Goal: Task Accomplishment & Management: Complete application form

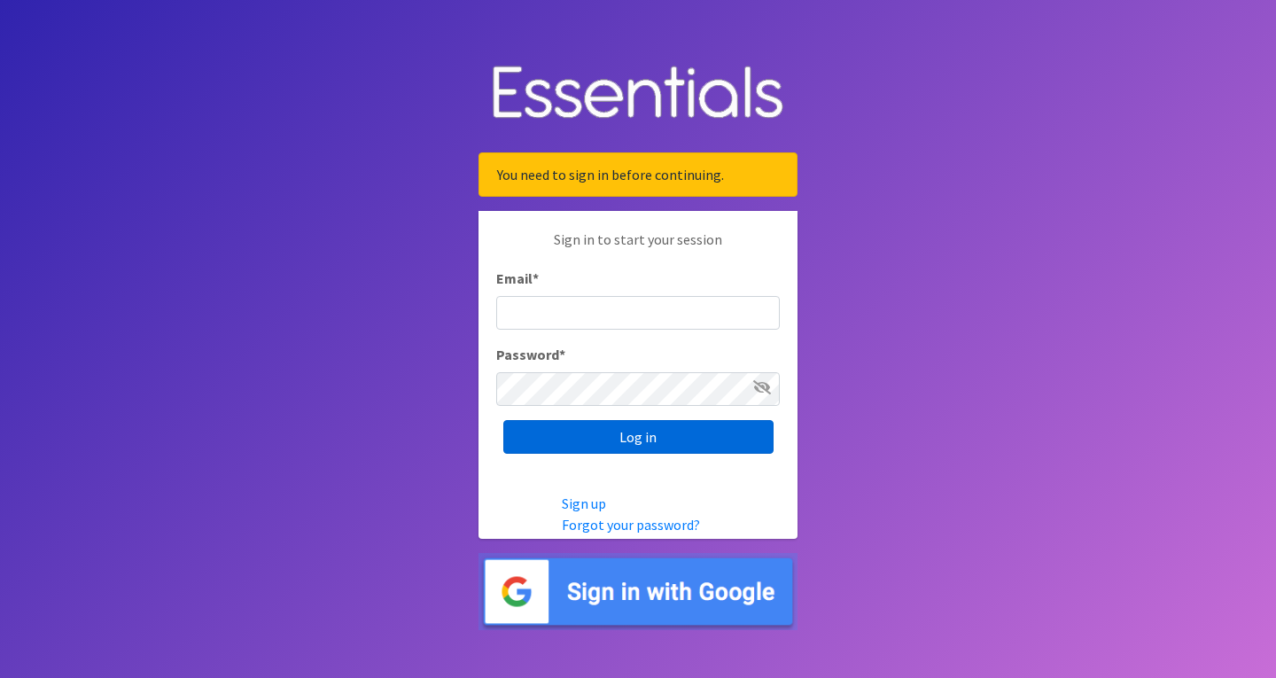
type input "roz@momshelpingmomsfoundation.org"
click at [634, 437] on input "Log in" at bounding box center [638, 437] width 270 height 34
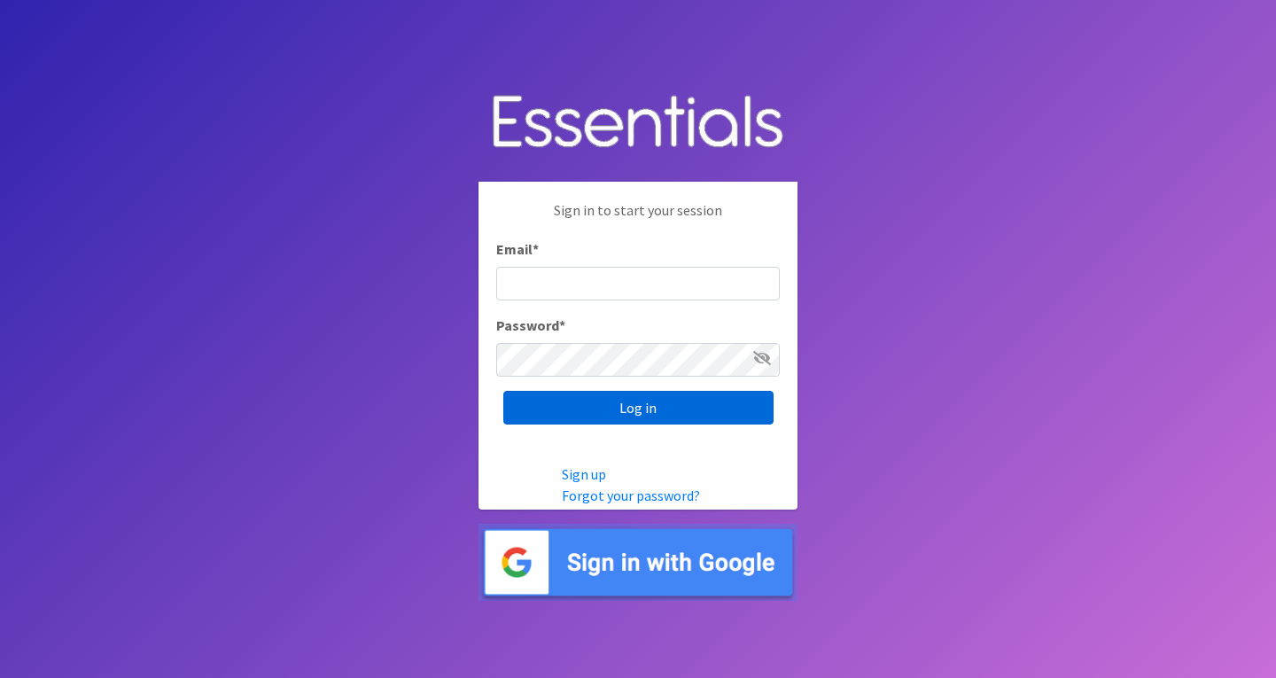
type input "roz@momshelpingmomsfoundation.org"
click at [592, 403] on input "Log in" at bounding box center [638, 408] width 270 height 34
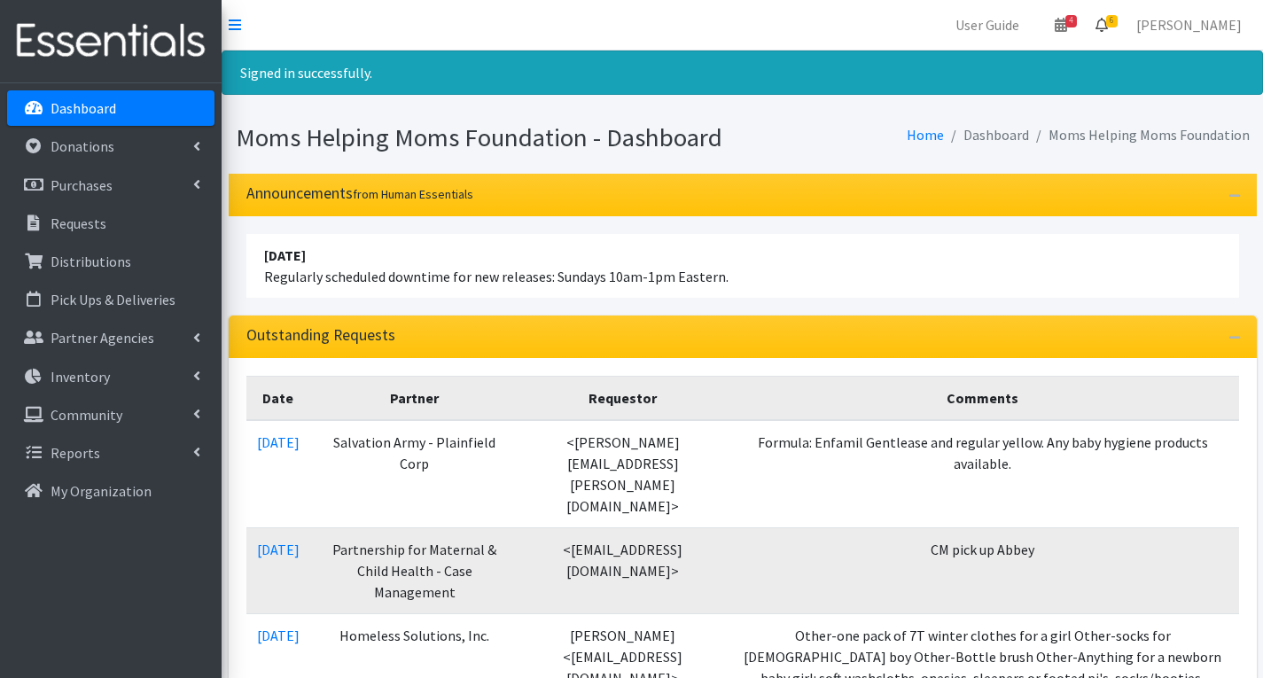
click at [1118, 21] on span "6" at bounding box center [1112, 21] width 12 height 12
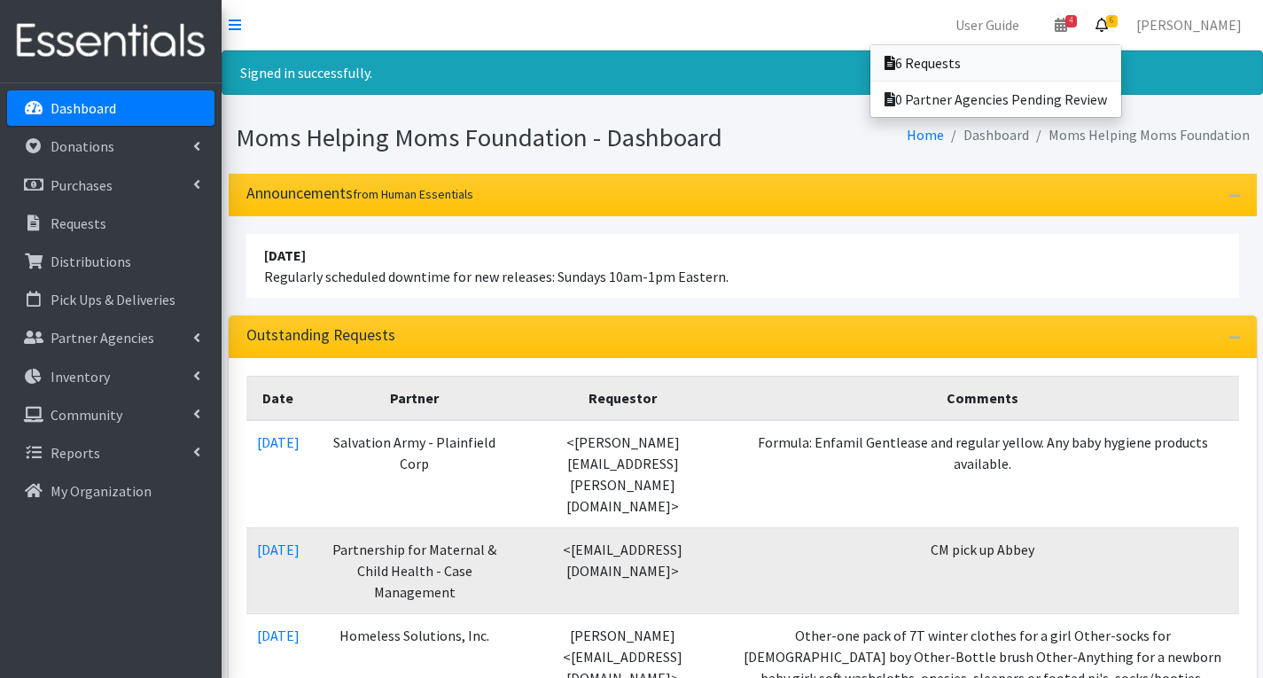
click at [1071, 62] on link "6 Requests" at bounding box center [995, 62] width 251 height 35
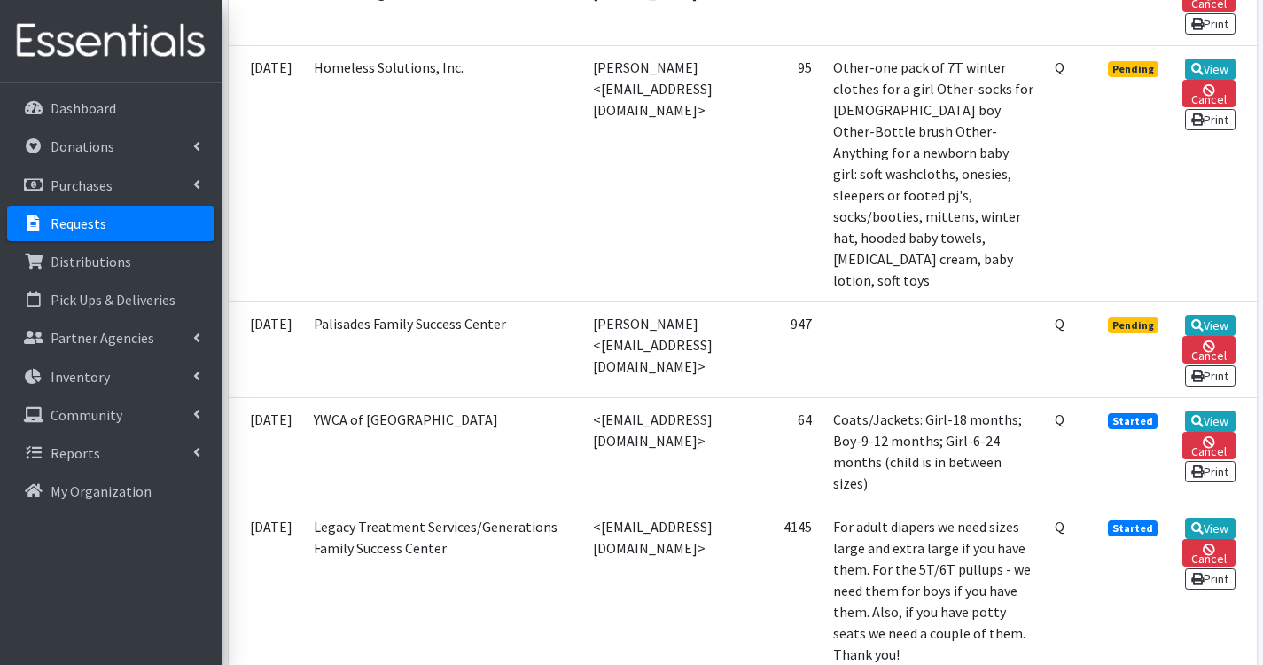
scroll to position [798, 0]
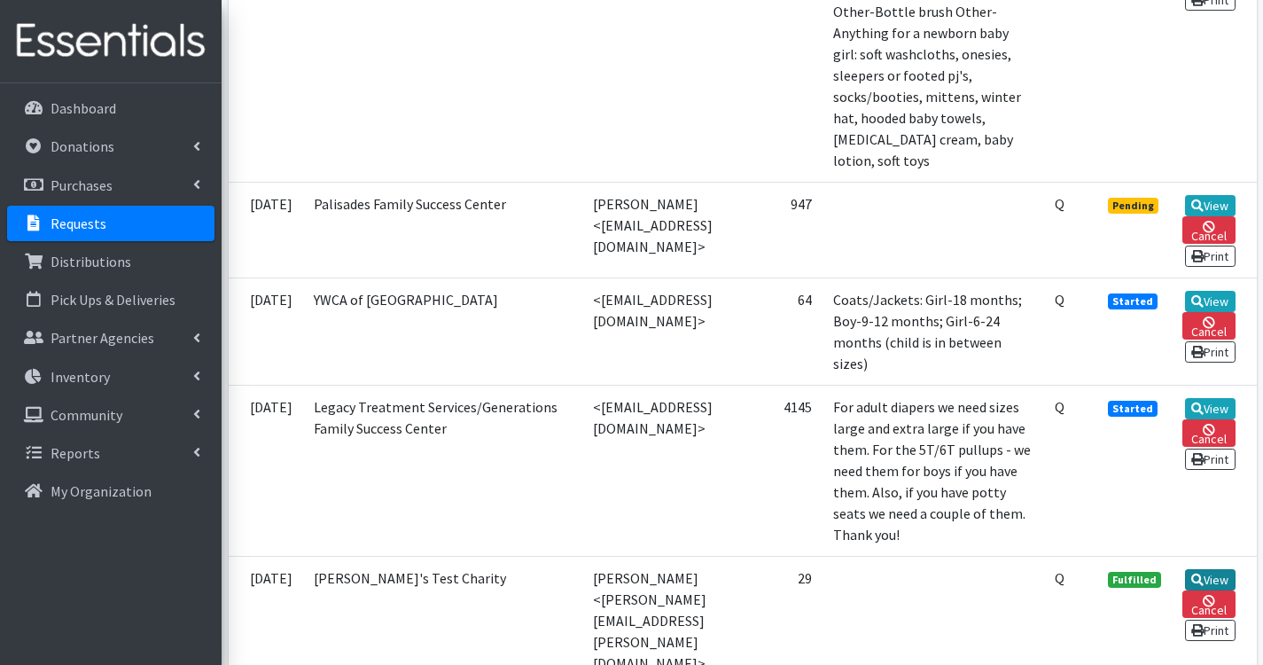
click at [1227, 576] on link "View" at bounding box center [1210, 579] width 51 height 21
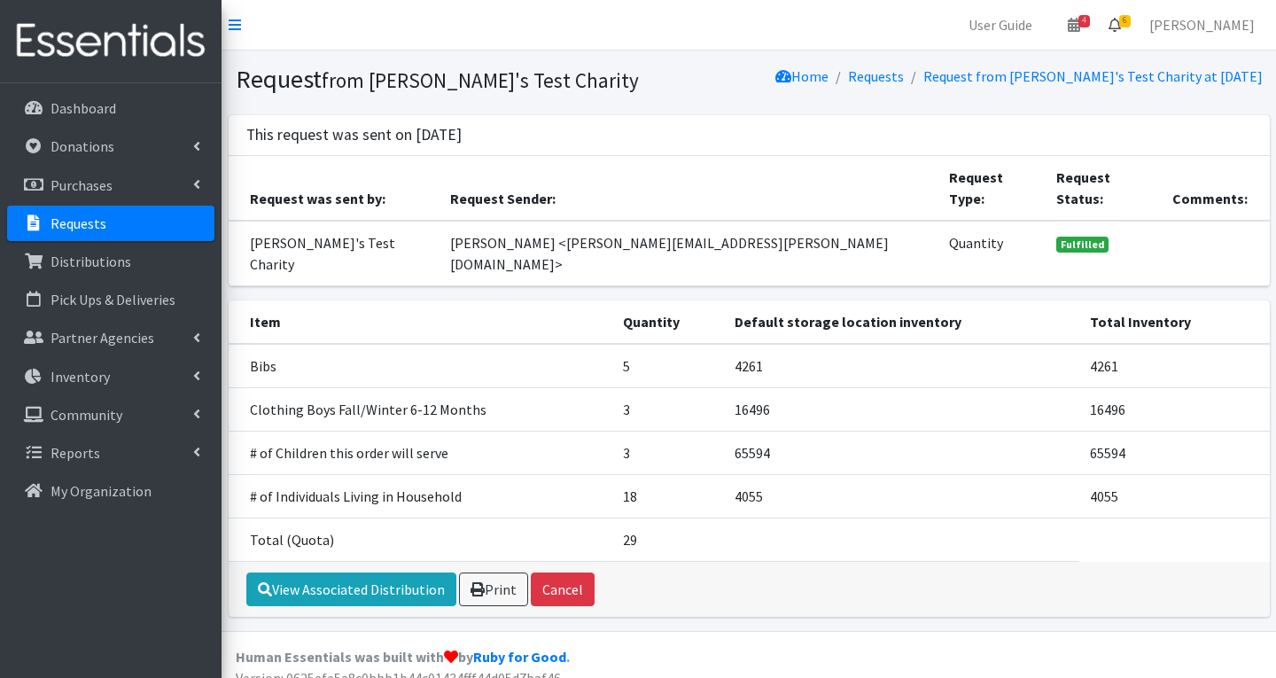
click at [1135, 17] on link "6" at bounding box center [1115, 24] width 41 height 35
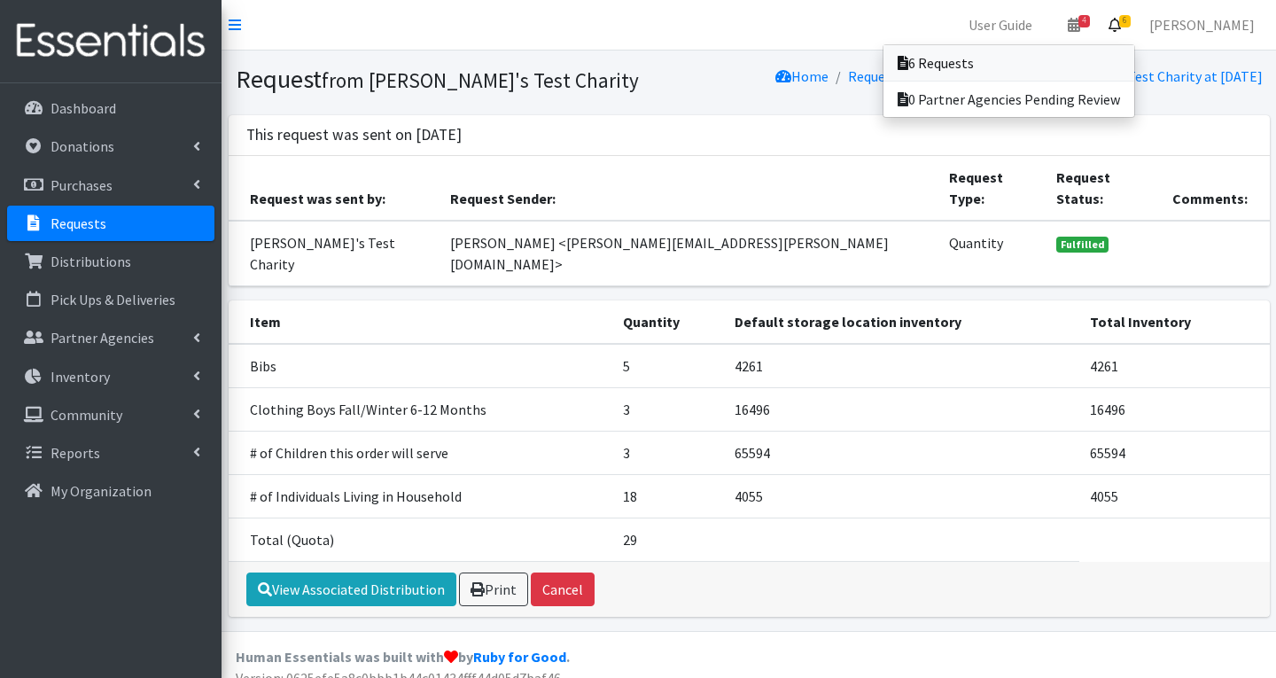
click at [1050, 59] on link "6 Requests" at bounding box center [1009, 62] width 251 height 35
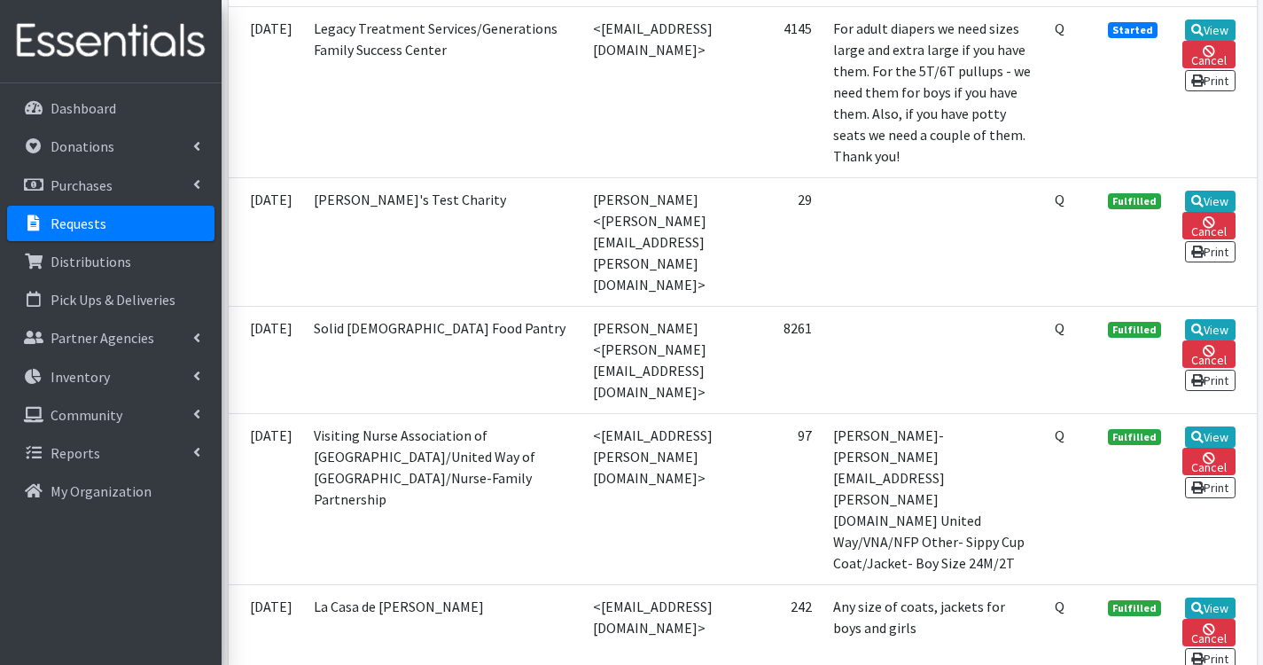
scroll to position [1241, 0]
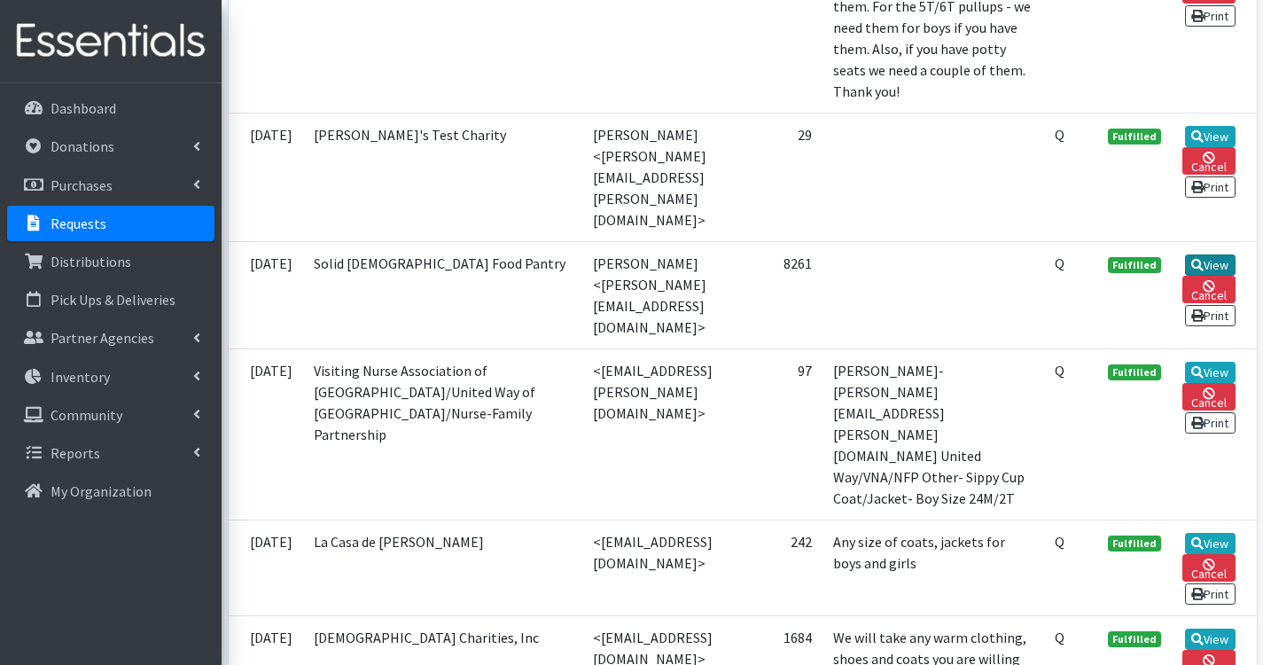
click at [1204, 259] on icon at bounding box center [1197, 265] width 12 height 12
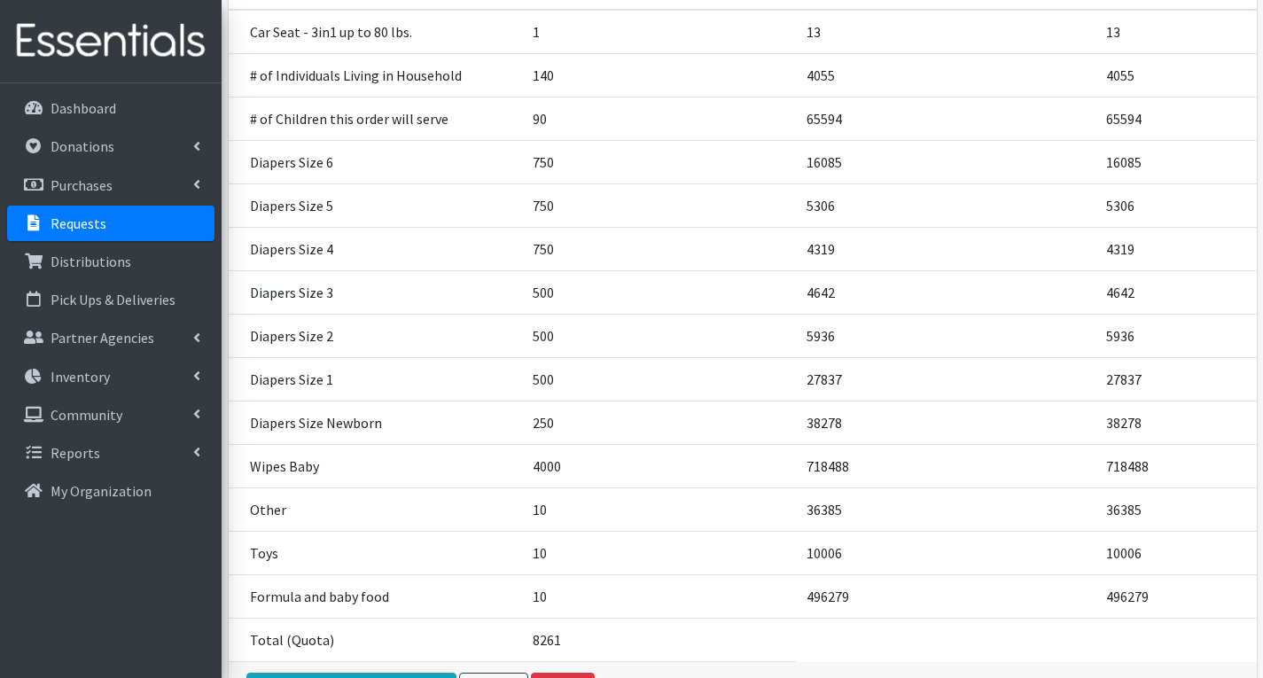
scroll to position [432, 0]
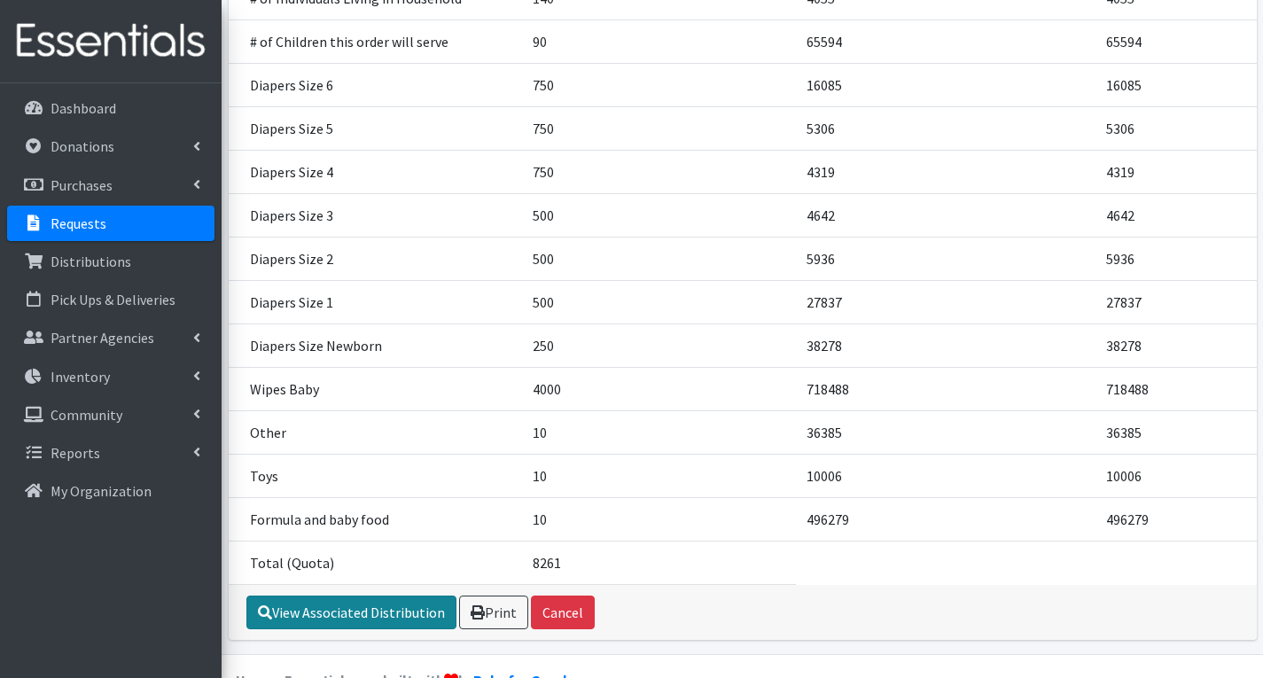
click at [398, 596] on link "View Associated Distribution" at bounding box center [351, 613] width 210 height 34
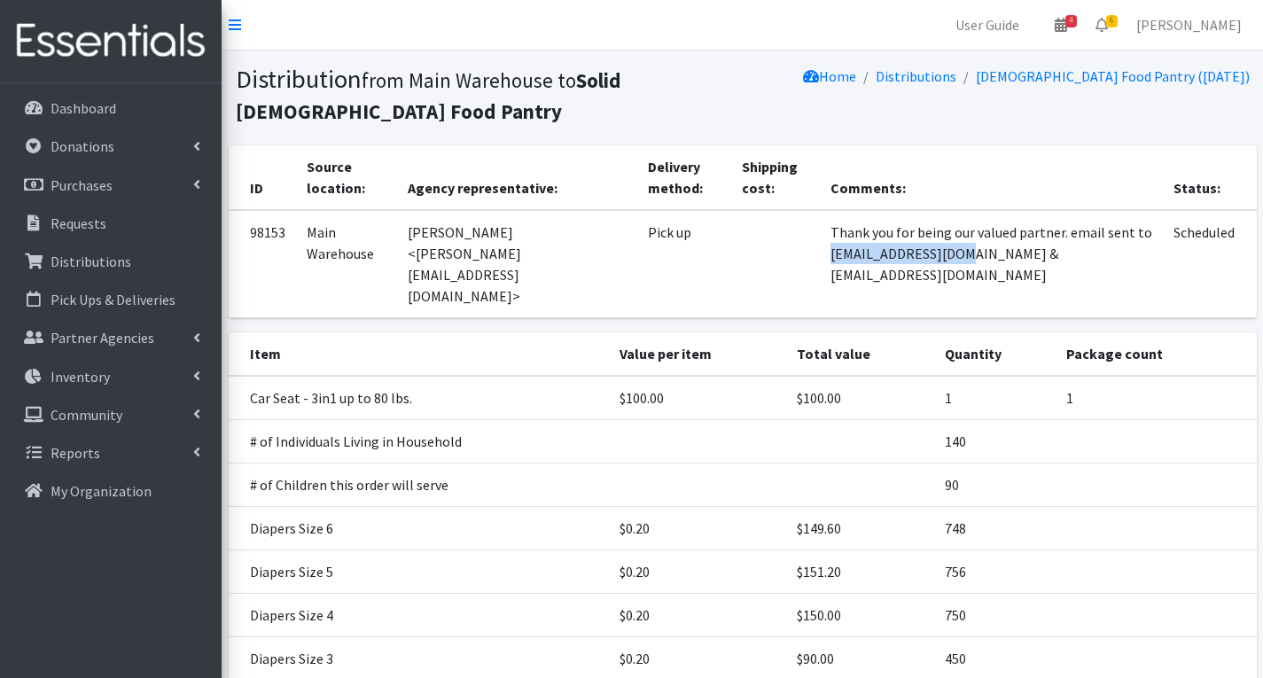
drag, startPoint x: 921, startPoint y: 256, endPoint x: 1044, endPoint y: 262, distance: 123.4
click at [1044, 262] on td "Thank you for being our valued partner. email sent to fcliffwood@aol.com & clpr…" at bounding box center [992, 264] width 344 height 108
copy td "fcliffwood@aol.com"
drag, startPoint x: 878, startPoint y: 275, endPoint x: 1010, endPoint y: 289, distance: 132.0
click at [1010, 289] on td "Thank you for being our valued partner. email sent to fcliffwood@aol.com & clpr…" at bounding box center [992, 264] width 344 height 108
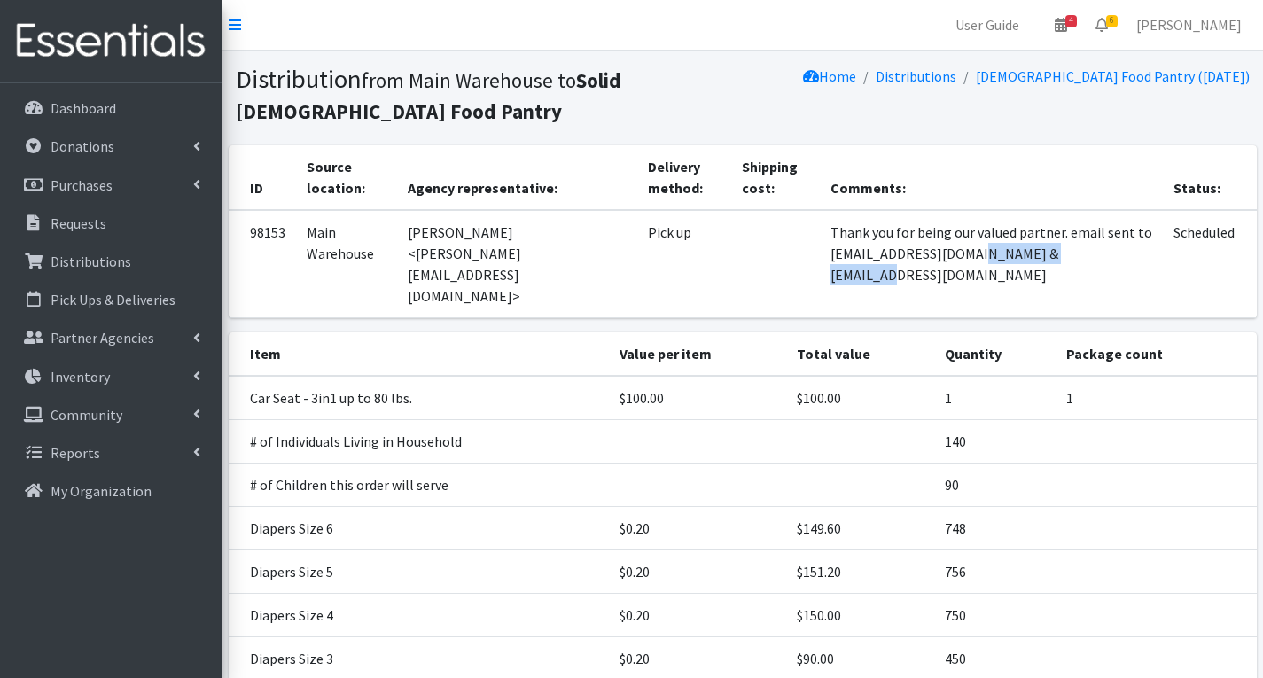
copy td "clprthboy@yahoo.com"
click at [1191, 26] on link "[PERSON_NAME]" at bounding box center [1189, 24] width 134 height 35
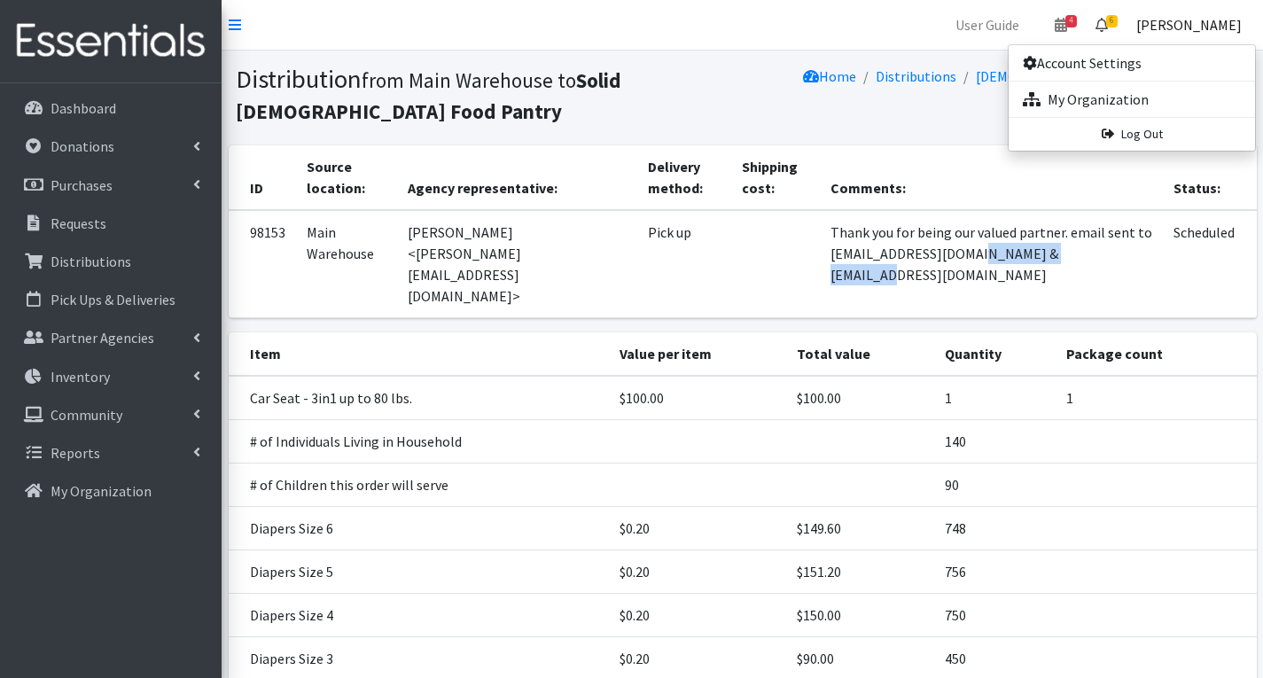
click at [1118, 18] on span "6" at bounding box center [1112, 21] width 12 height 12
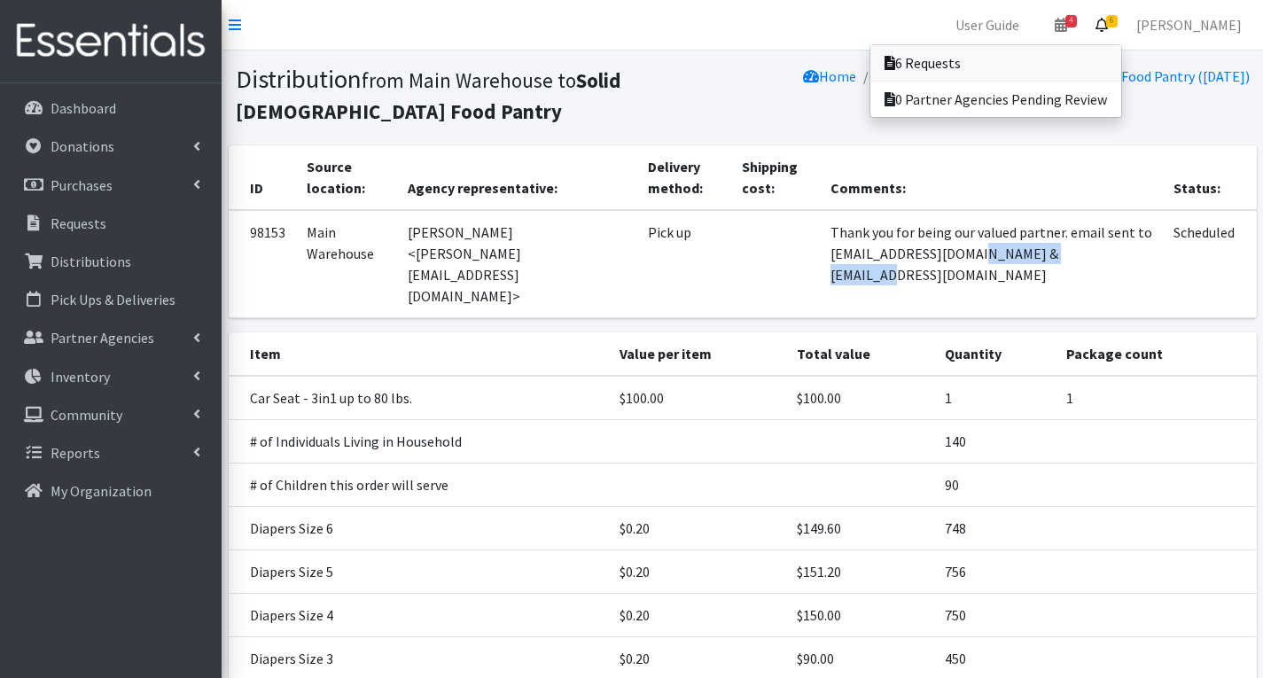
click at [1034, 59] on link "6 Requests" at bounding box center [995, 62] width 251 height 35
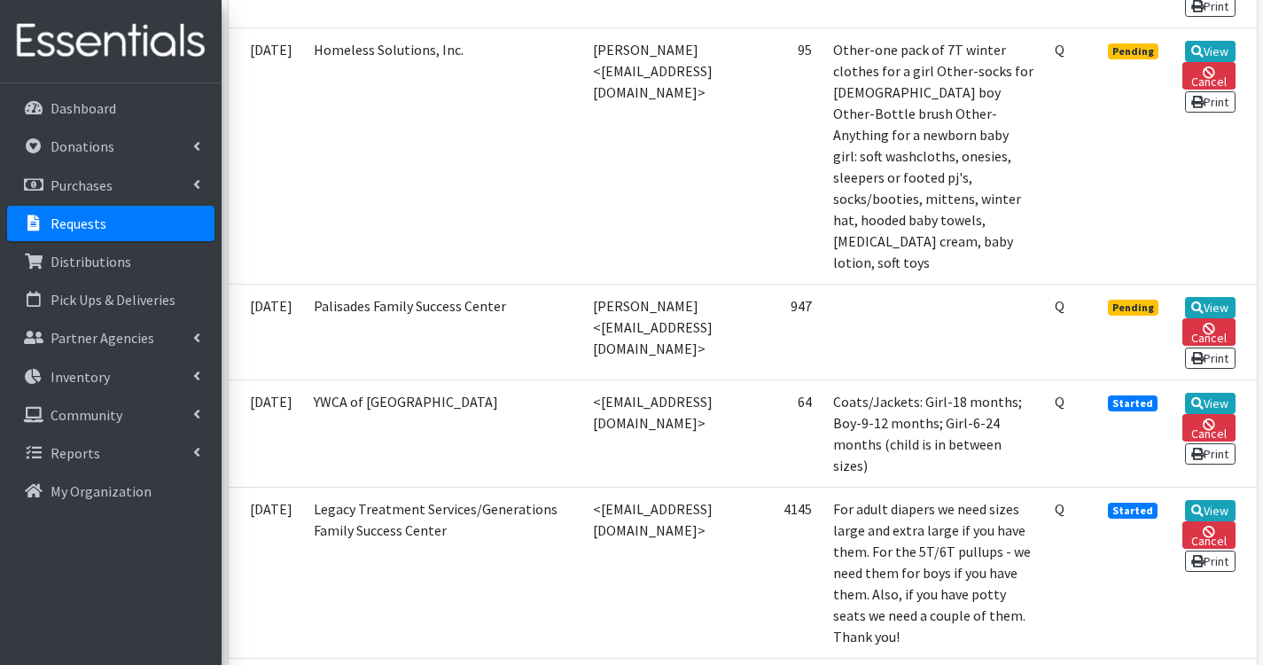
scroll to position [709, 0]
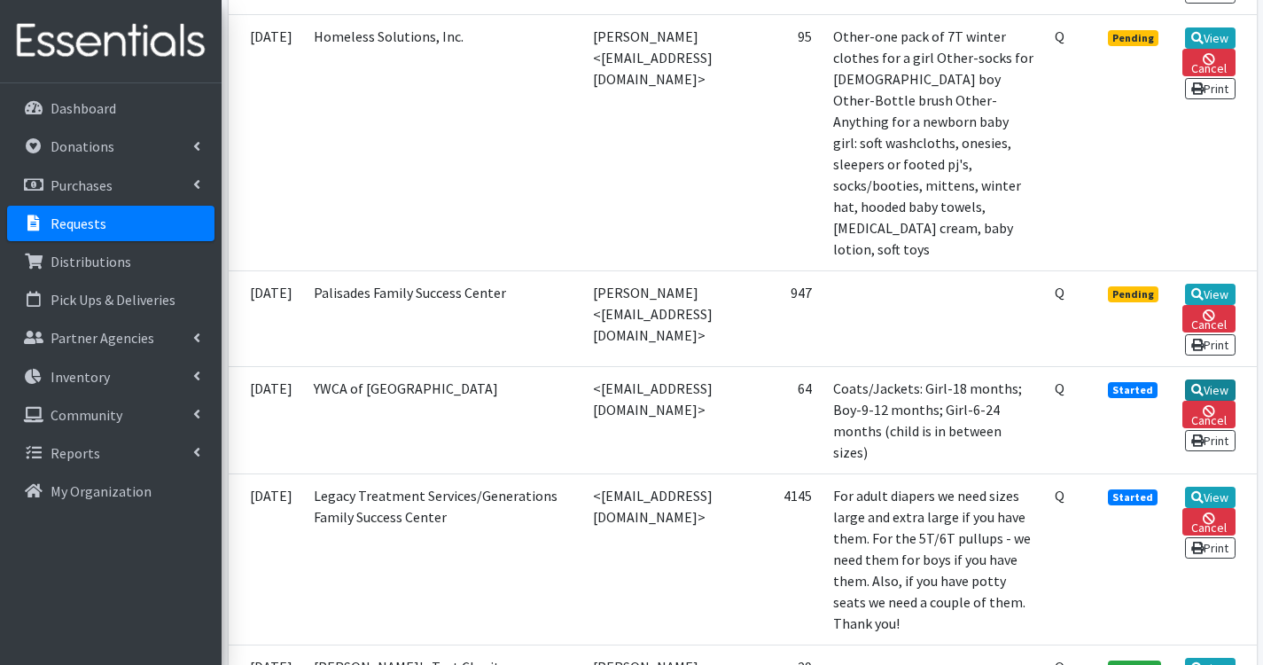
click at [1236, 379] on link "View" at bounding box center [1210, 389] width 51 height 21
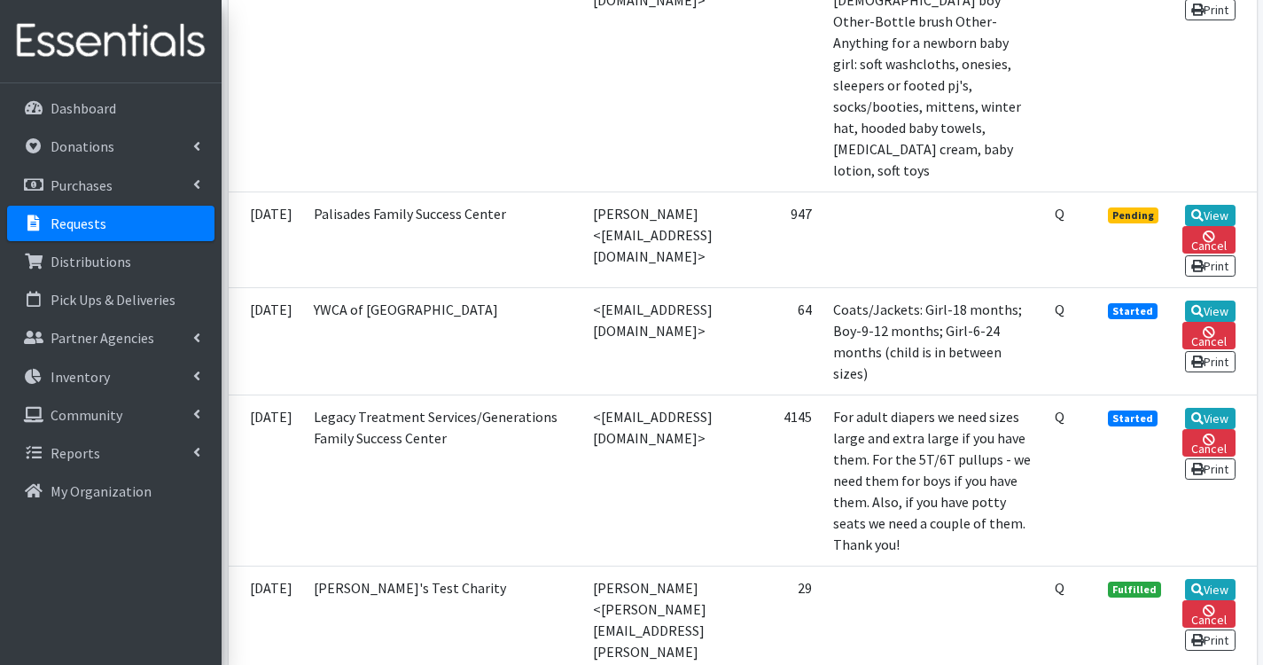
scroll to position [620, 0]
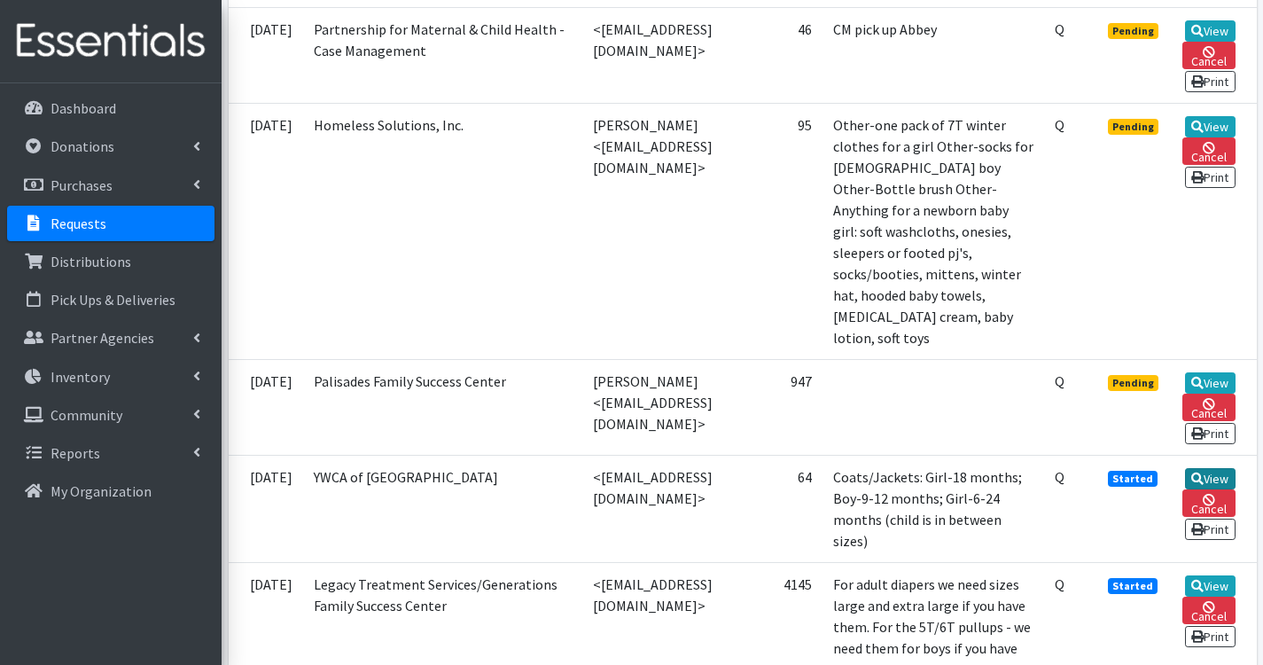
click at [1213, 472] on link "View" at bounding box center [1210, 478] width 51 height 21
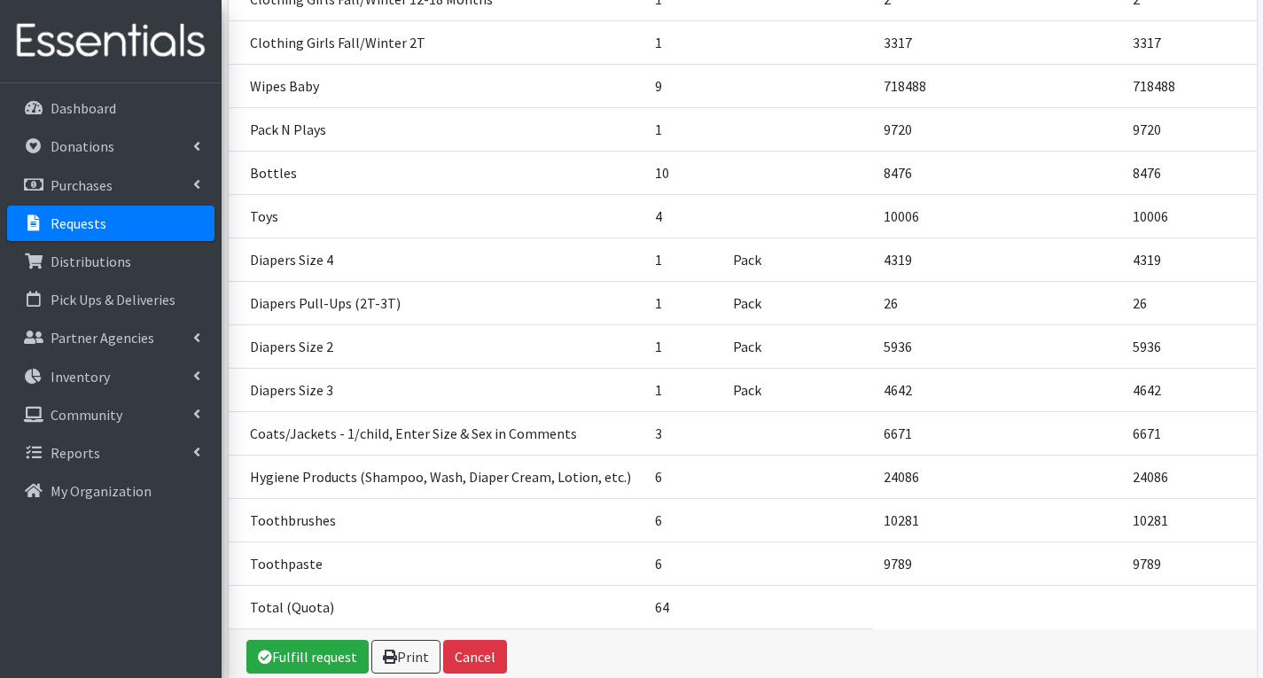
scroll to position [671, 0]
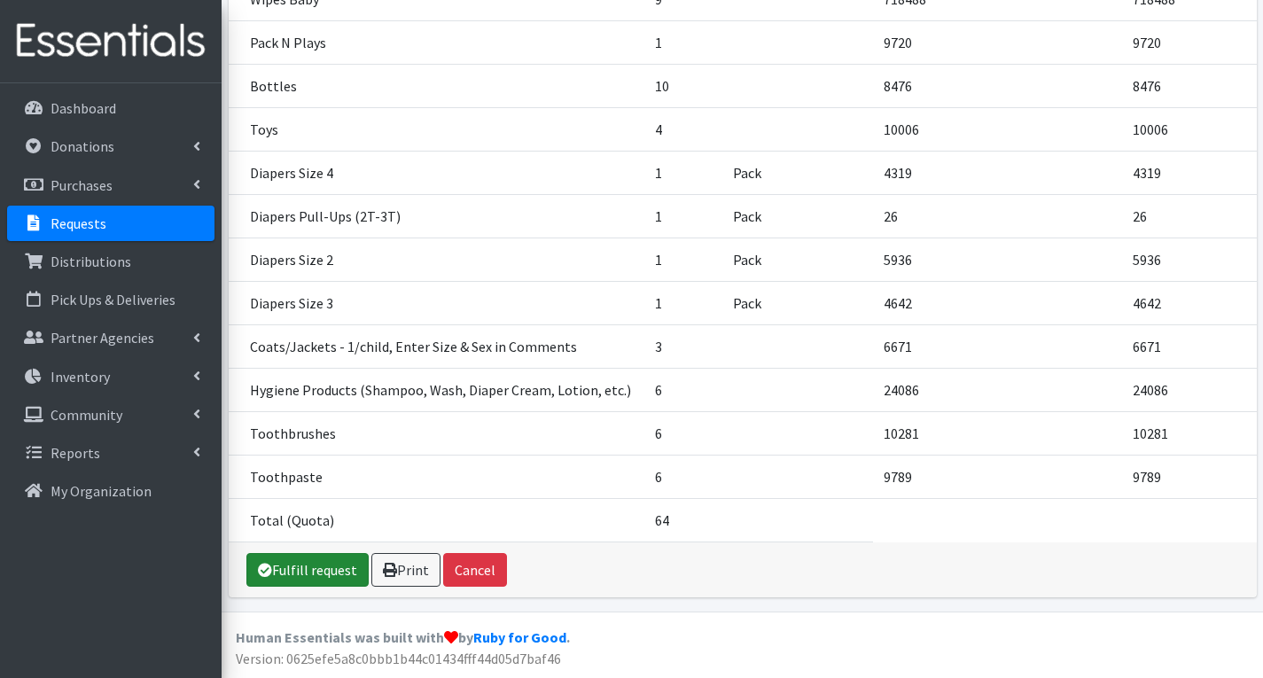
click at [343, 577] on link "Fulfill request" at bounding box center [307, 570] width 122 height 34
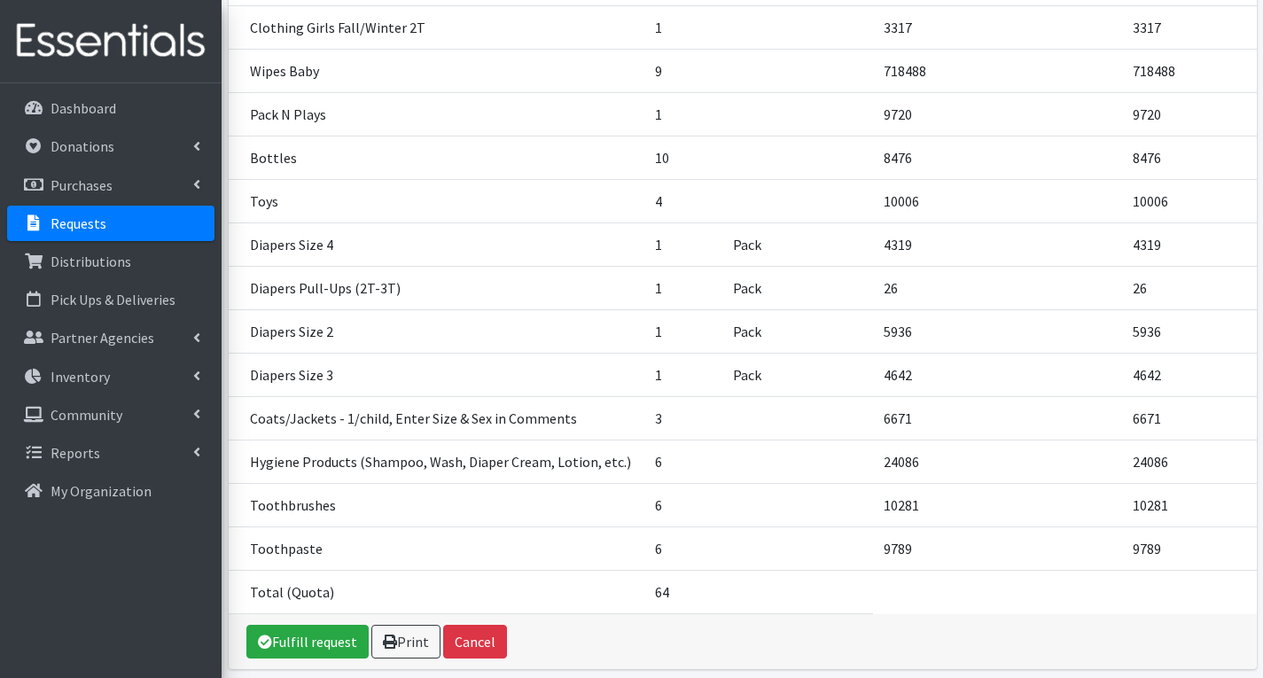
scroll to position [671, 0]
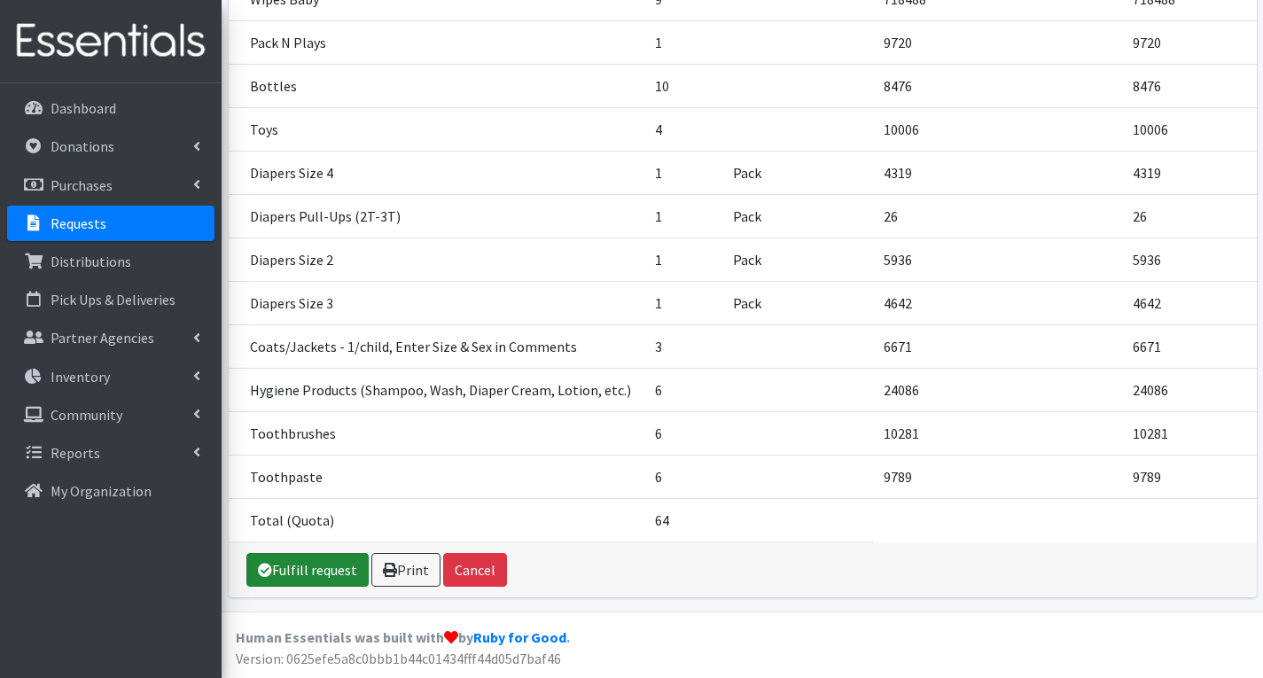
click at [324, 570] on link "Fulfill request" at bounding box center [307, 570] width 122 height 34
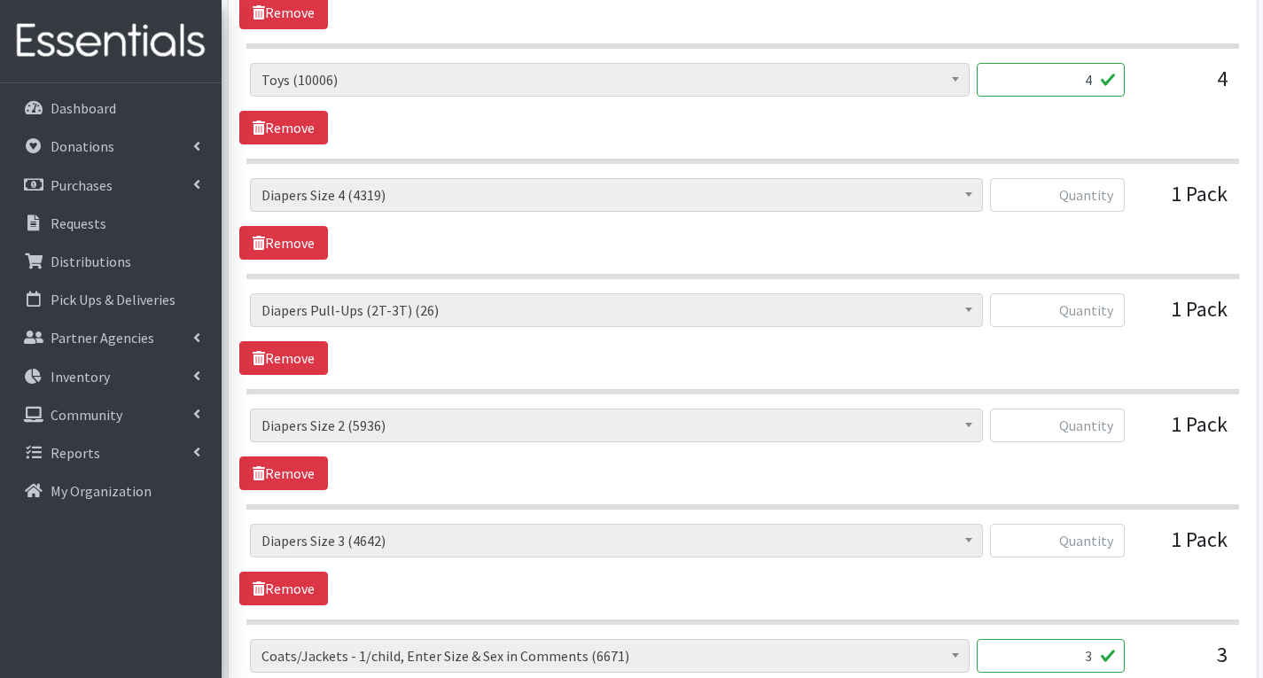
scroll to position [1950, 0]
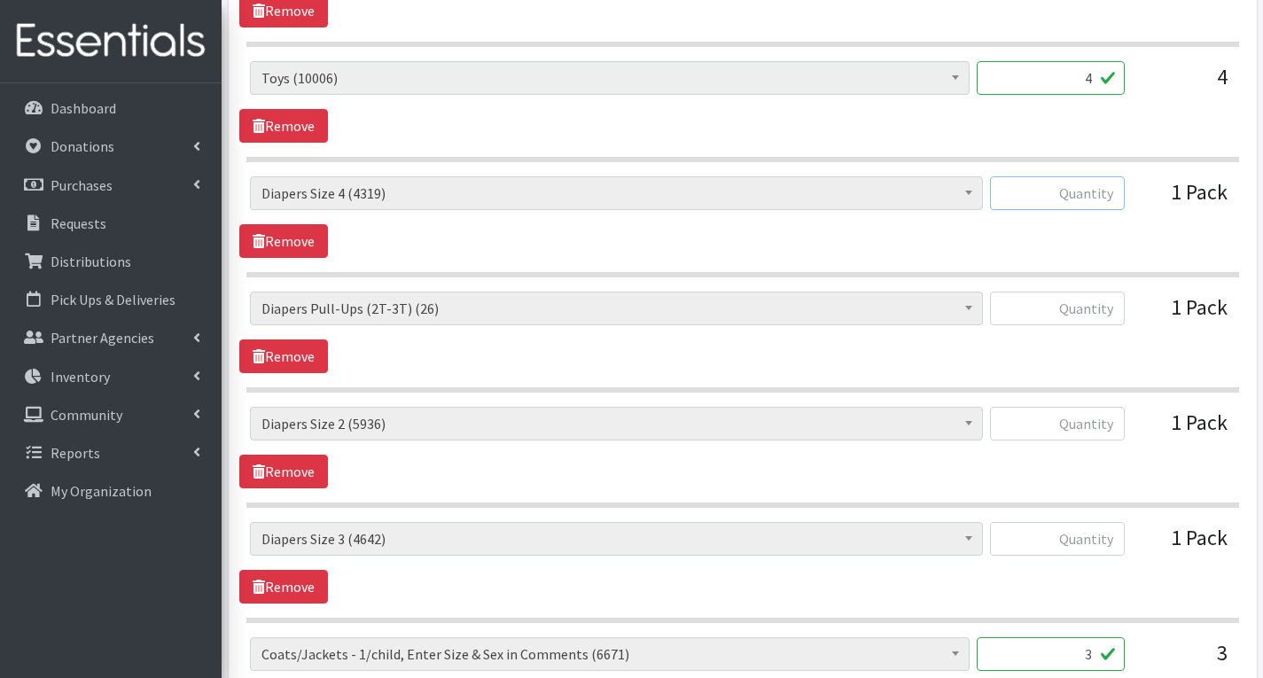
click at [1106, 194] on input "text" at bounding box center [1057, 193] width 135 height 34
click at [1113, 426] on input "text" at bounding box center [1057, 424] width 135 height 34
type input "56"
click at [1111, 543] on input "text" at bounding box center [1057, 539] width 135 height 34
type input "50"
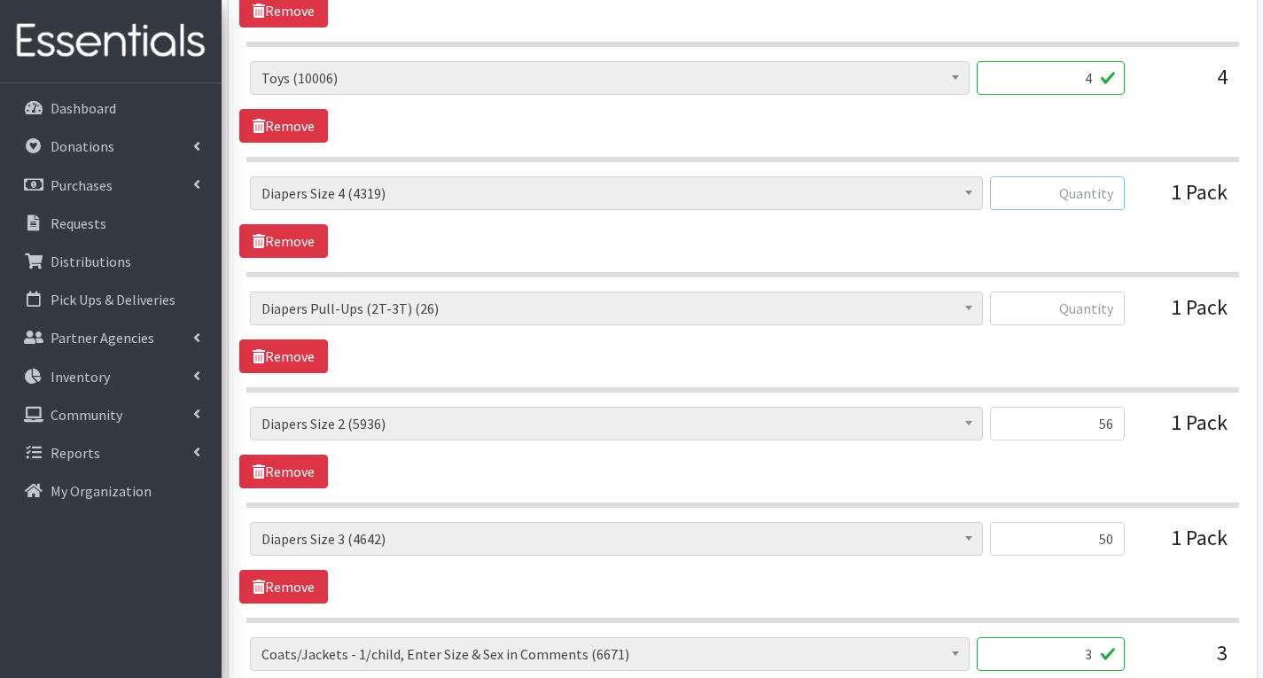
click at [1112, 191] on input "text" at bounding box center [1057, 193] width 135 height 34
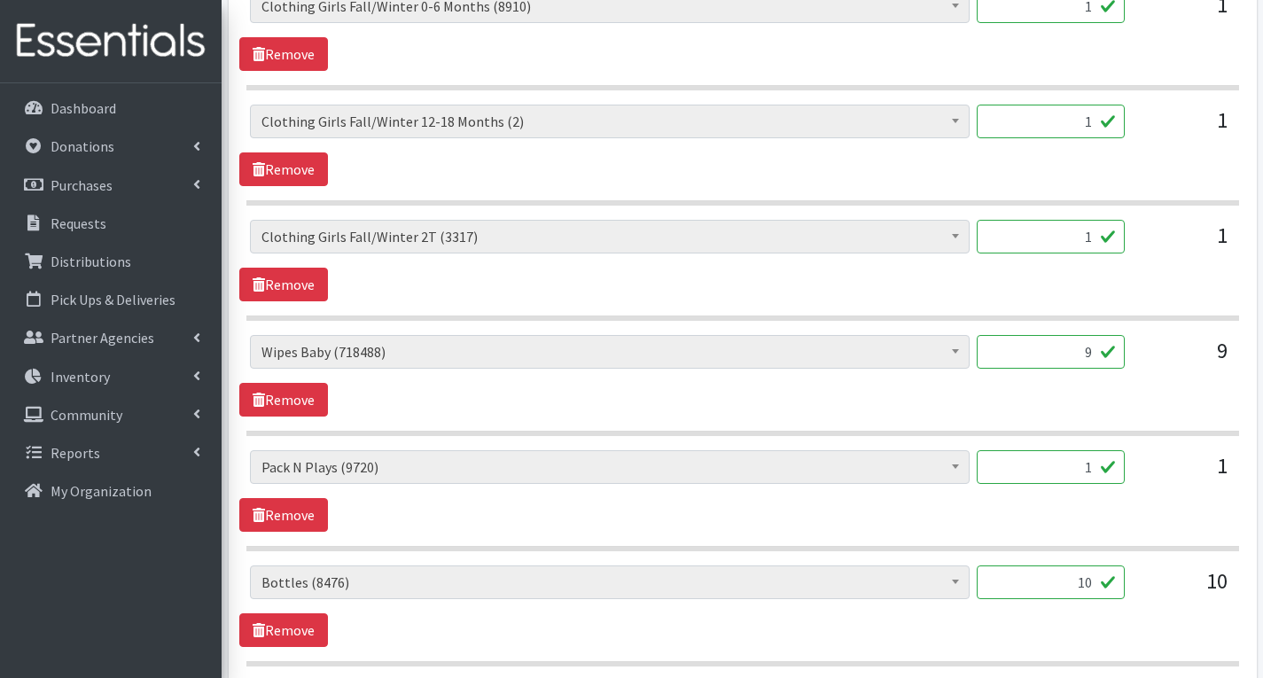
scroll to position [1330, 0]
type input "58"
click at [1094, 357] on input "9" at bounding box center [1051, 353] width 148 height 34
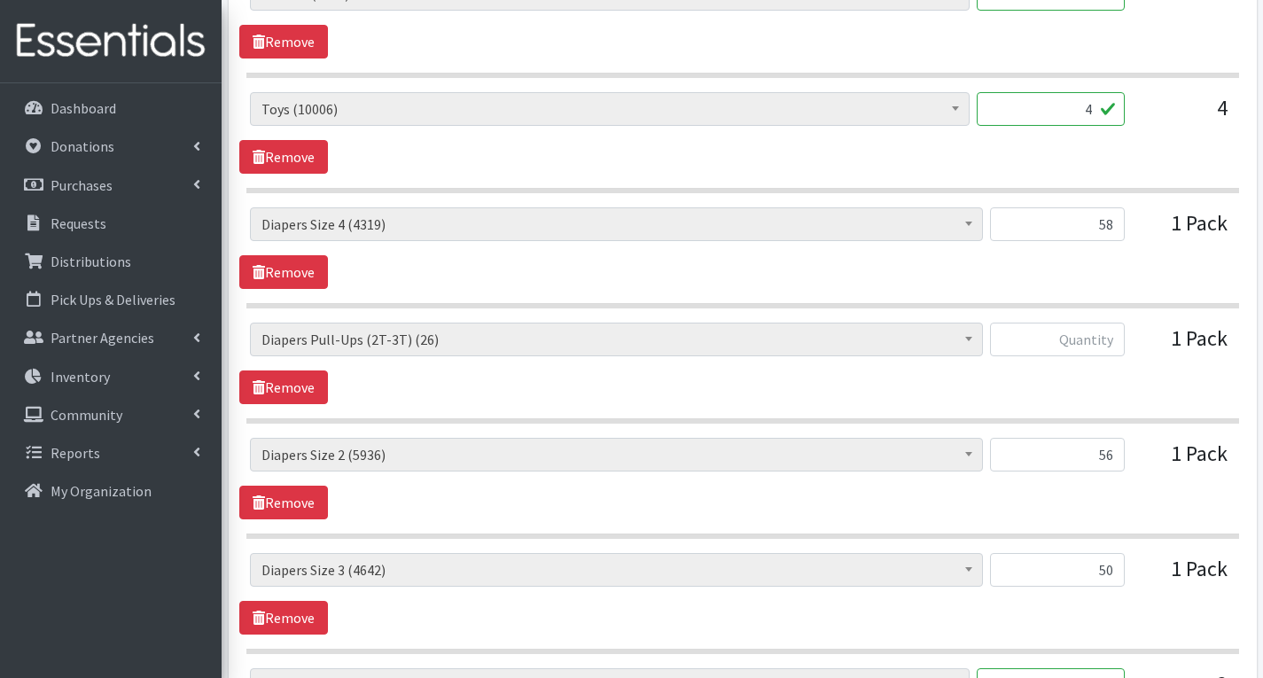
scroll to position [1950, 0]
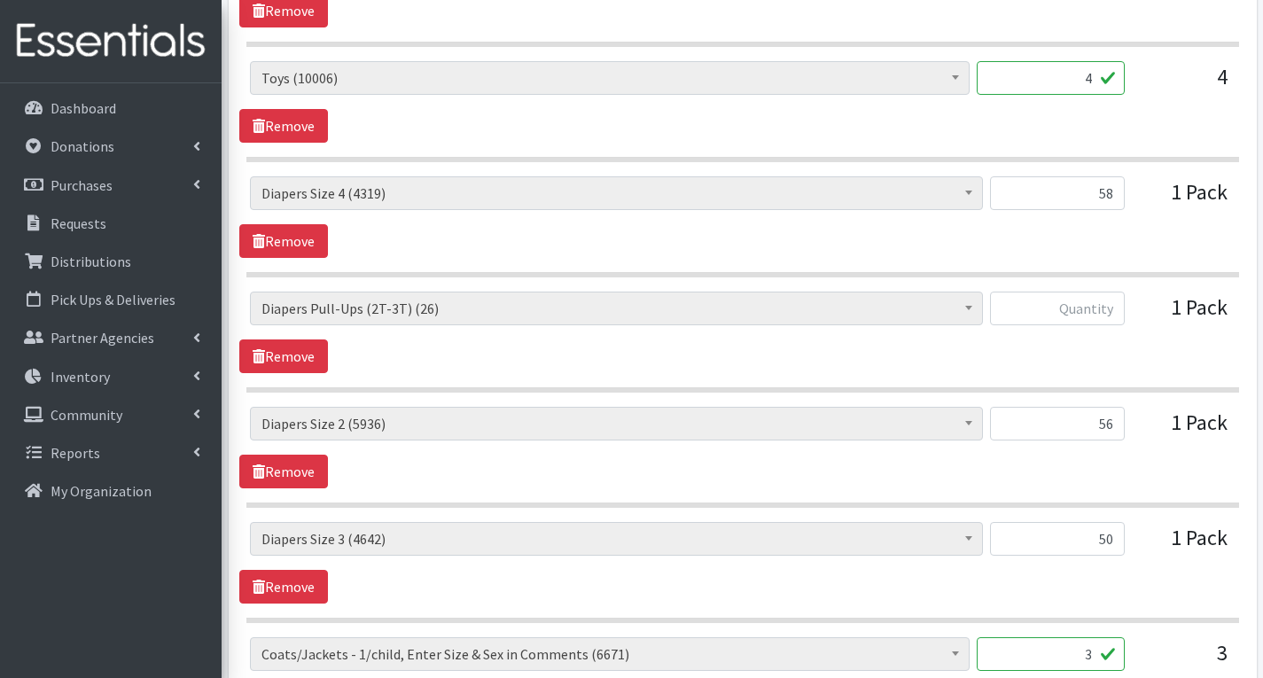
type input "504"
click at [1114, 310] on input "text" at bounding box center [1057, 309] width 135 height 34
click at [1168, 455] on div "# of Children this order will serve (65594) # of Individuals Living in Househol…" at bounding box center [742, 448] width 1006 height 82
click at [1067, 303] on input "text" at bounding box center [1057, 309] width 135 height 34
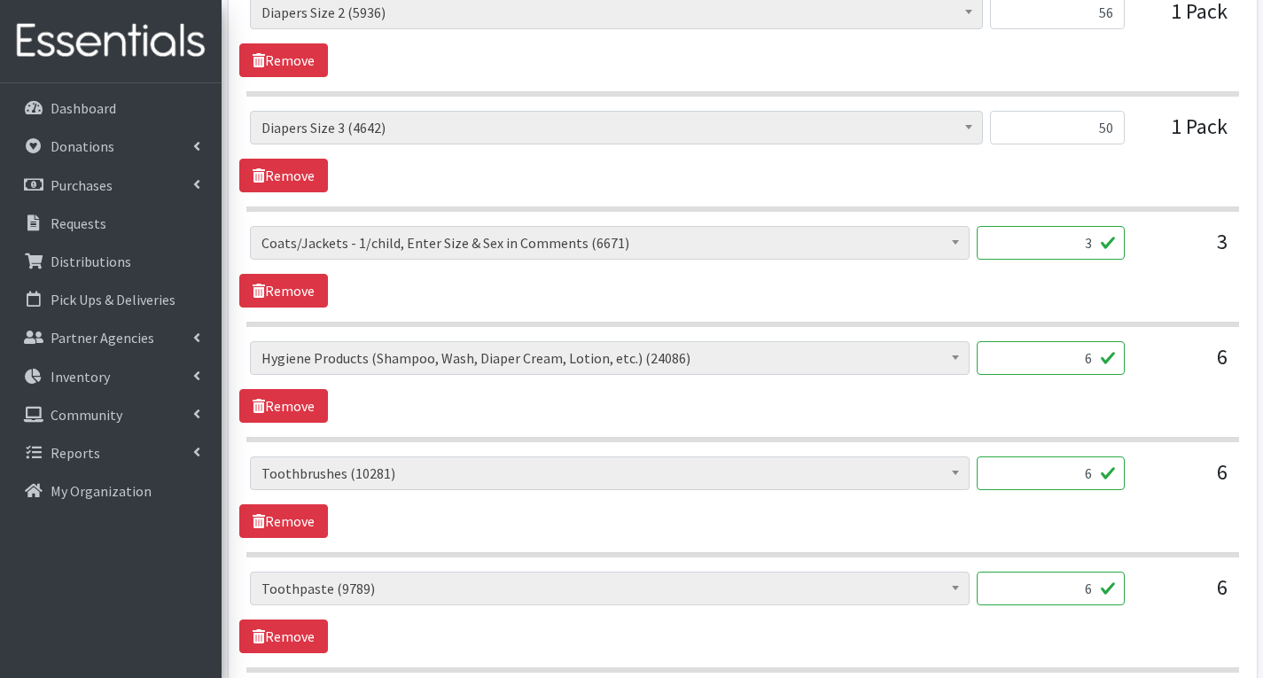
scroll to position [2393, 0]
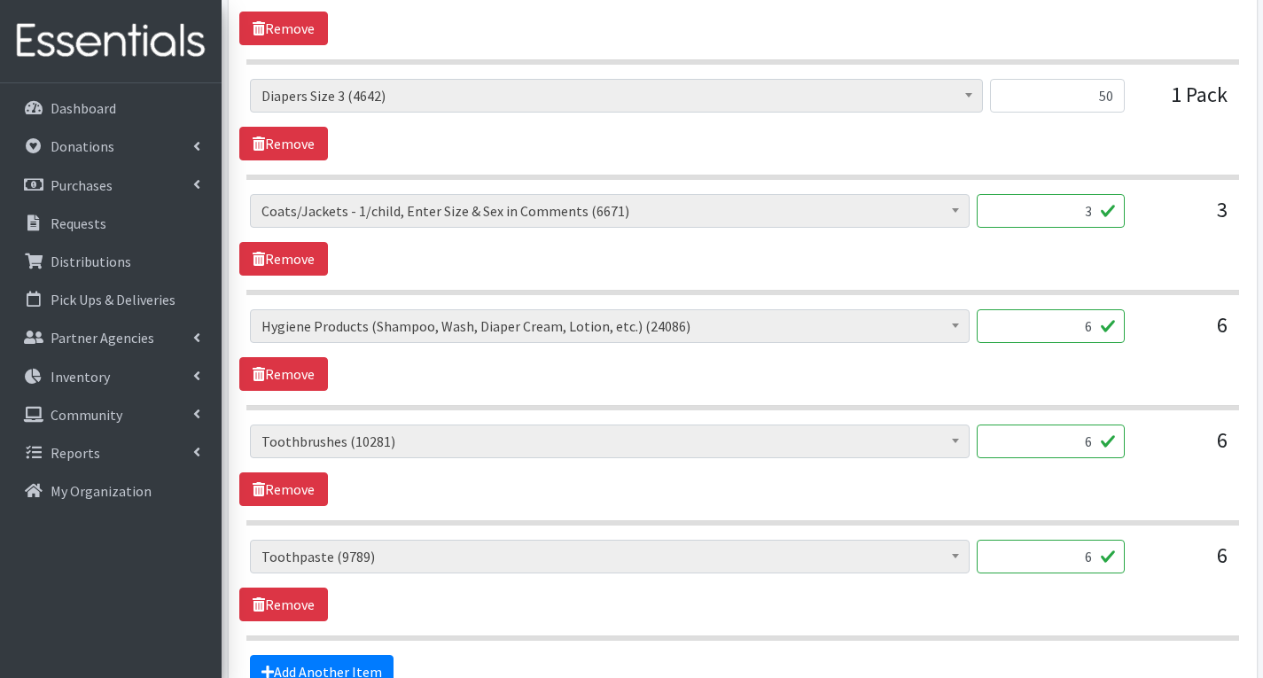
click at [1095, 323] on input "6" at bounding box center [1051, 326] width 148 height 34
click at [1096, 446] on input "6" at bounding box center [1051, 442] width 148 height 34
type input "9"
click at [1098, 560] on input "6" at bounding box center [1051, 557] width 148 height 34
type input "2"
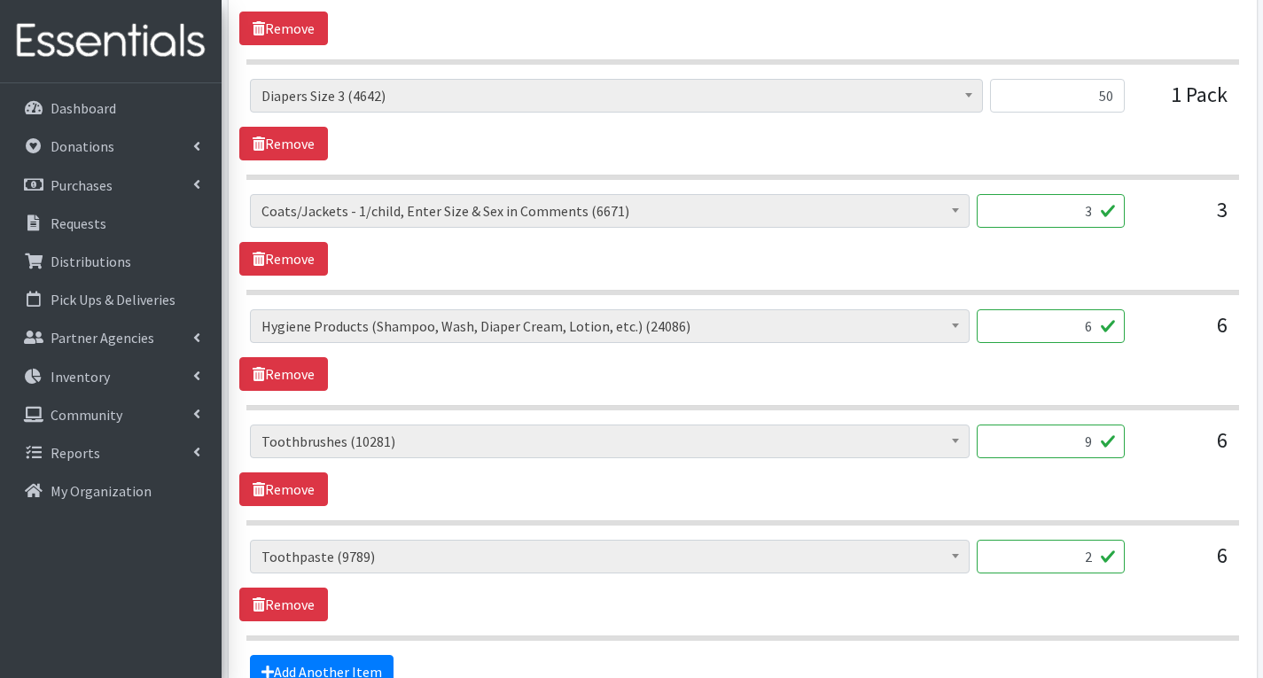
click at [1128, 382] on div "# of Children this order will serve (65594) # of Individuals Living in Househol…" at bounding box center [742, 350] width 1006 height 82
click at [1092, 325] on input "6" at bounding box center [1051, 326] width 148 height 34
click at [1091, 445] on input "9" at bounding box center [1051, 442] width 148 height 34
type input "18"
click at [1103, 497] on div "# of Children this order will serve (65594) # of Individuals Living in Househol…" at bounding box center [742, 466] width 1006 height 82
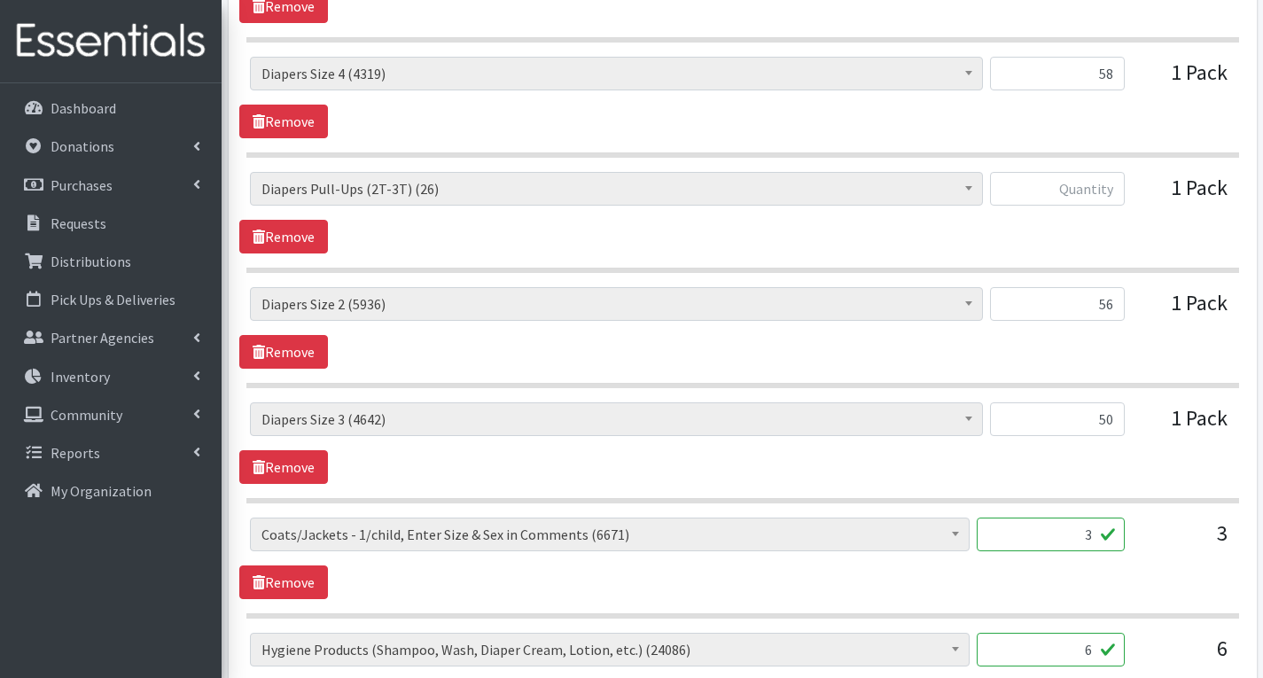
scroll to position [2039, 0]
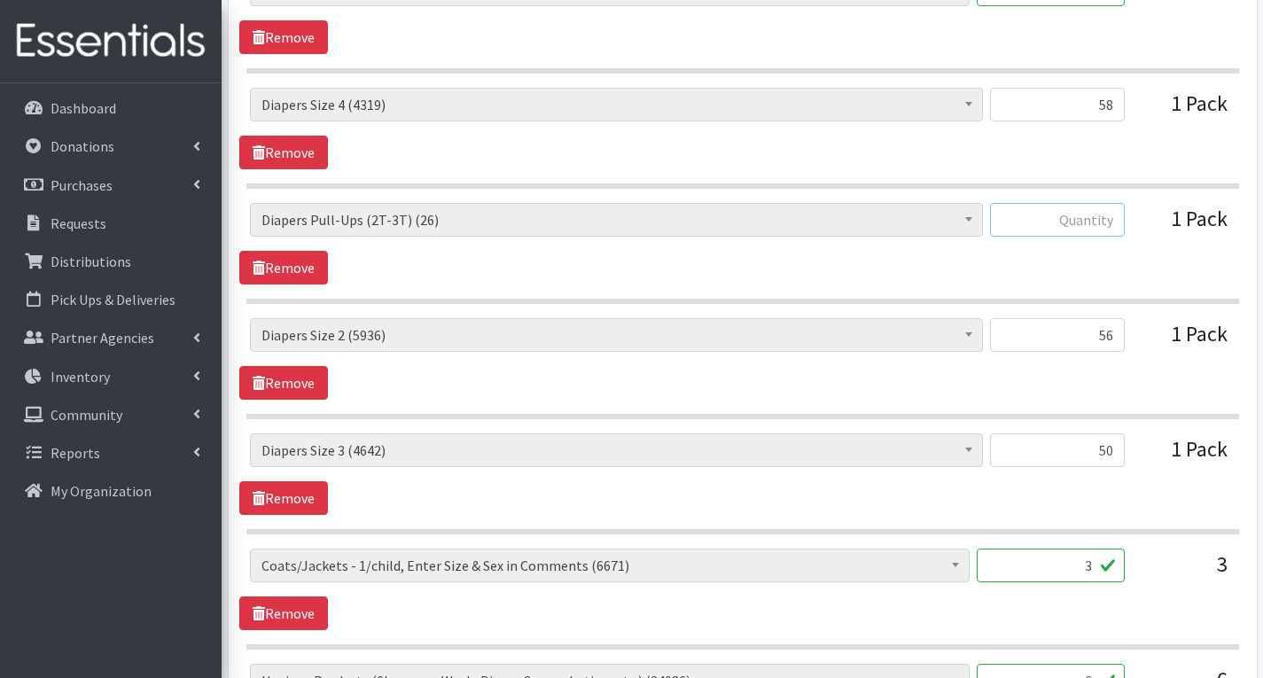
click at [1111, 216] on input "text" at bounding box center [1057, 220] width 135 height 34
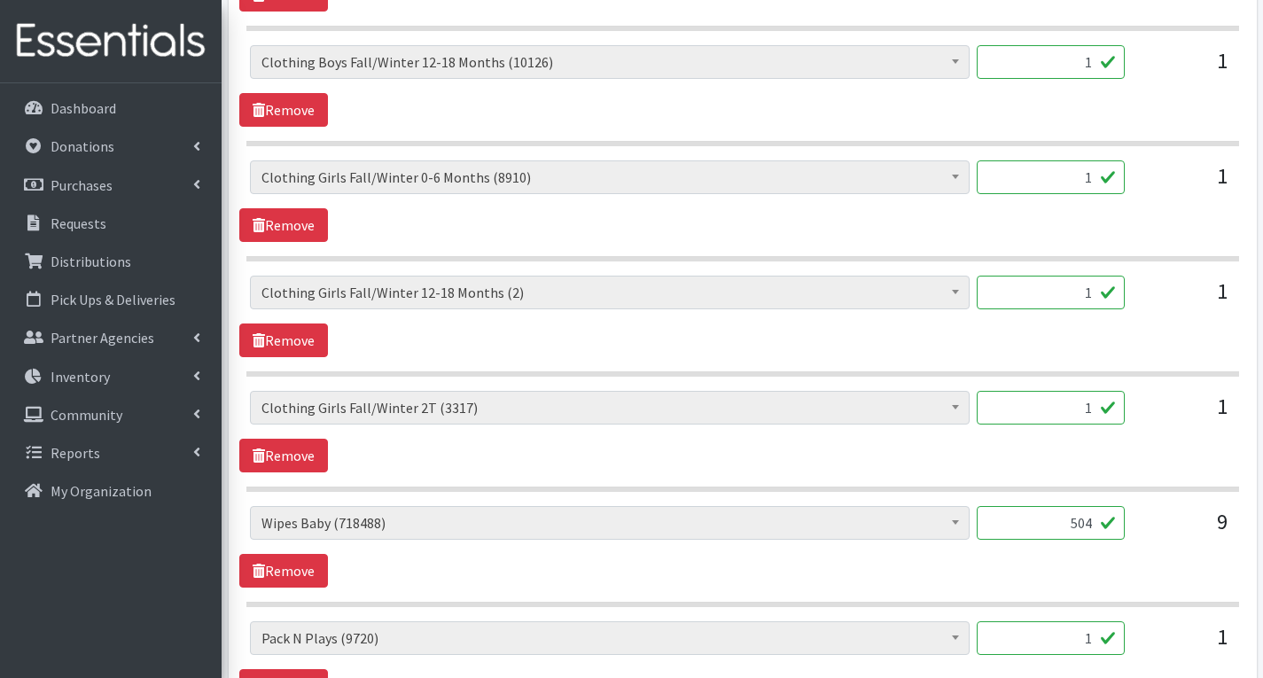
scroll to position [1152, 0]
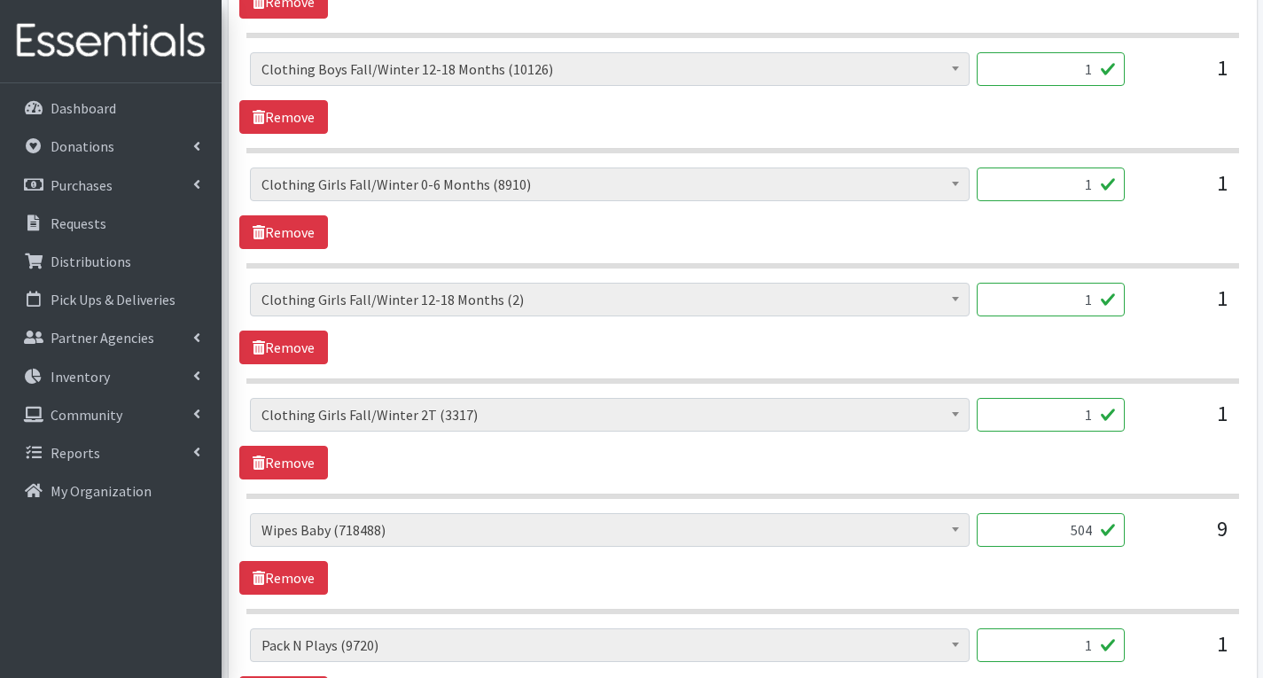
type input "0"
click at [1093, 417] on input "1" at bounding box center [1051, 415] width 148 height 34
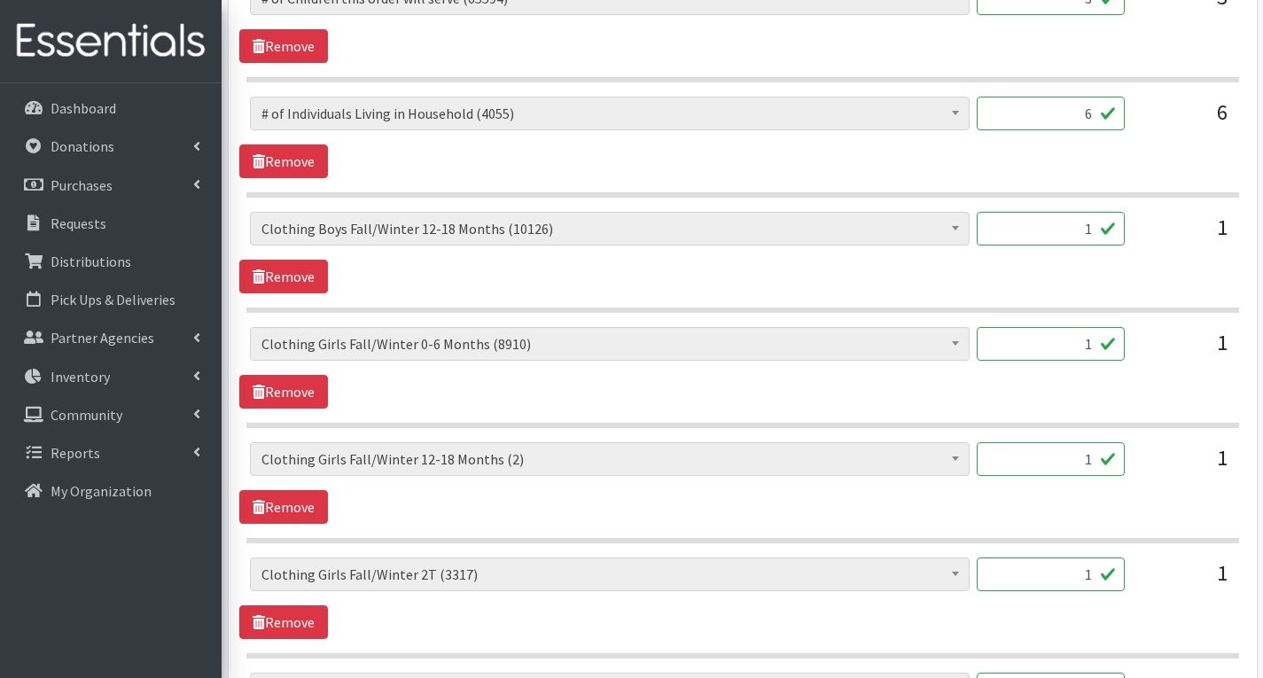
scroll to position [975, 0]
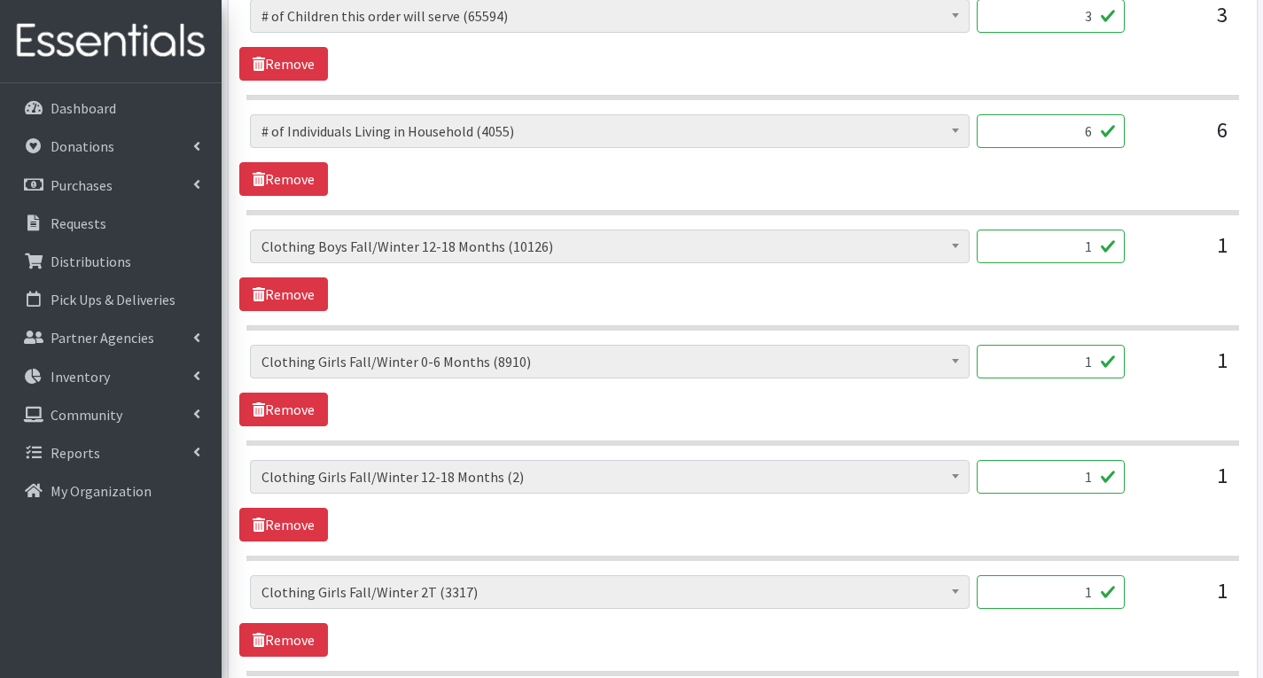
click at [1100, 361] on input "1" at bounding box center [1051, 362] width 148 height 34
type input "40"
click at [1089, 482] on input "1" at bounding box center [1051, 477] width 148 height 34
type input "40"
click at [1093, 593] on input "1" at bounding box center [1051, 592] width 148 height 34
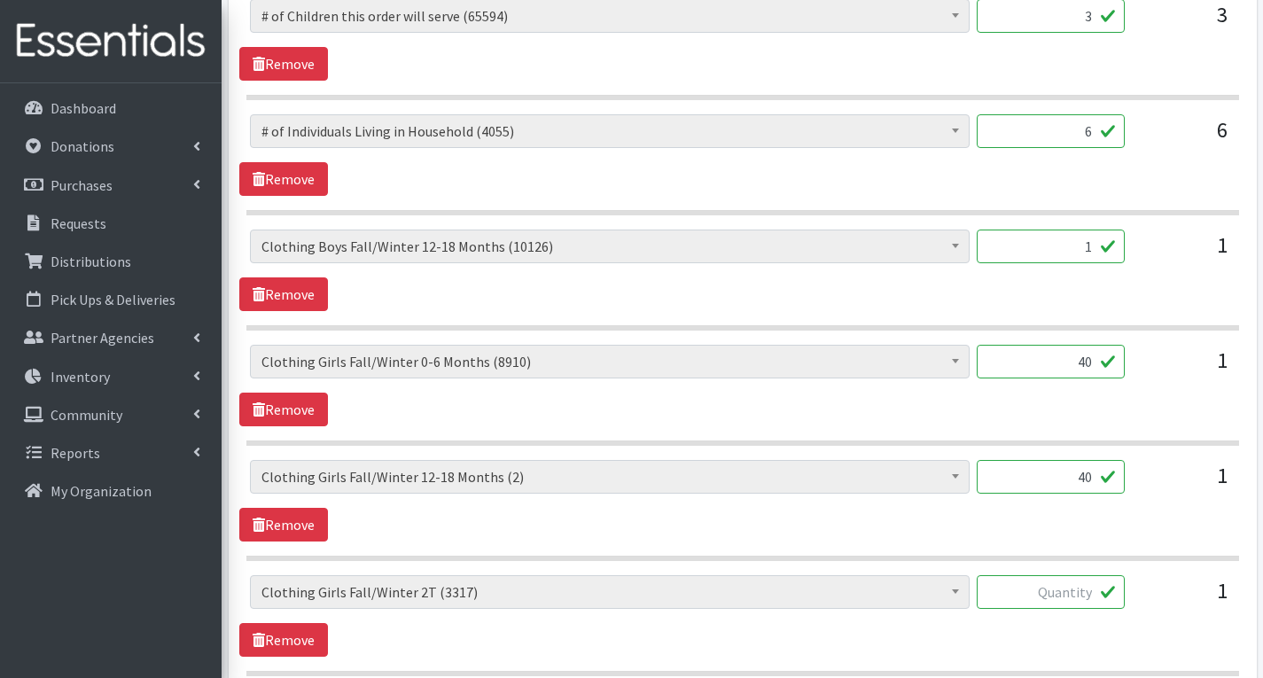
type input "5"
type input "40"
click at [1095, 250] on input "1" at bounding box center [1051, 247] width 148 height 34
type input "40"
click at [1087, 594] on input "40" at bounding box center [1051, 592] width 148 height 34
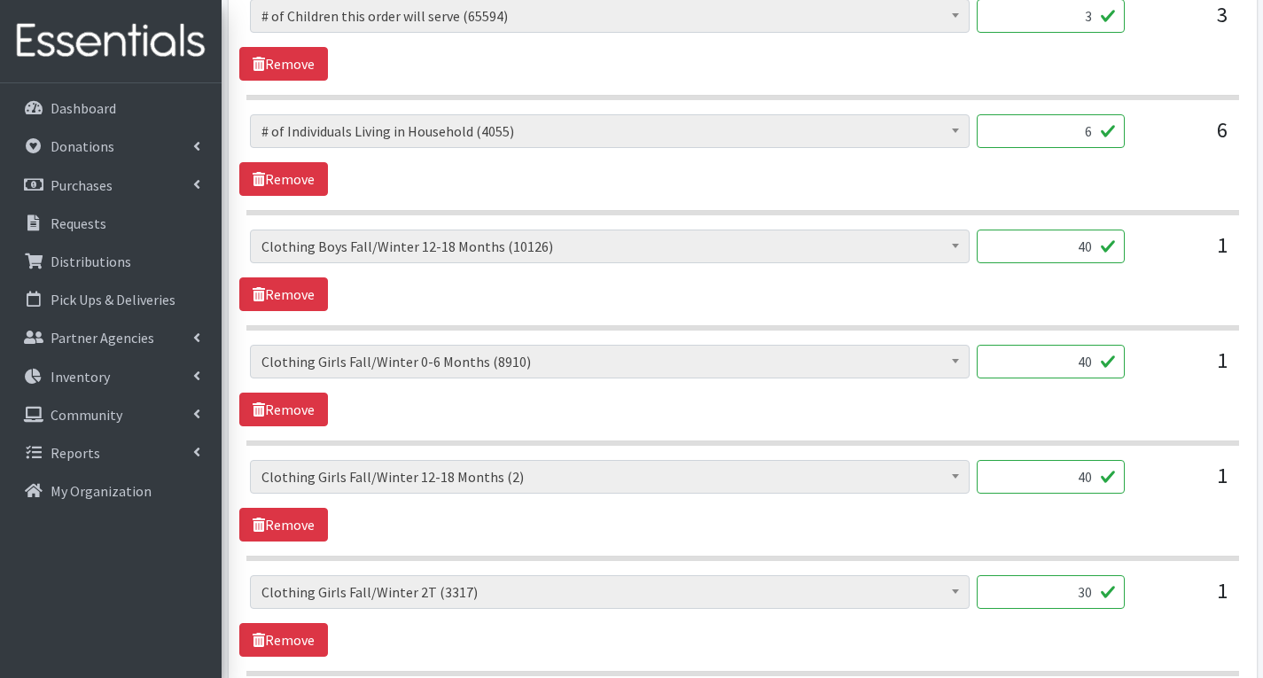
type input "30"
click at [1124, 505] on div "40" at bounding box center [1051, 484] width 148 height 48
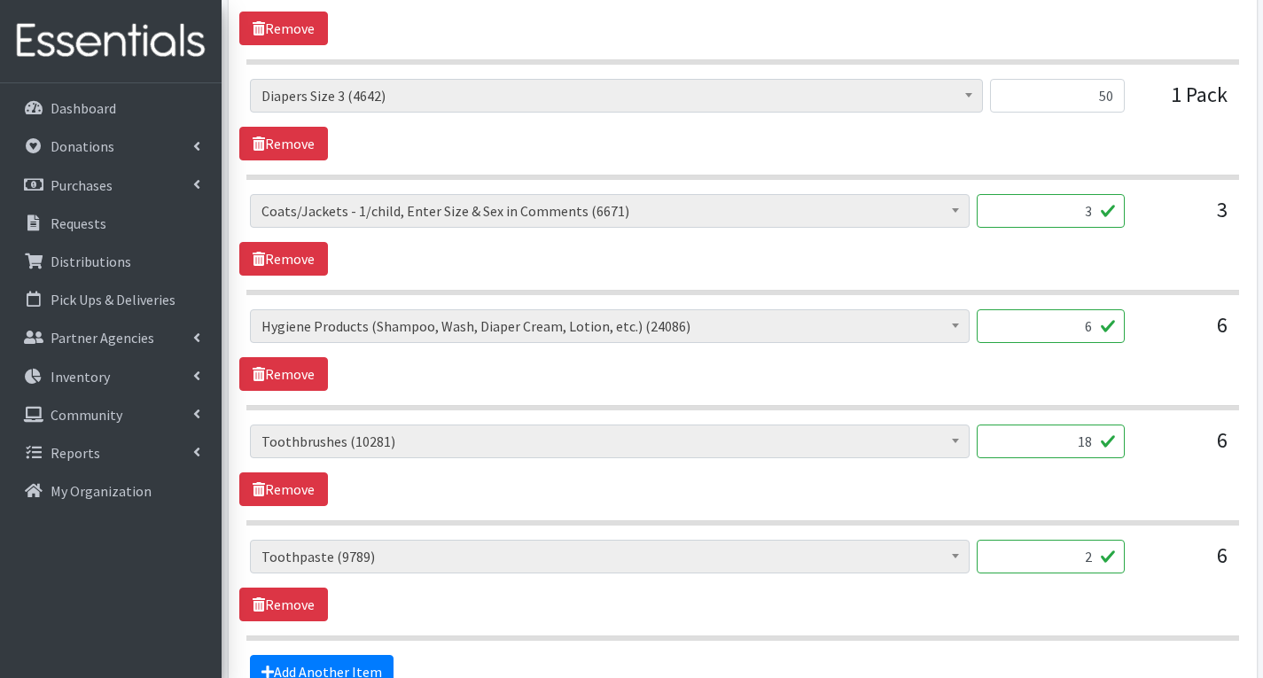
scroll to position [2482, 0]
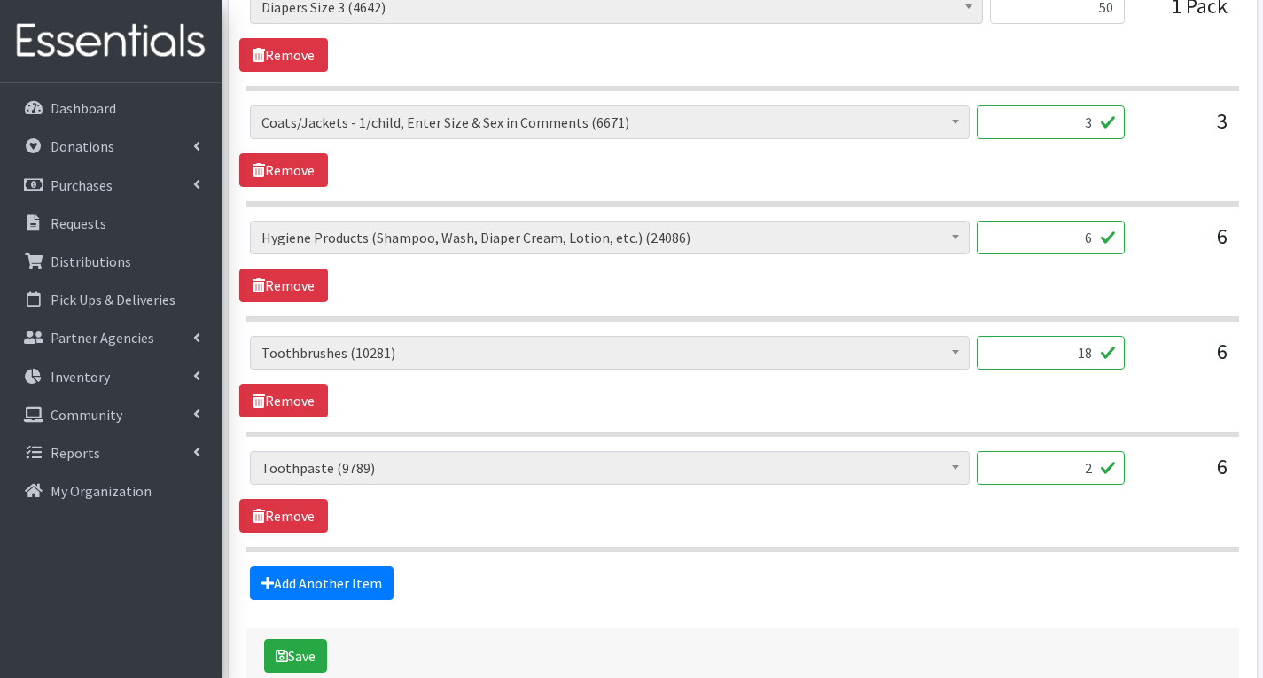
click at [1094, 241] on input "6" at bounding box center [1051, 238] width 148 height 34
click at [1151, 411] on div "# of Children this order will serve (65594) # of Individuals Living in Househol…" at bounding box center [742, 377] width 1006 height 82
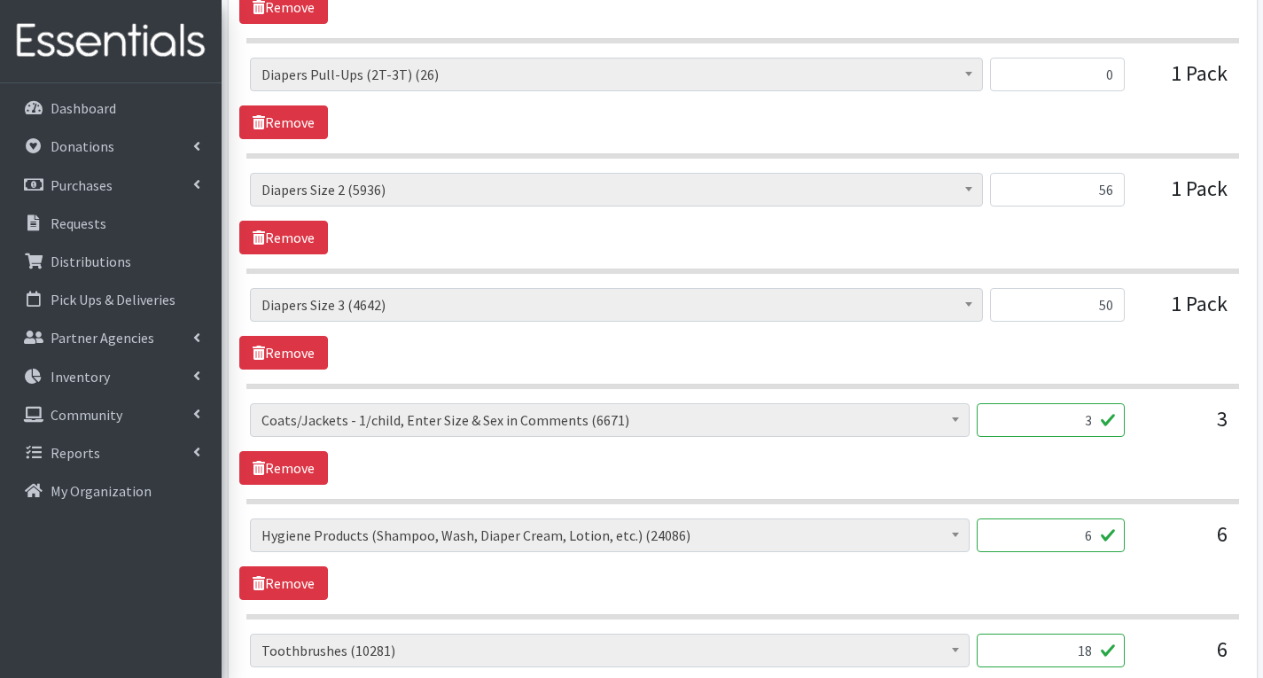
scroll to position [2216, 0]
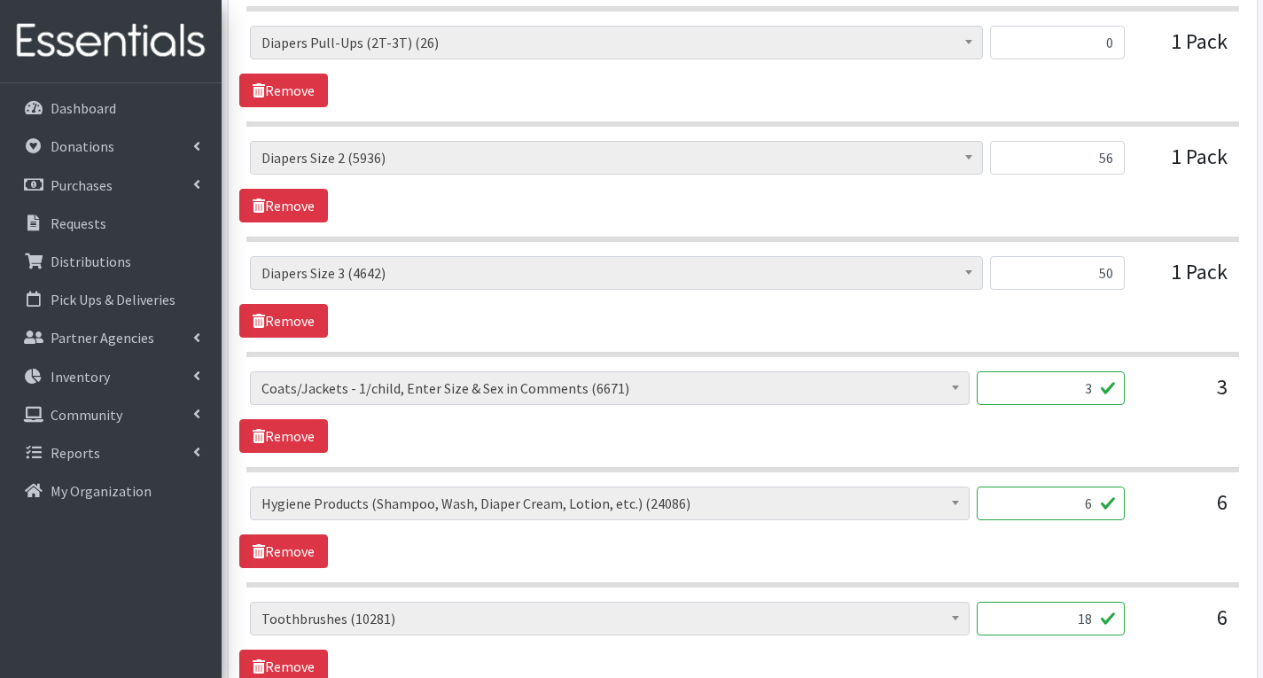
click at [1095, 392] on input "3" at bounding box center [1051, 388] width 148 height 34
type input "6"
click at [1155, 426] on div "# of Children this order will serve (65594) # of Individuals Living in Househol…" at bounding box center [742, 412] width 1006 height 82
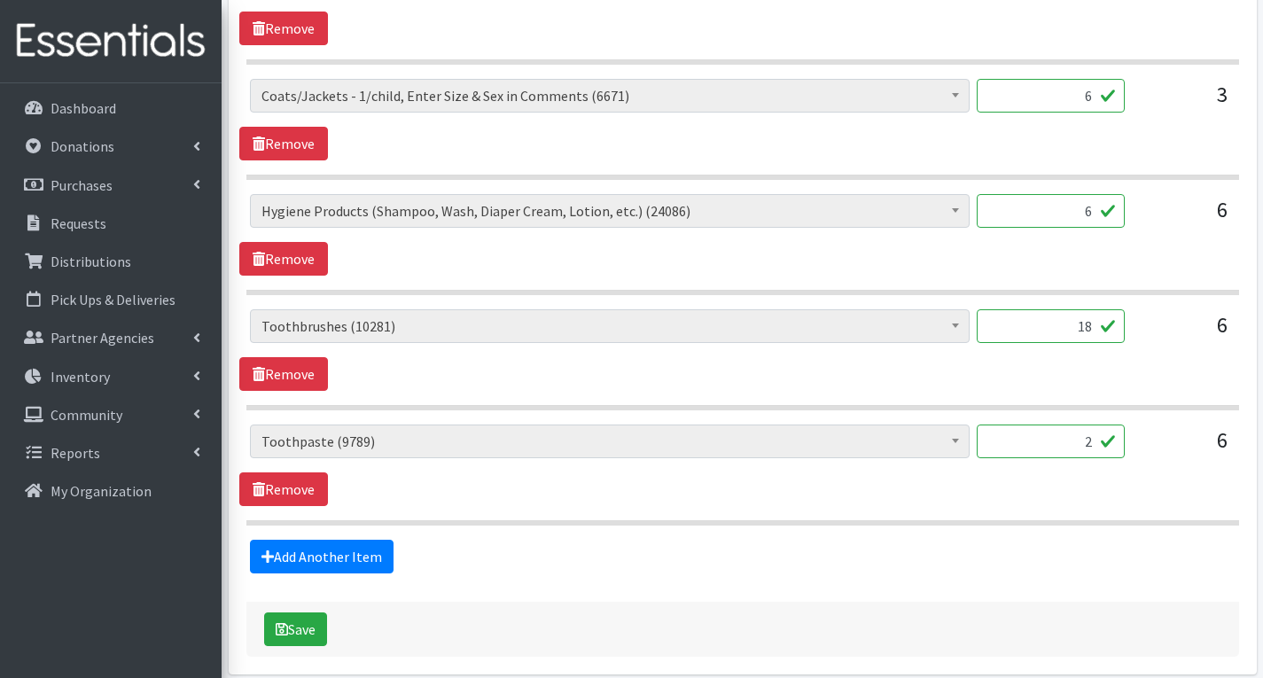
scroll to position [2586, 0]
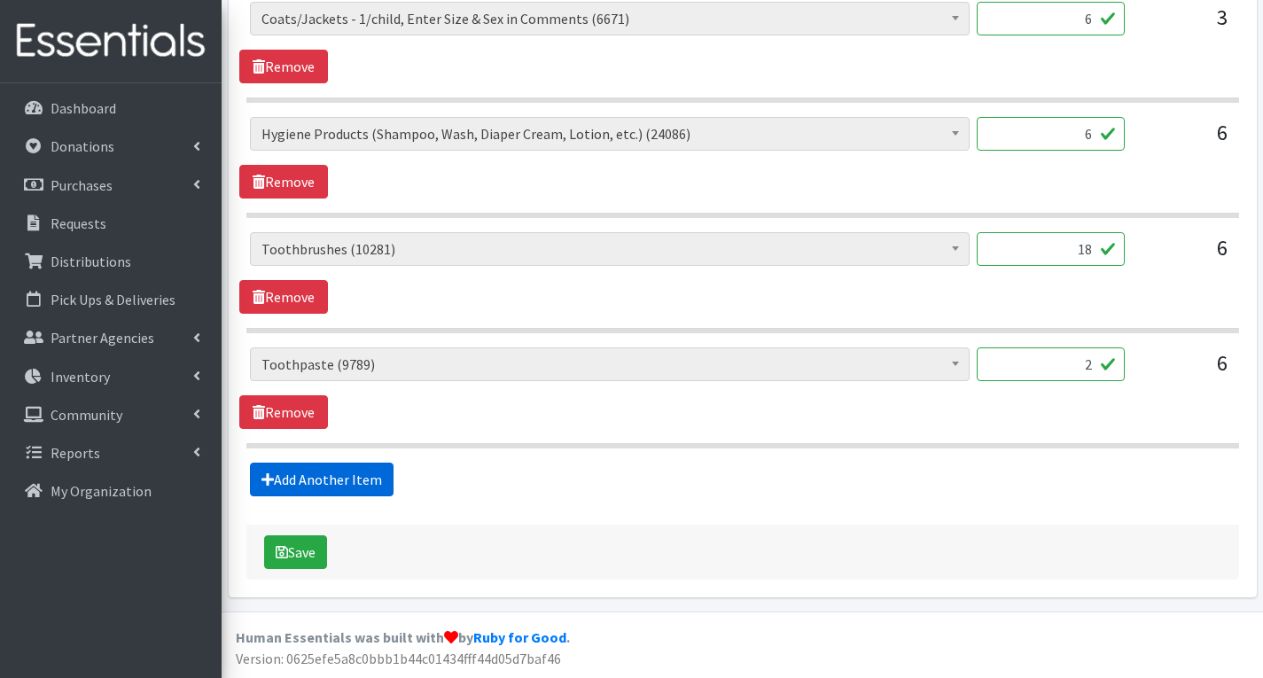
click at [337, 476] on link "Add Another Item" at bounding box center [322, 480] width 144 height 34
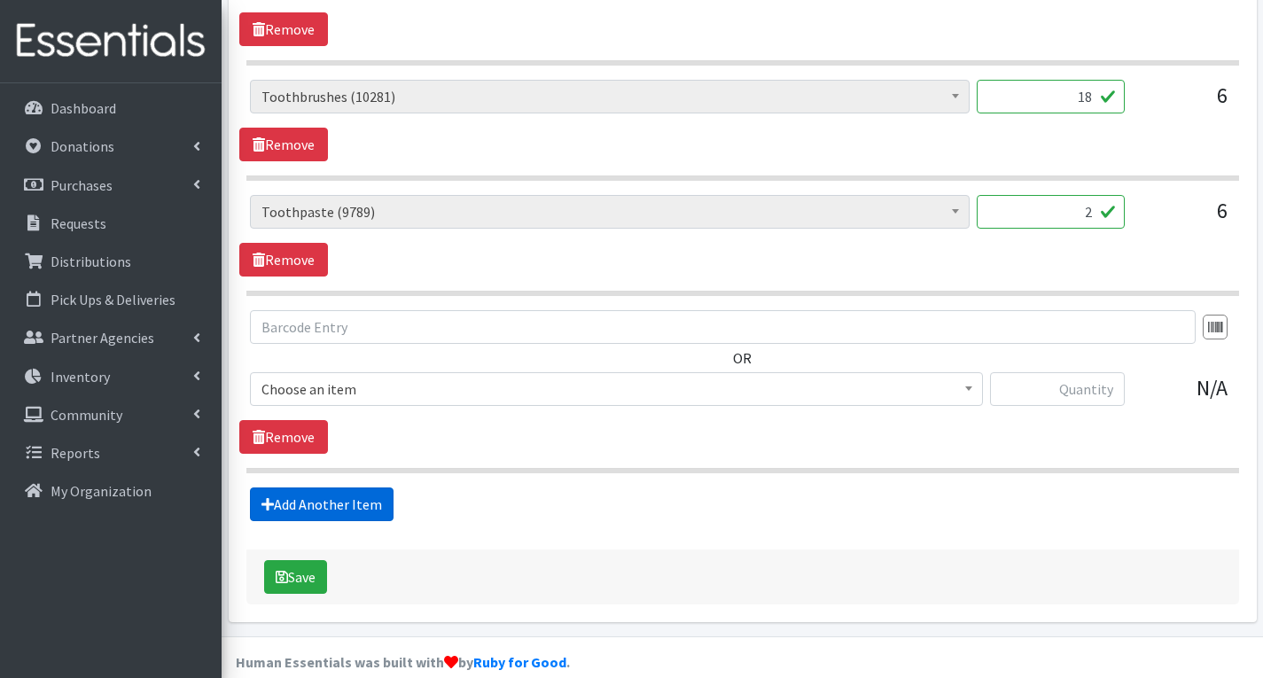
scroll to position [2763, 0]
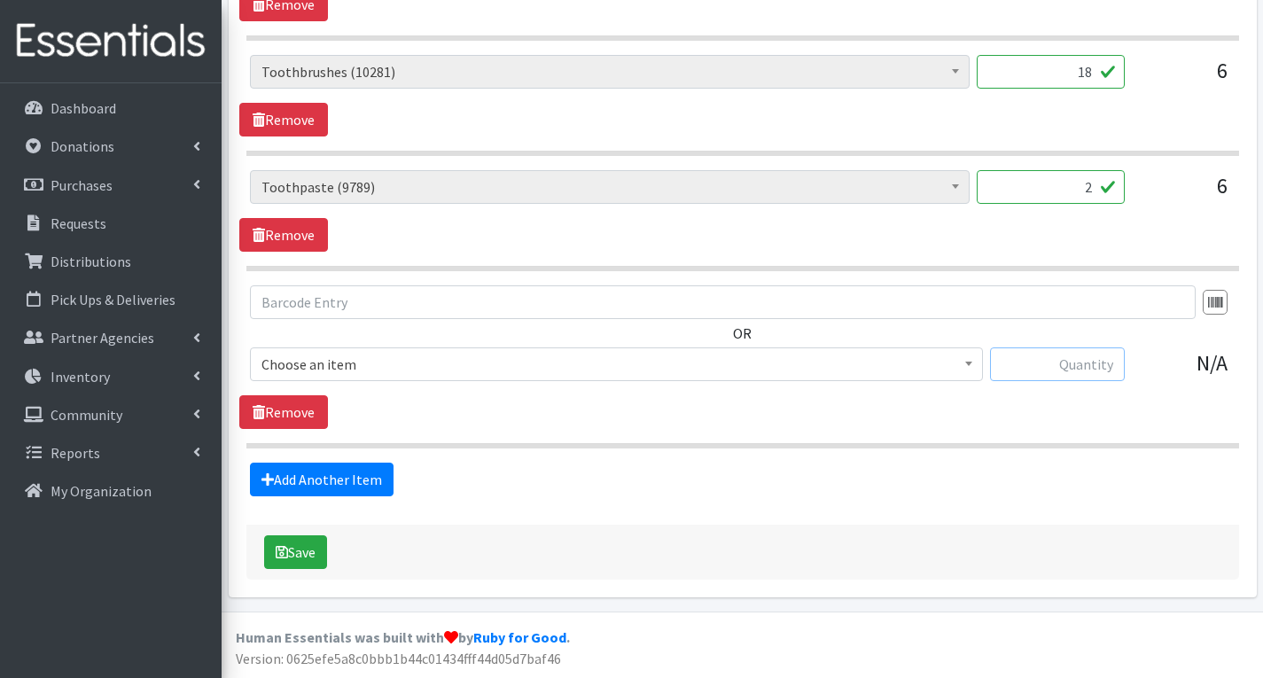
click at [1075, 356] on input "text" at bounding box center [1057, 364] width 135 height 34
type input "8"
click at [721, 371] on span "# of Children this order will serve (65594)" at bounding box center [616, 364] width 710 height 25
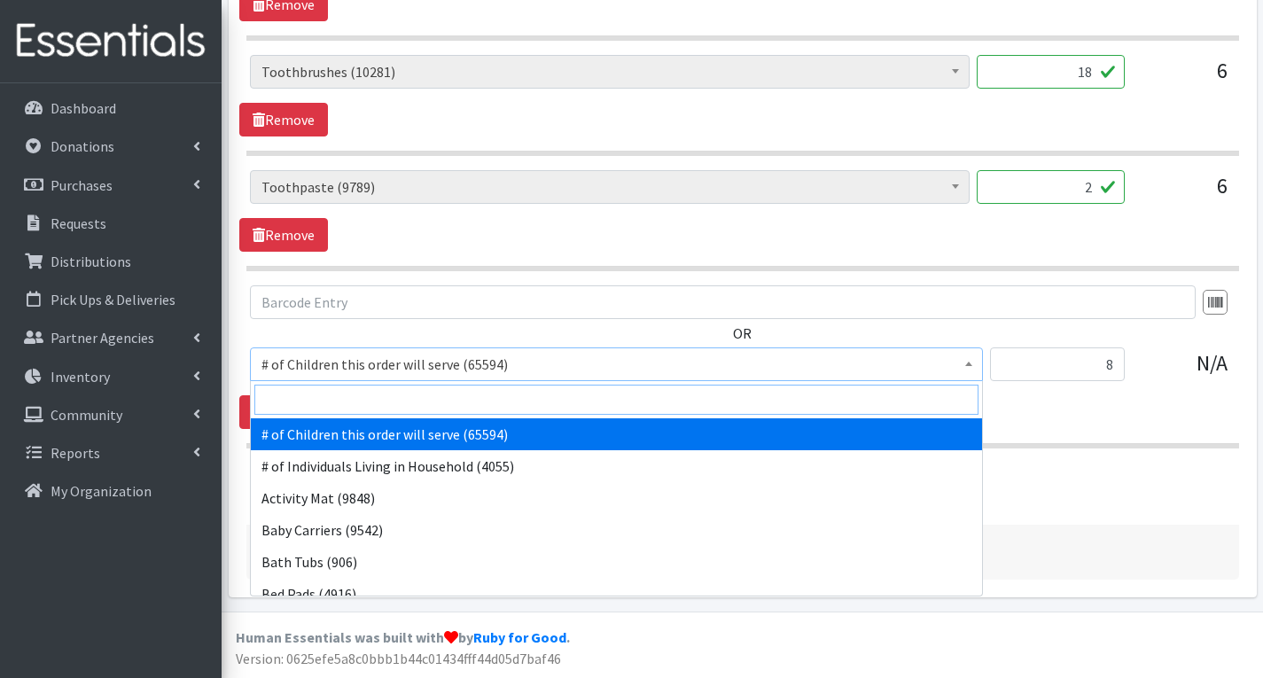
click at [516, 402] on input "search" at bounding box center [616, 400] width 724 height 30
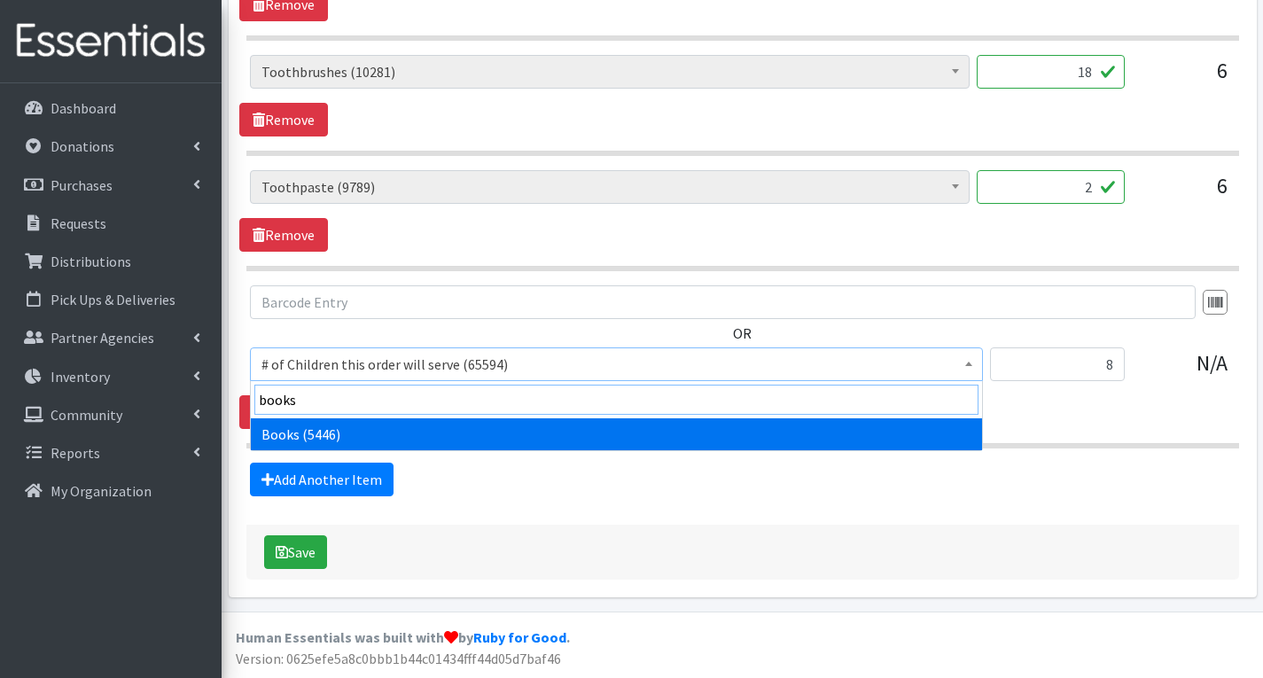
type input "books"
select select "1947"
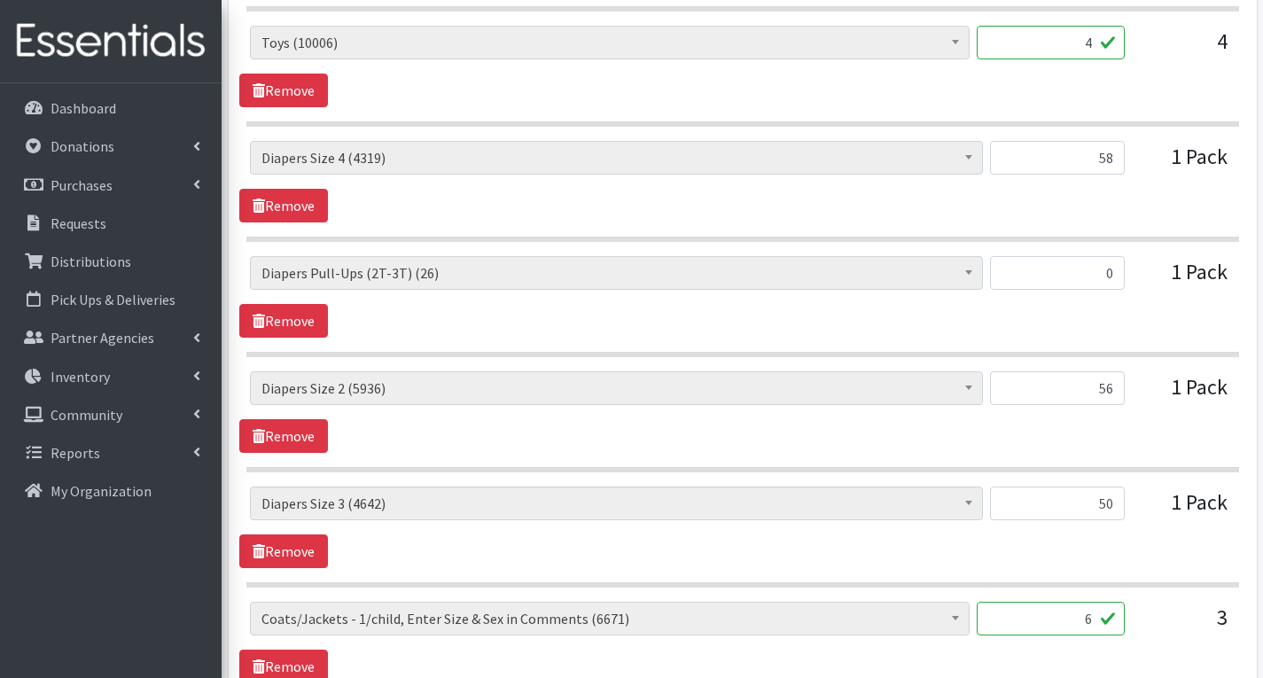
scroll to position [1965, 0]
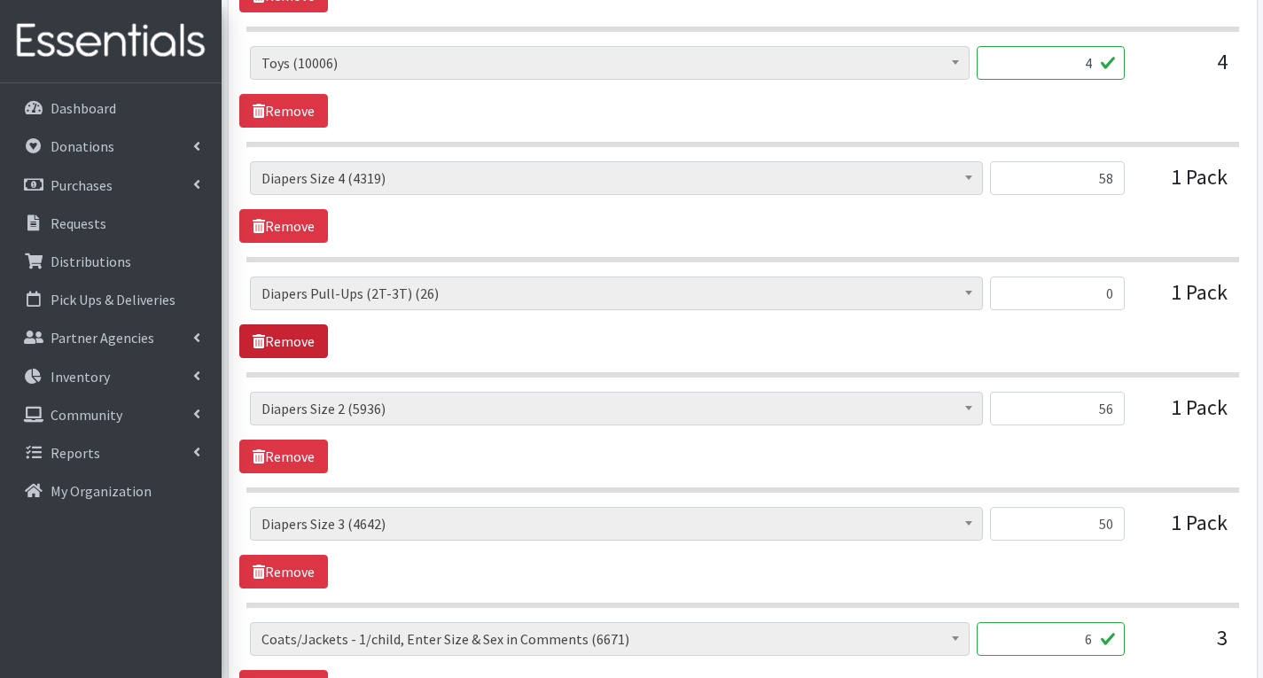
click at [312, 337] on link "Remove" at bounding box center [283, 341] width 89 height 34
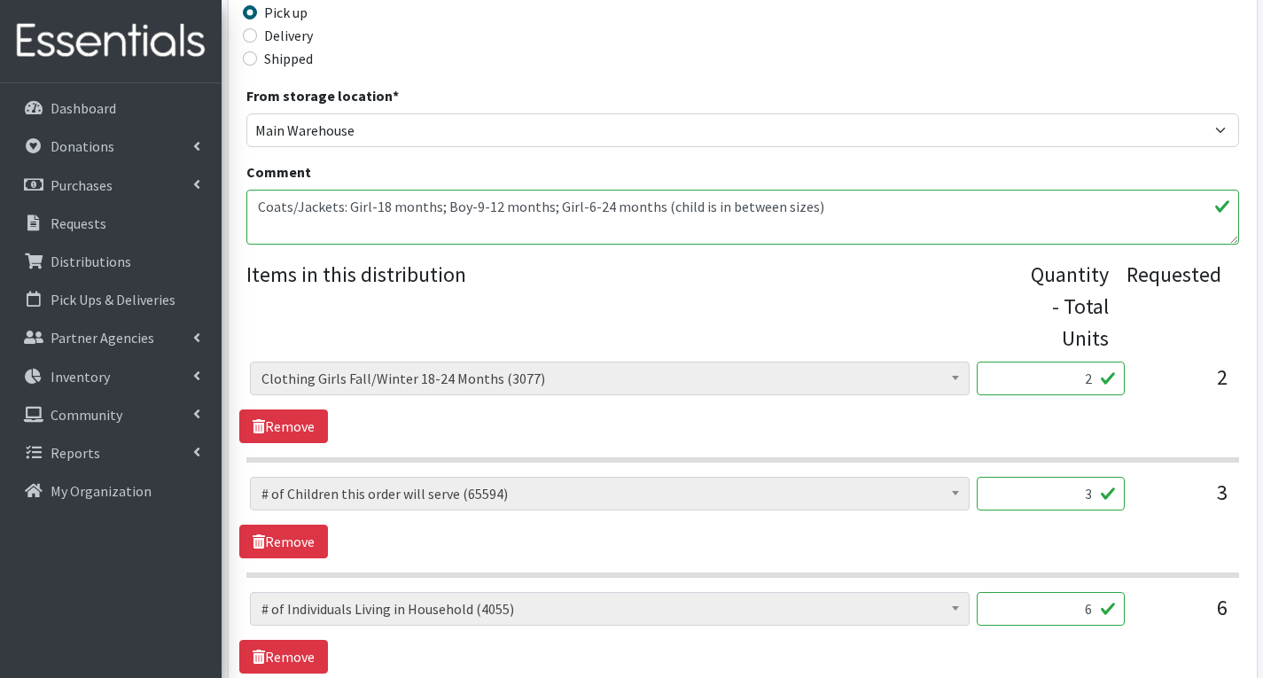
scroll to position [458, 0]
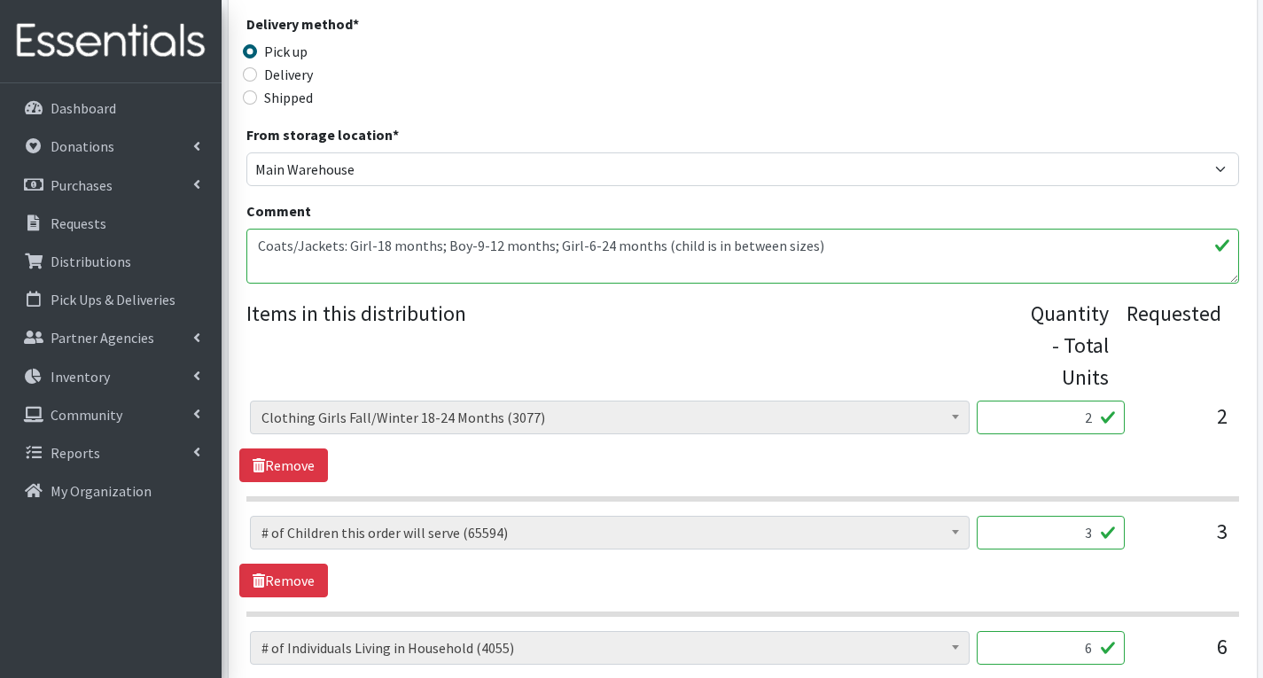
click at [833, 239] on textarea "Coats/Jackets: Girl-18 months; Boy-9-12 months; Girl-6-24 months (child is in b…" at bounding box center [742, 256] width 993 height 55
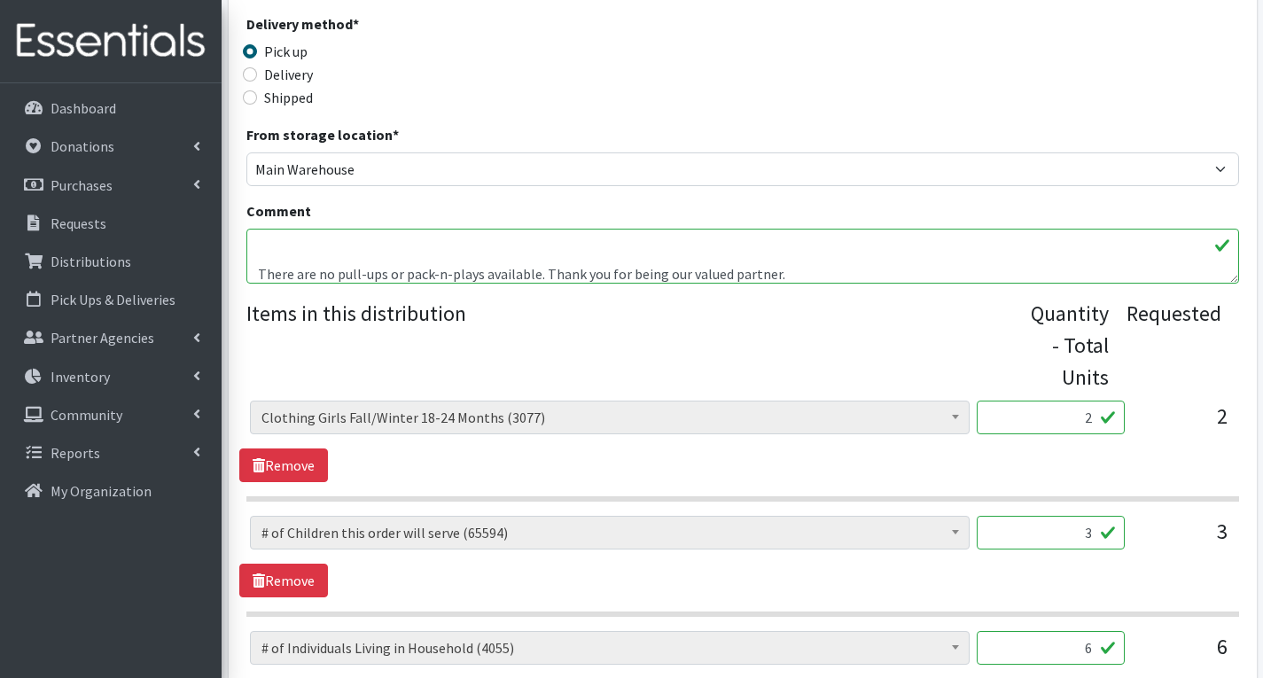
click at [255, 277] on textarea "Coats/Jackets: Girl-18 months; Boy-9-12 months; Girl-6-24 months (child is in b…" at bounding box center [742, 256] width 993 height 55
click at [277, 245] on textarea "Coats/Jackets: Girl-18 months; Boy-9-12 months; Girl-6-24 months (child is in b…" at bounding box center [742, 256] width 993 height 55
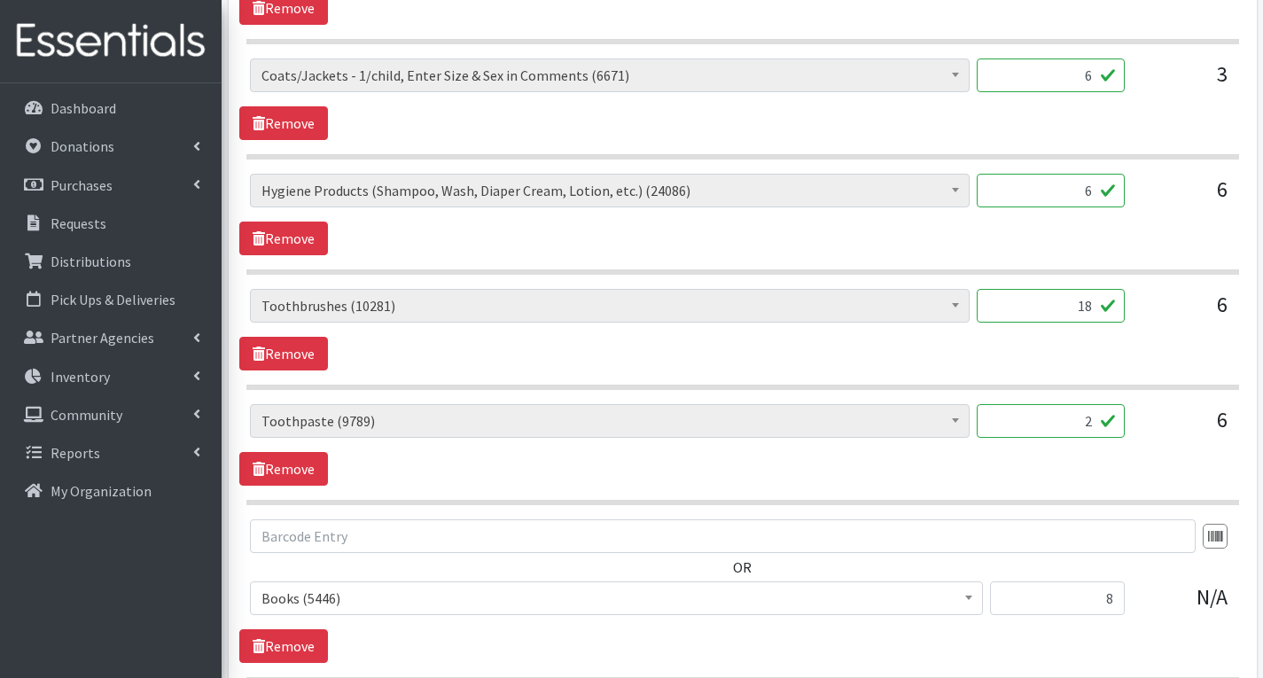
scroll to position [2382, 0]
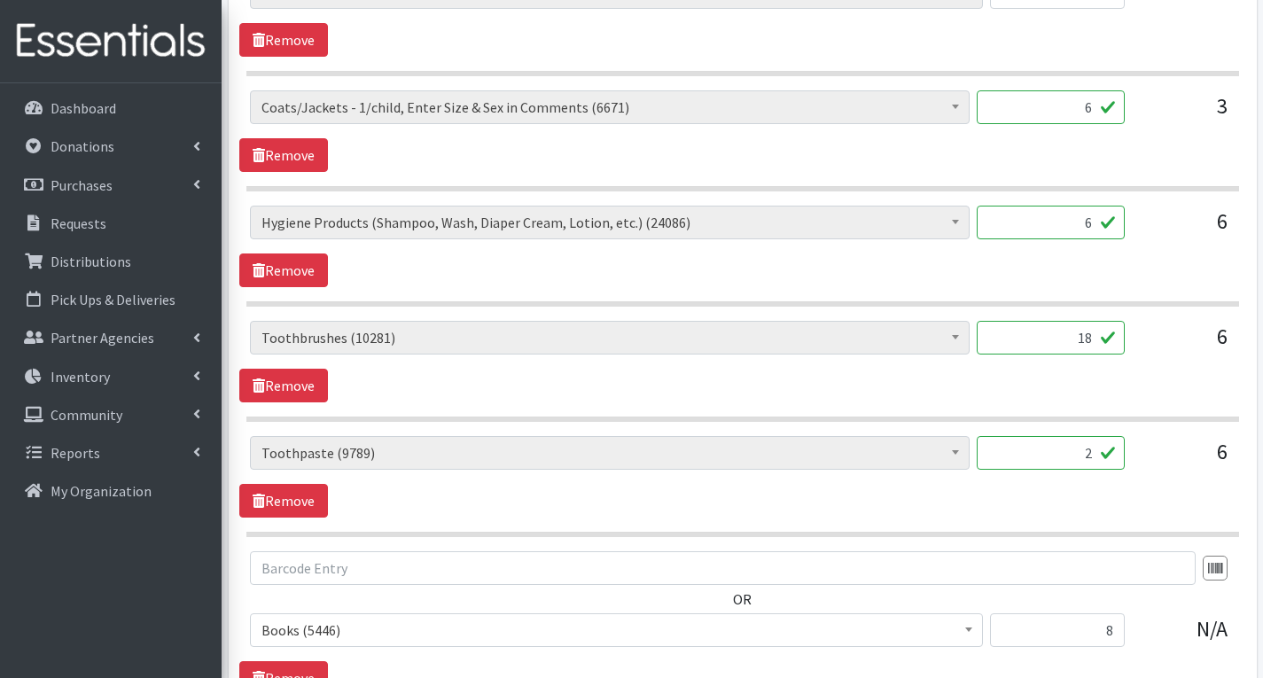
type textarea "Coats/Jackets: Girl-18 months; Boy-9-12 months; Girl-6-24 months (child is in b…"
click at [1096, 454] on input "2" at bounding box center [1051, 453] width 148 height 34
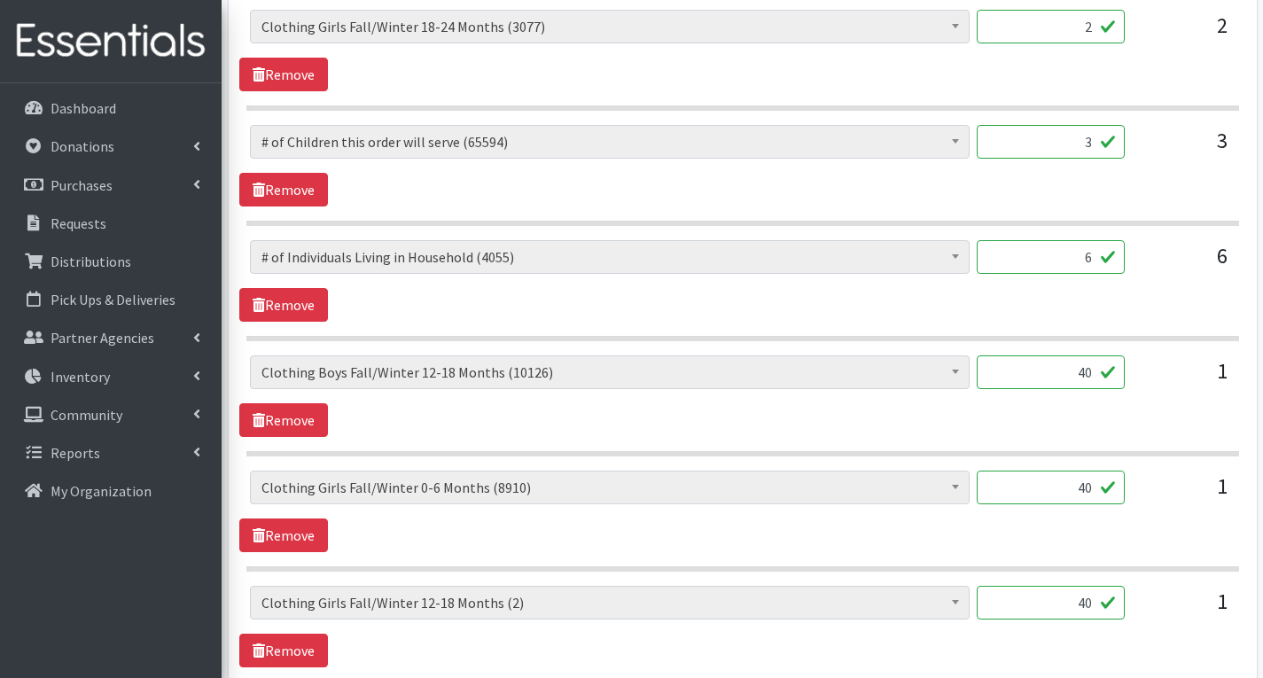
scroll to position [520, 0]
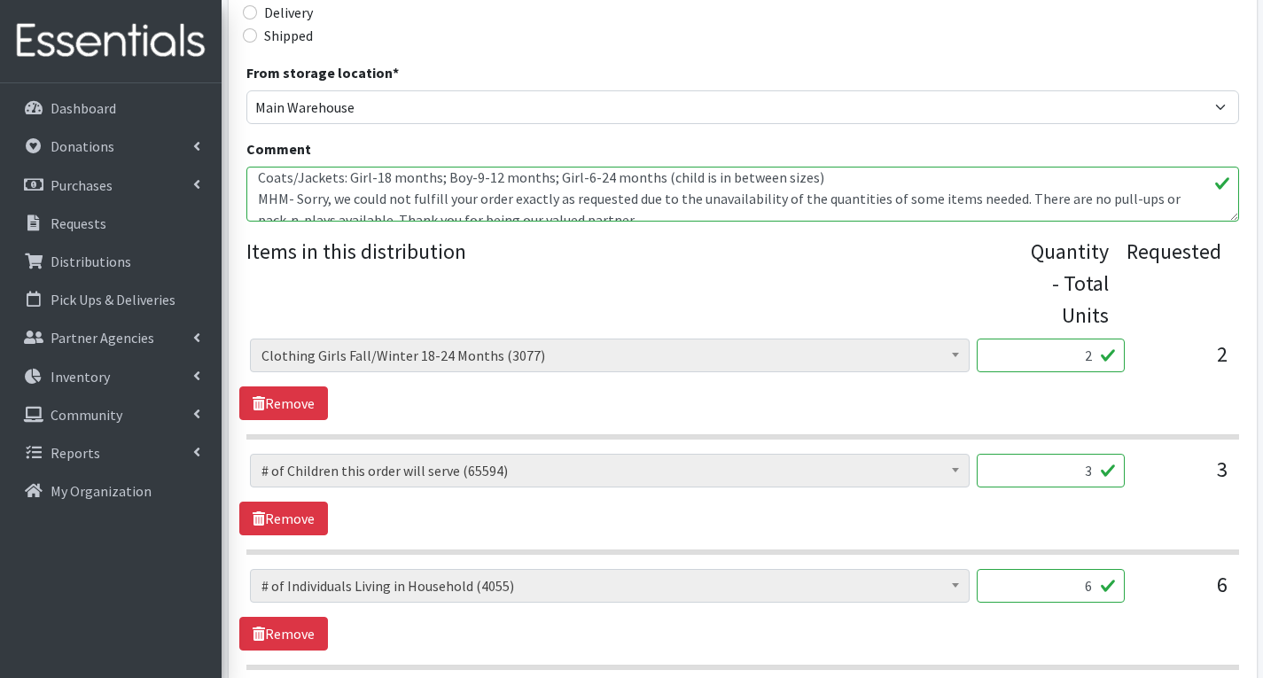
type input "6"
click at [1093, 200] on textarea "Coats/Jackets: Girl-18 months; Boy-9-12 months; Girl-6-24 months (child is in b…" at bounding box center [742, 194] width 993 height 55
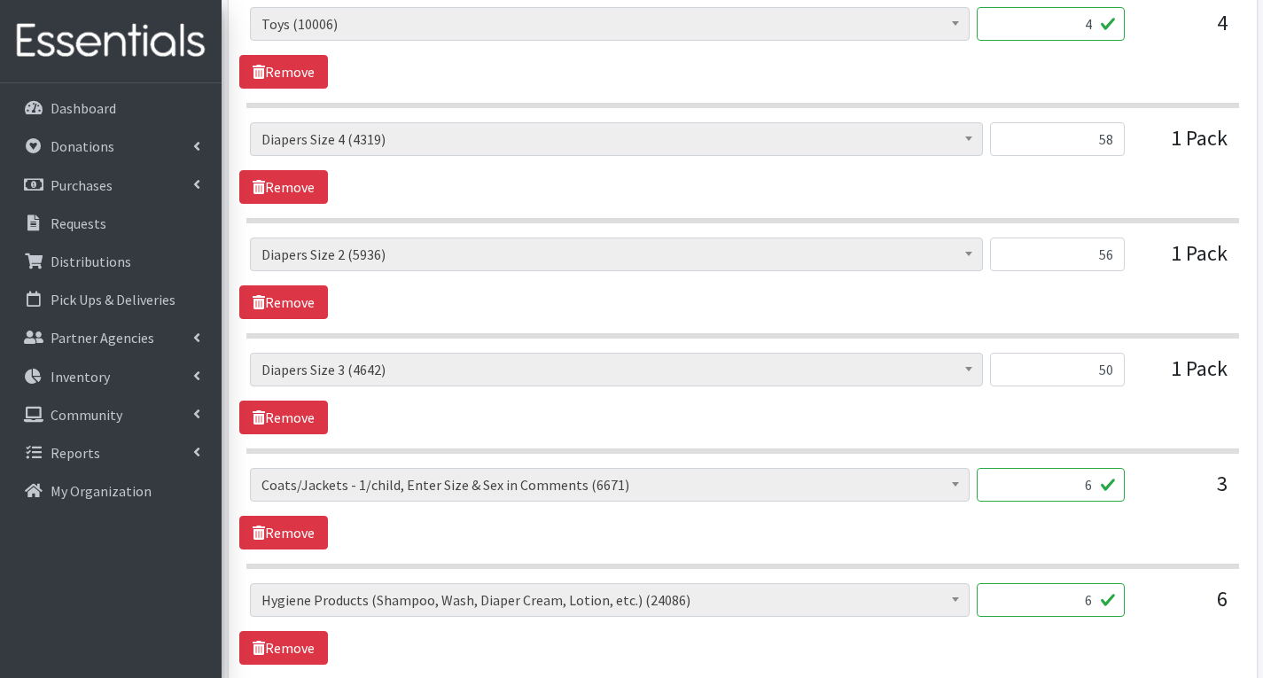
scroll to position [2027, 0]
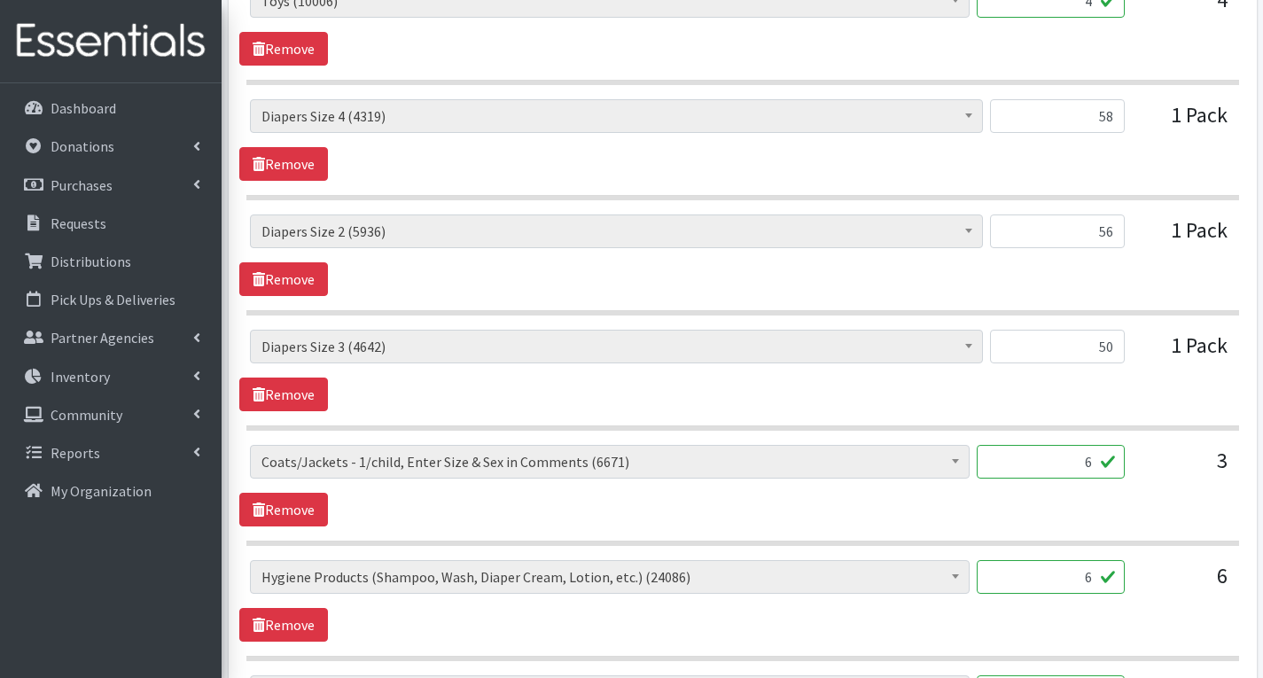
type textarea "Coats/Jackets: Girl-18 months; Boy-9-12 months; Girl-6-24 months (child is in b…"
click at [1091, 581] on input "6" at bounding box center [1051, 577] width 148 height 34
type input "7"
click at [1170, 629] on div "# of Children this order will serve (65594) # of Individuals Living in Househol…" at bounding box center [742, 601] width 1006 height 82
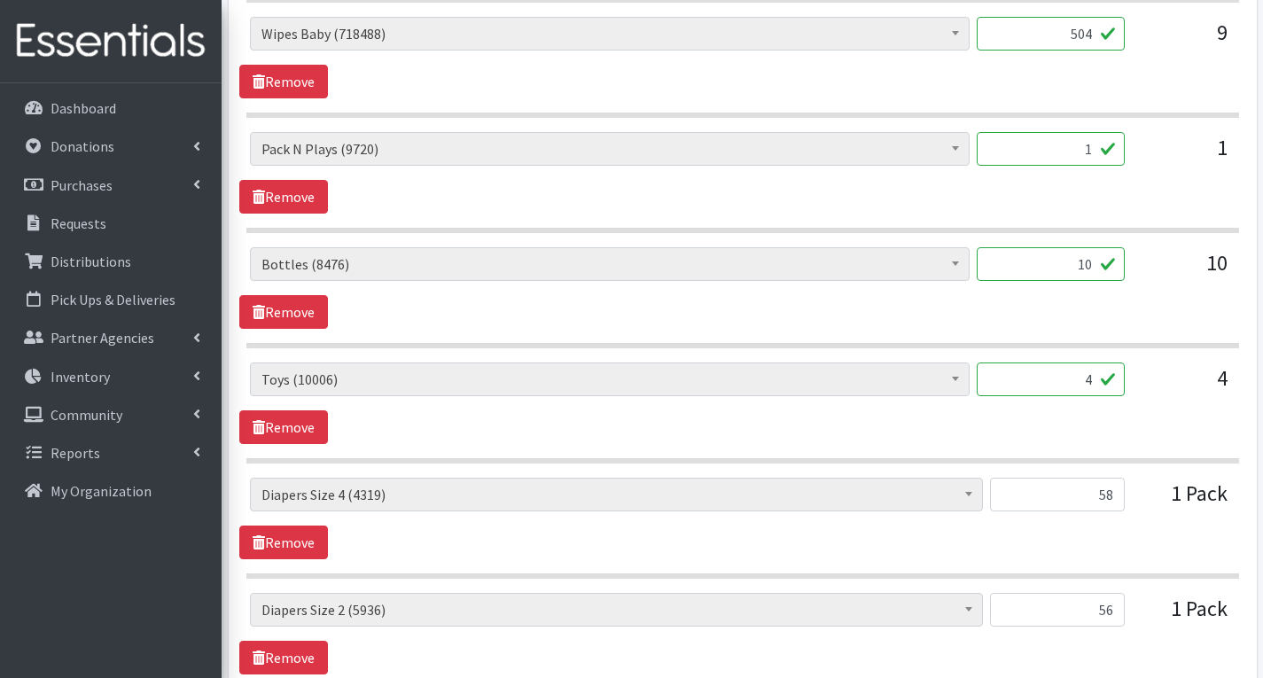
scroll to position [1584, 0]
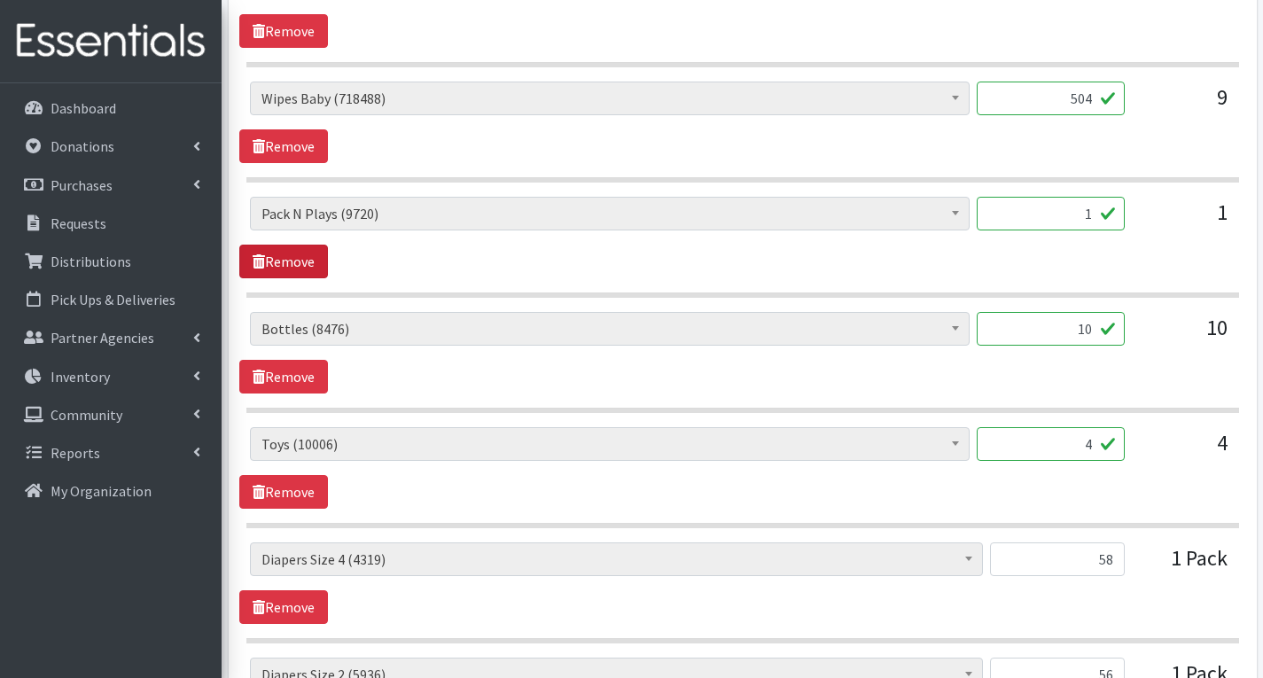
click at [293, 266] on link "Remove" at bounding box center [283, 262] width 89 height 34
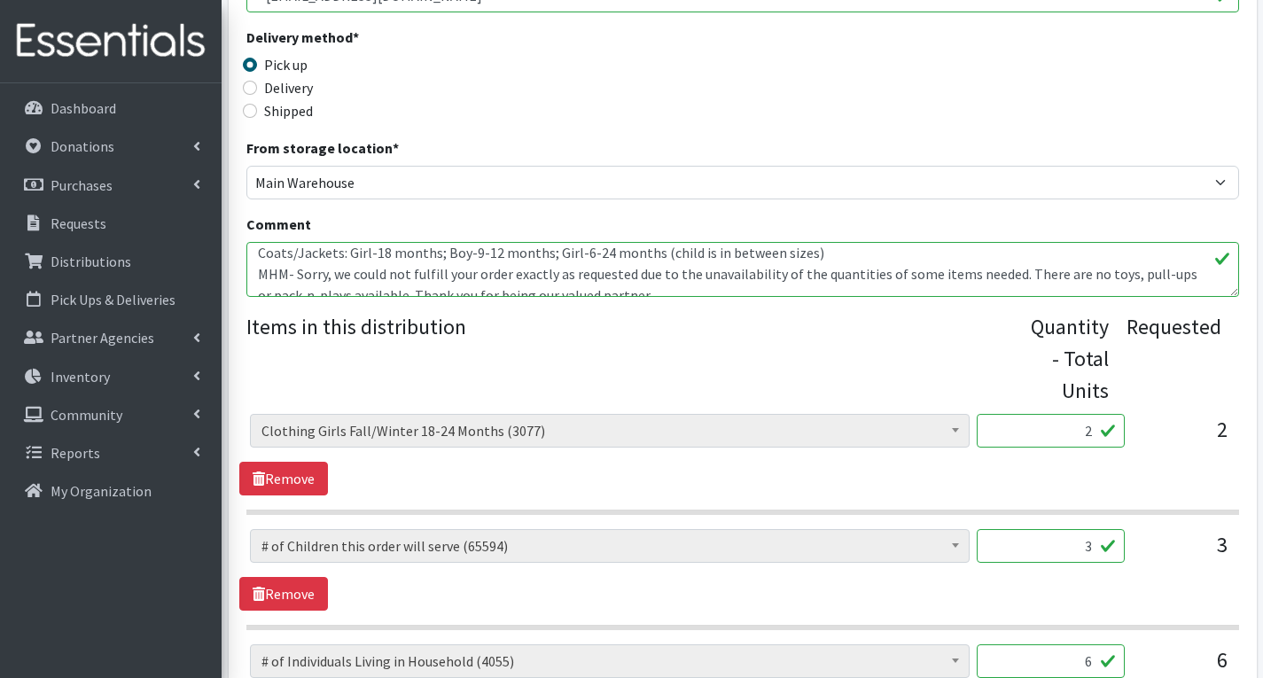
scroll to position [432, 0]
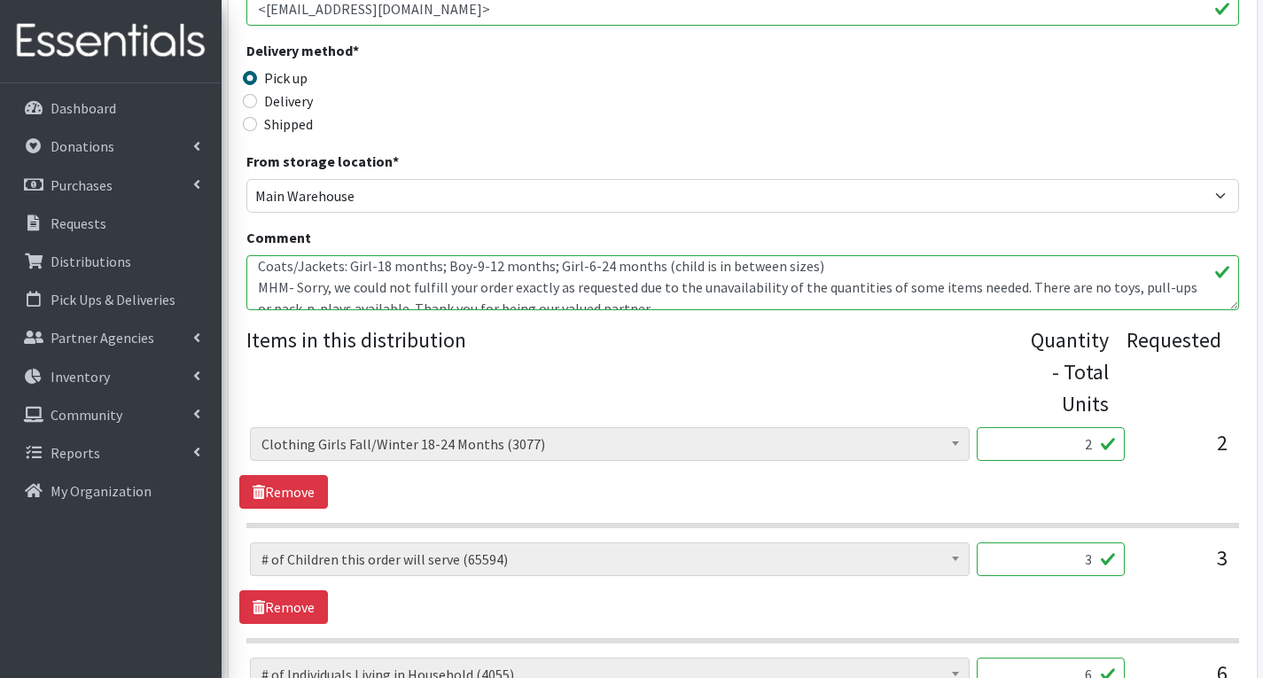
click at [1120, 291] on textarea "Coats/Jackets: Girl-18 months; Boy-9-12 months; Girl-6-24 months (child is in b…" at bounding box center [742, 282] width 993 height 55
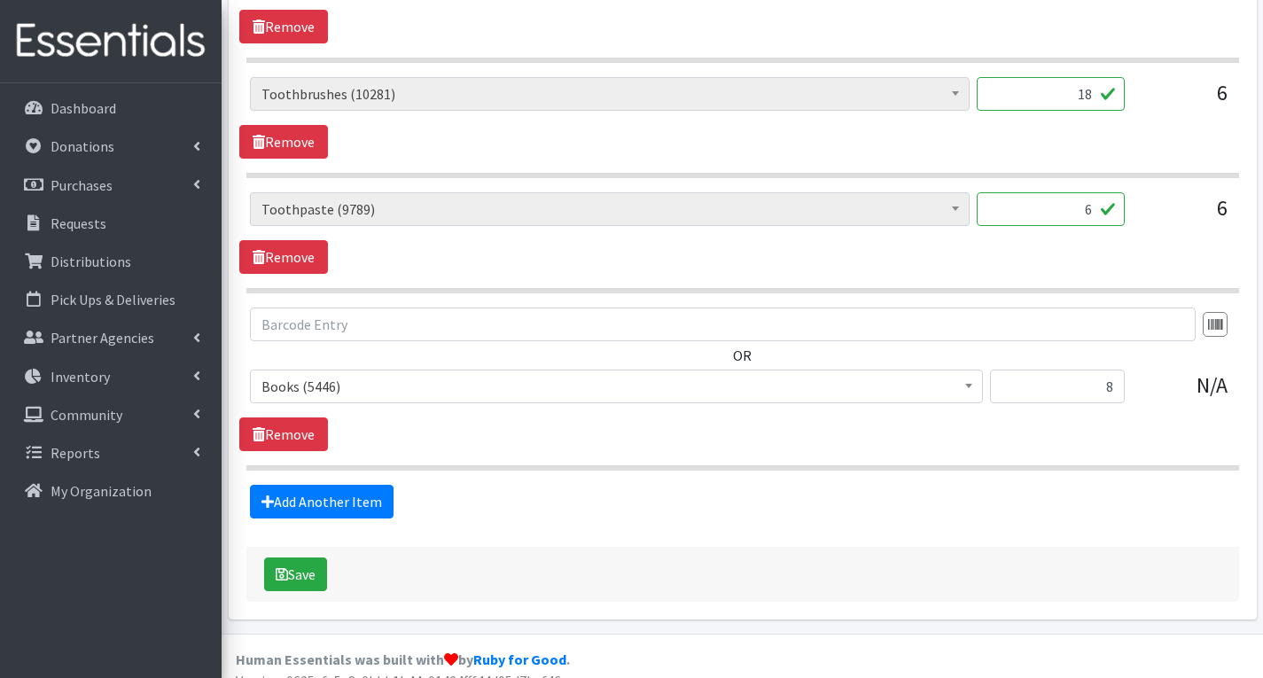
scroll to position [2532, 0]
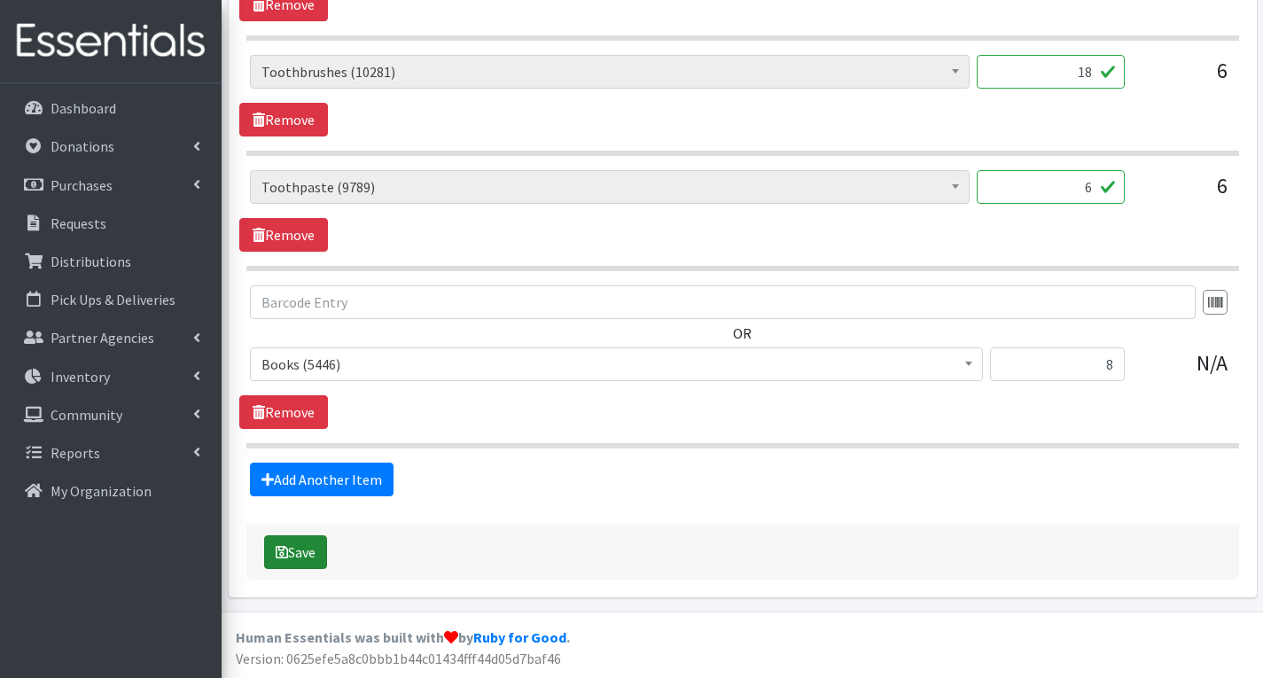
type textarea "Coats/Jackets: Girl-18 months; Boy-9-12 months; Girl-6-24 months (child is in b…"
click at [284, 550] on icon "submit" at bounding box center [282, 552] width 12 height 14
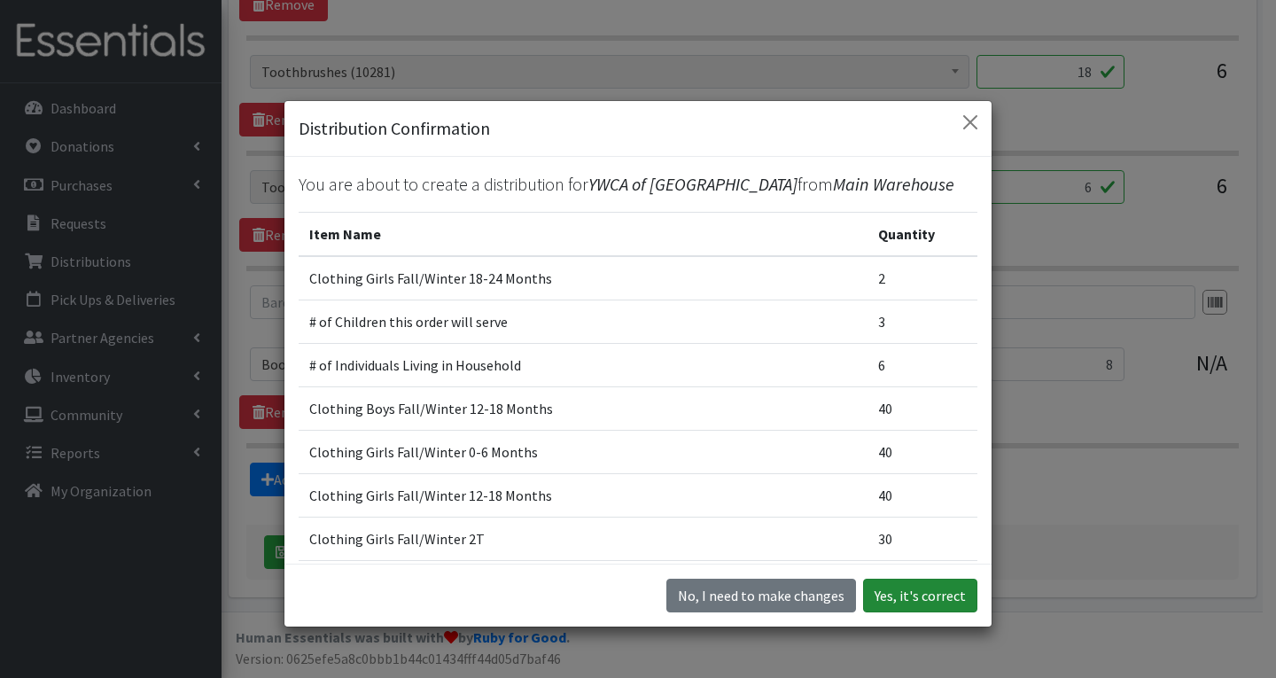
click at [916, 591] on button "Yes, it's correct" at bounding box center [920, 596] width 114 height 34
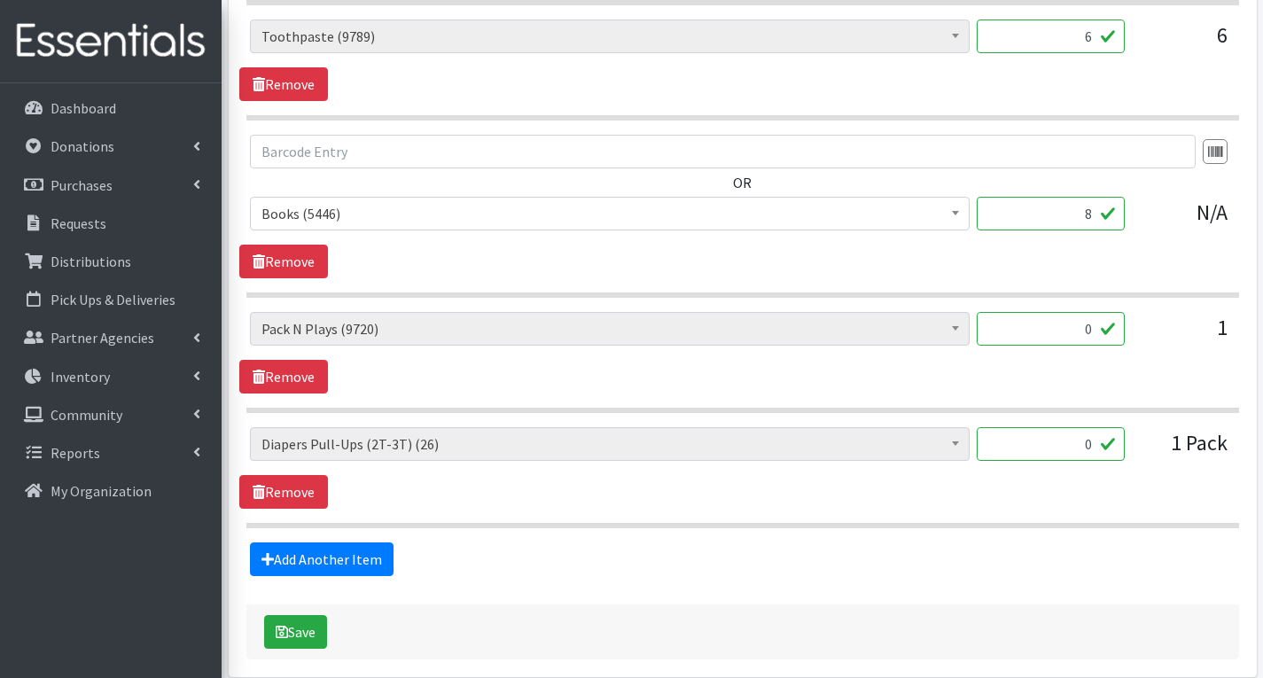
scroll to position [2748, 0]
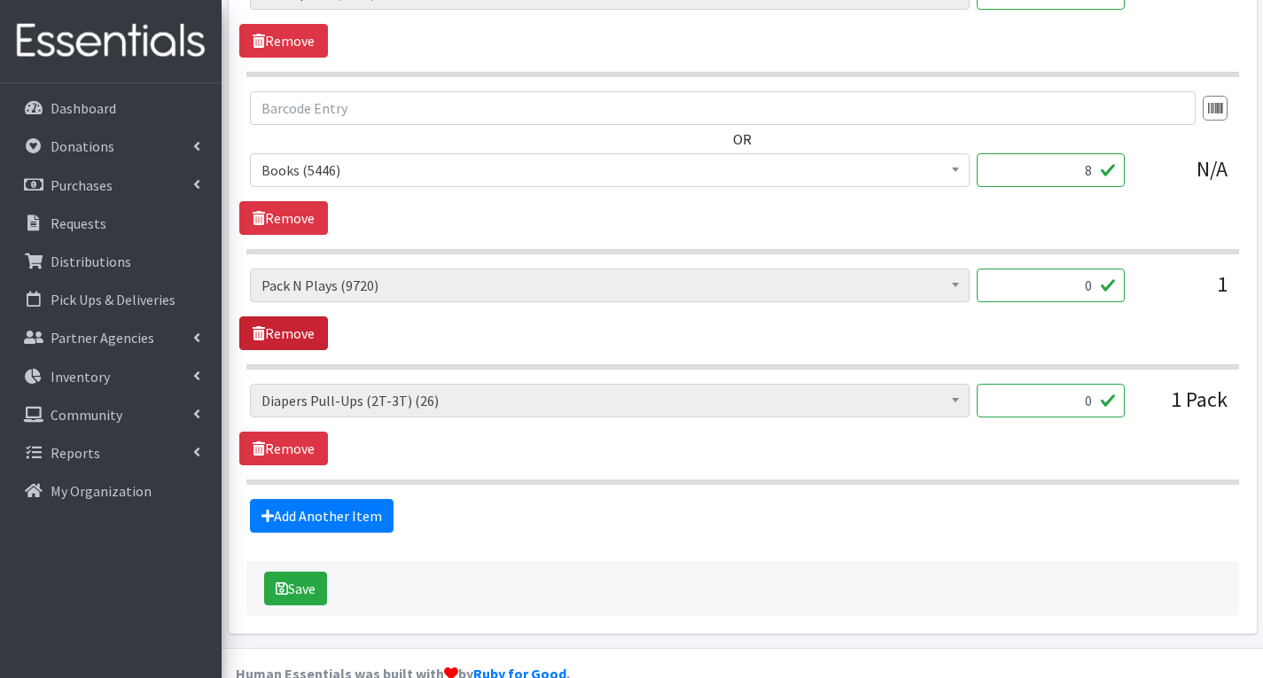
click at [308, 338] on link "Remove" at bounding box center [283, 333] width 89 height 34
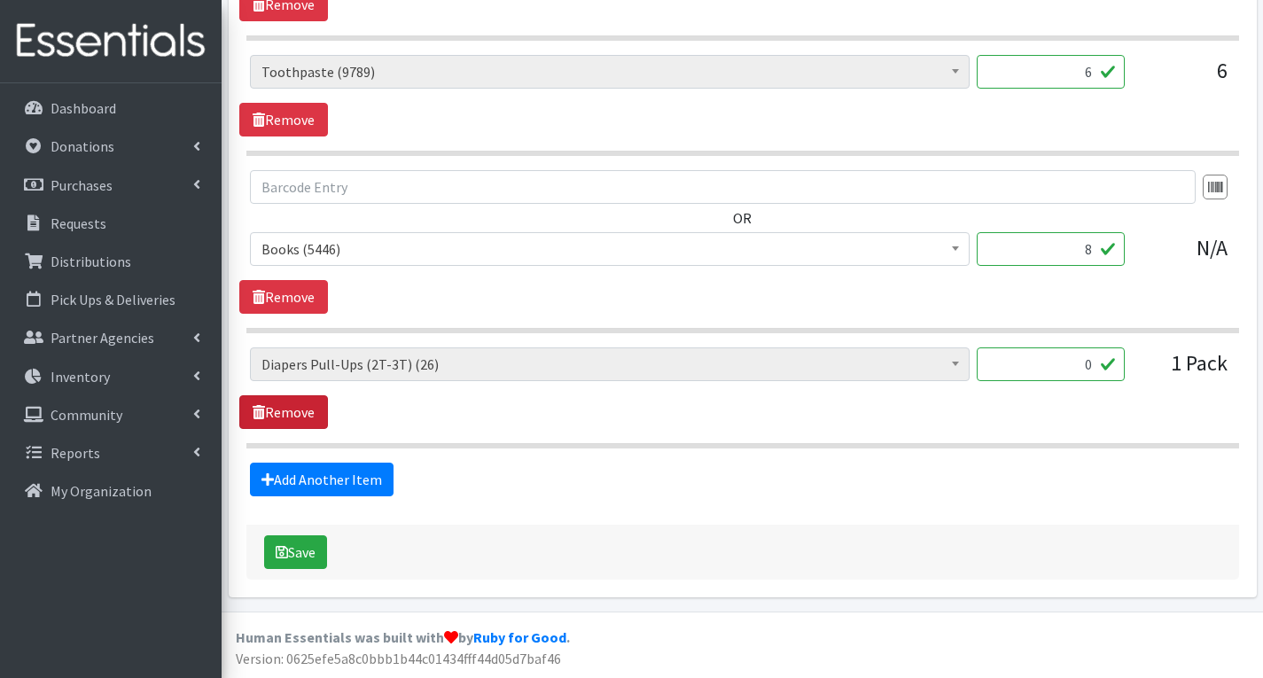
click at [300, 404] on link "Remove" at bounding box center [283, 412] width 89 height 34
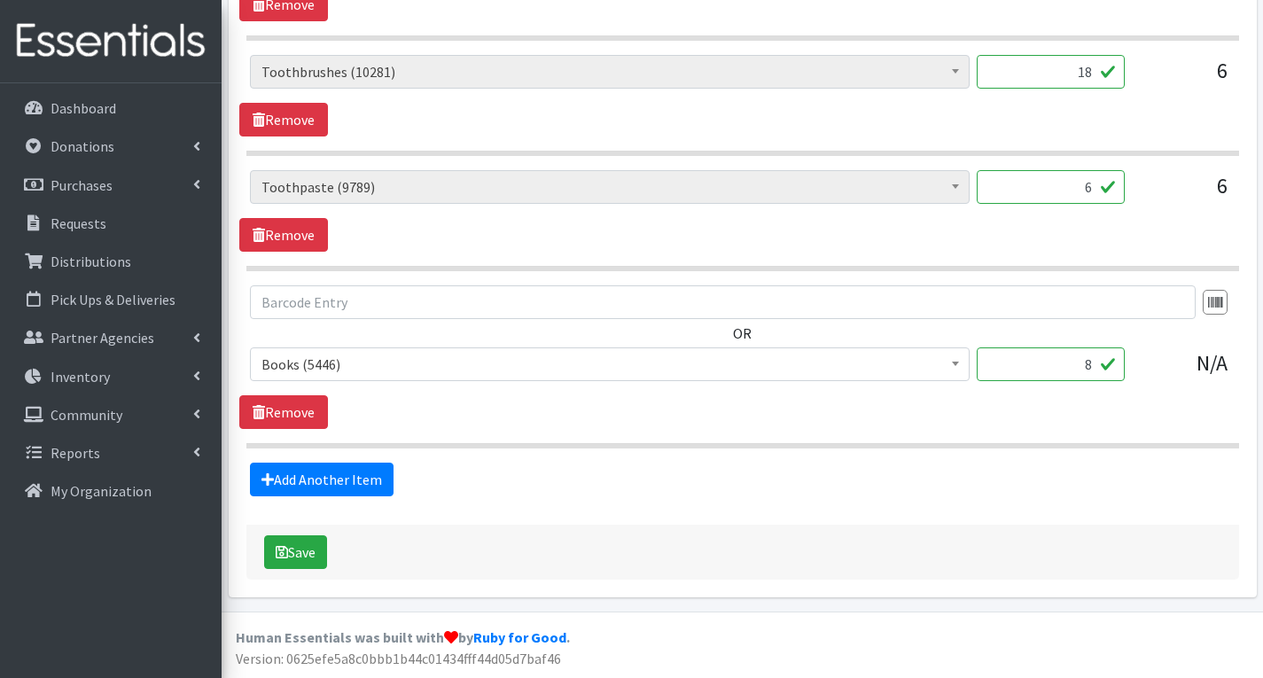
scroll to position [2554, 0]
click at [300, 552] on button "Save" at bounding box center [295, 552] width 63 height 34
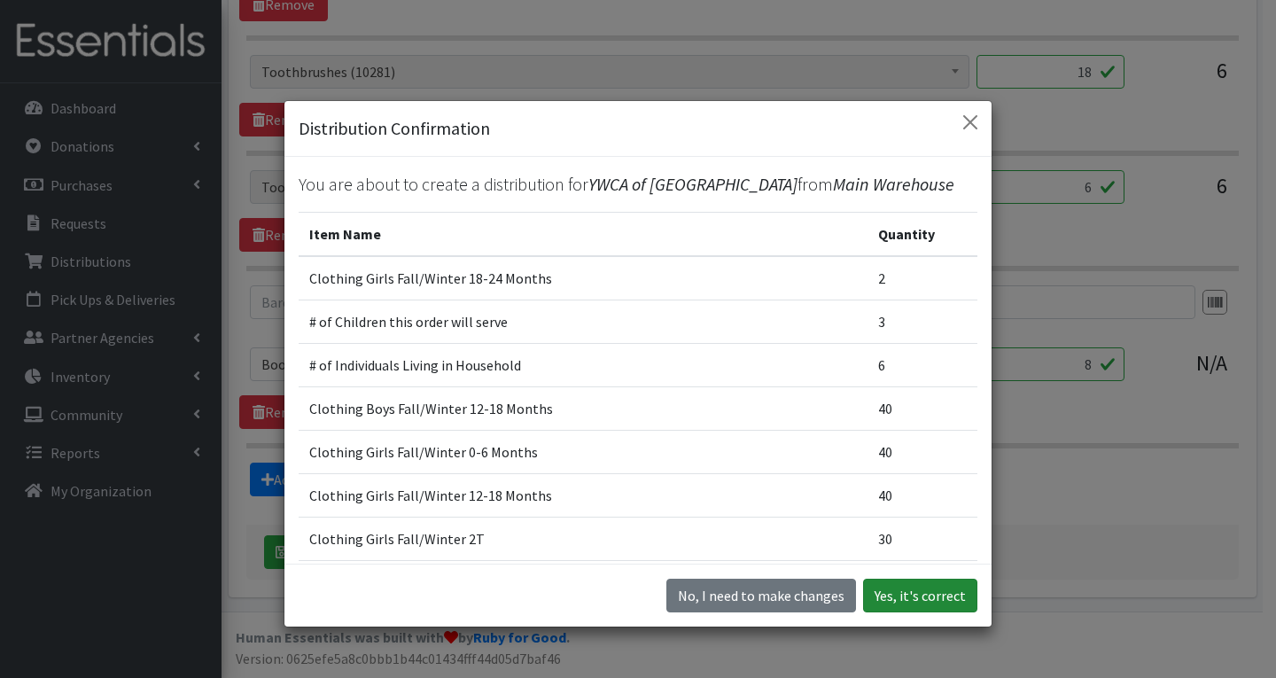
click at [938, 610] on button "Yes, it's correct" at bounding box center [920, 596] width 114 height 34
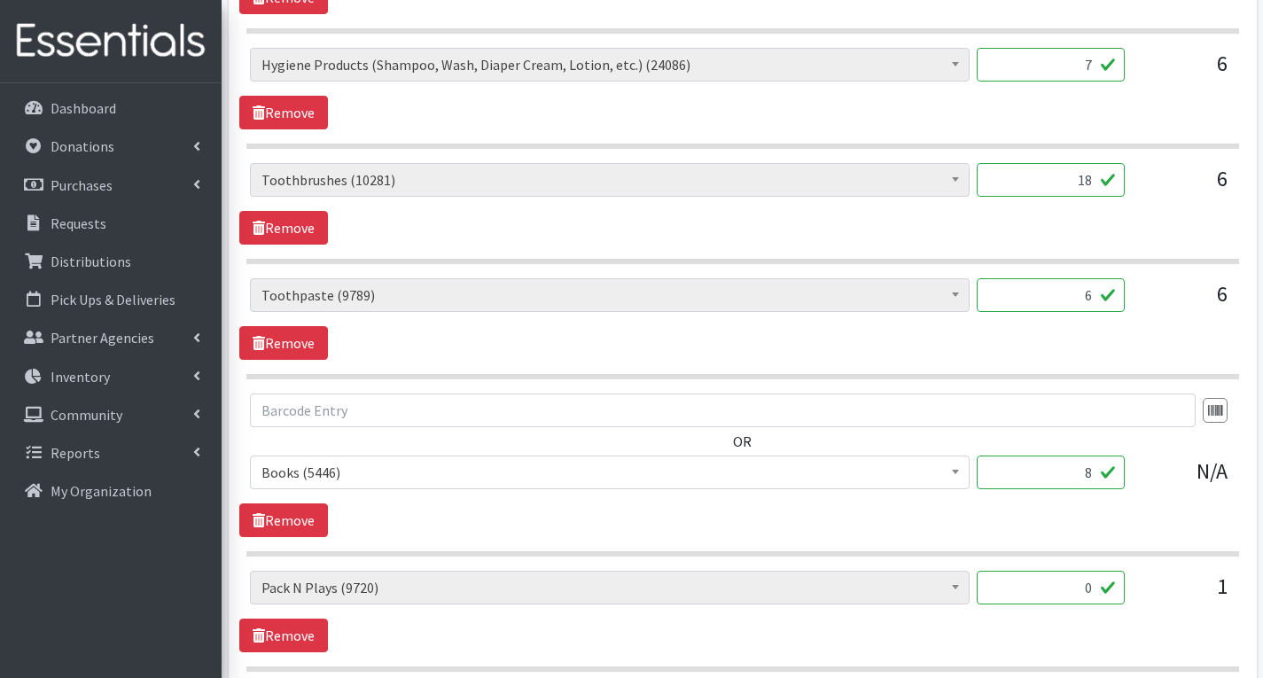
scroll to position [2784, 0]
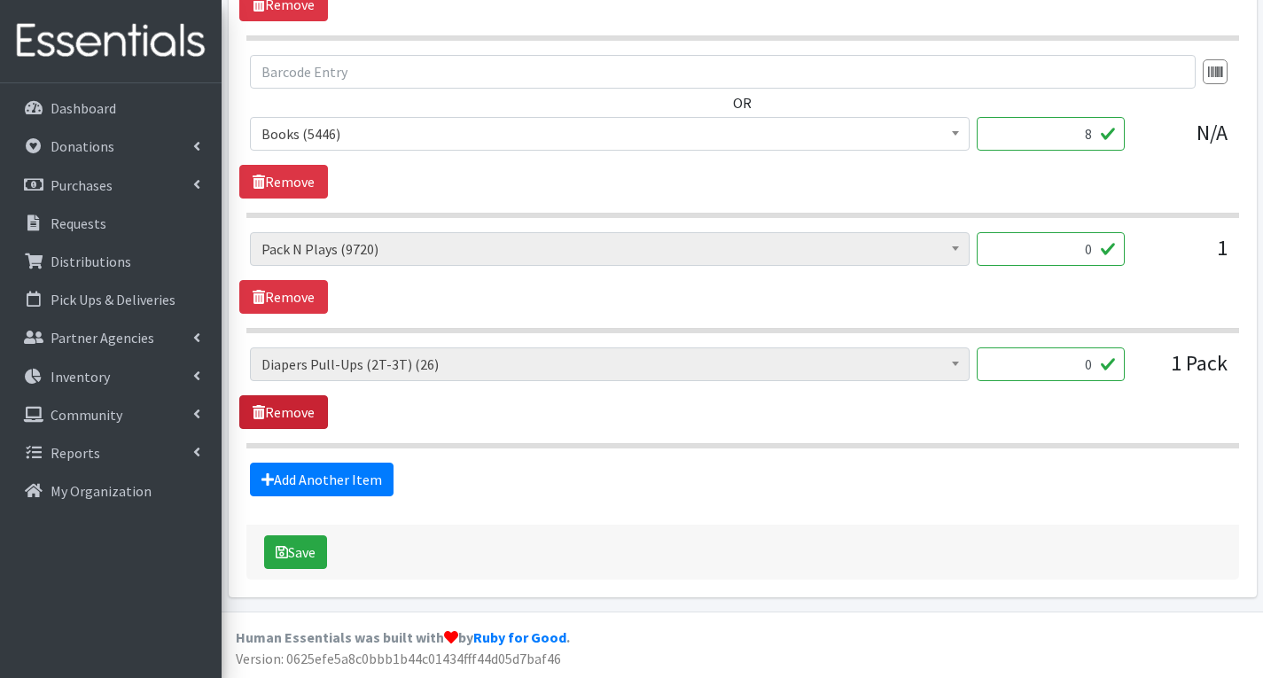
click at [302, 422] on link "Remove" at bounding box center [283, 412] width 89 height 34
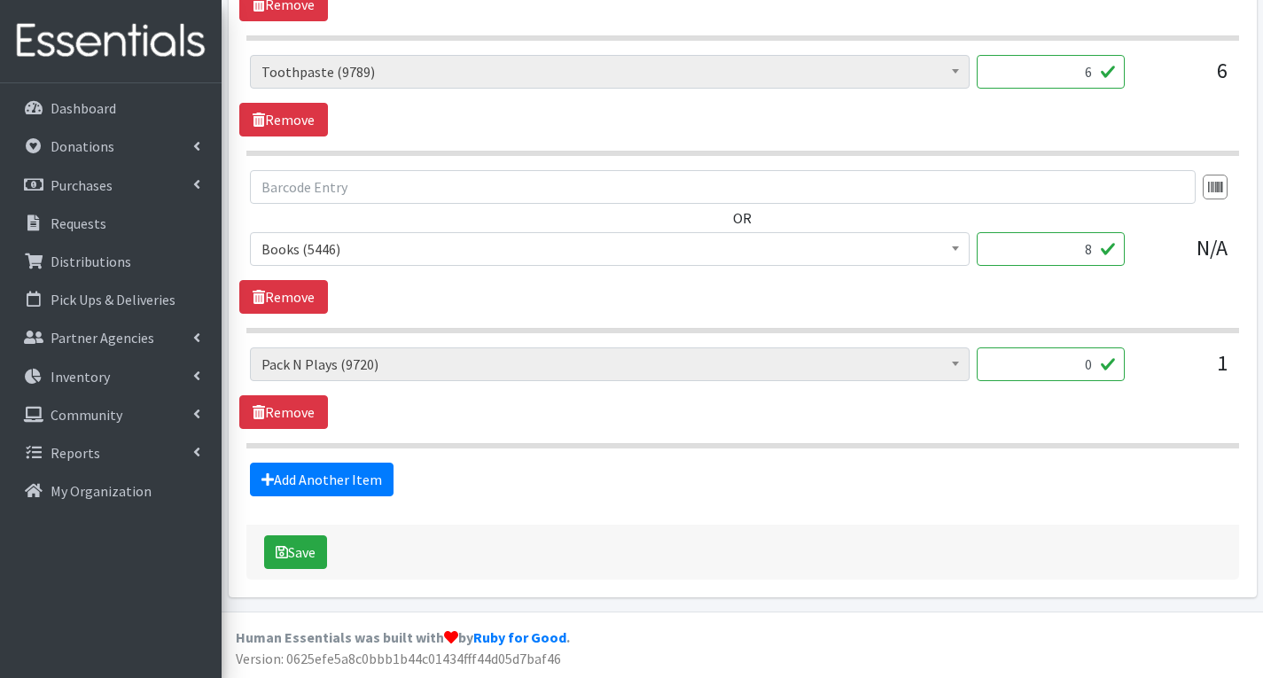
scroll to position [2669, 0]
click at [304, 413] on link "Remove" at bounding box center [283, 412] width 89 height 34
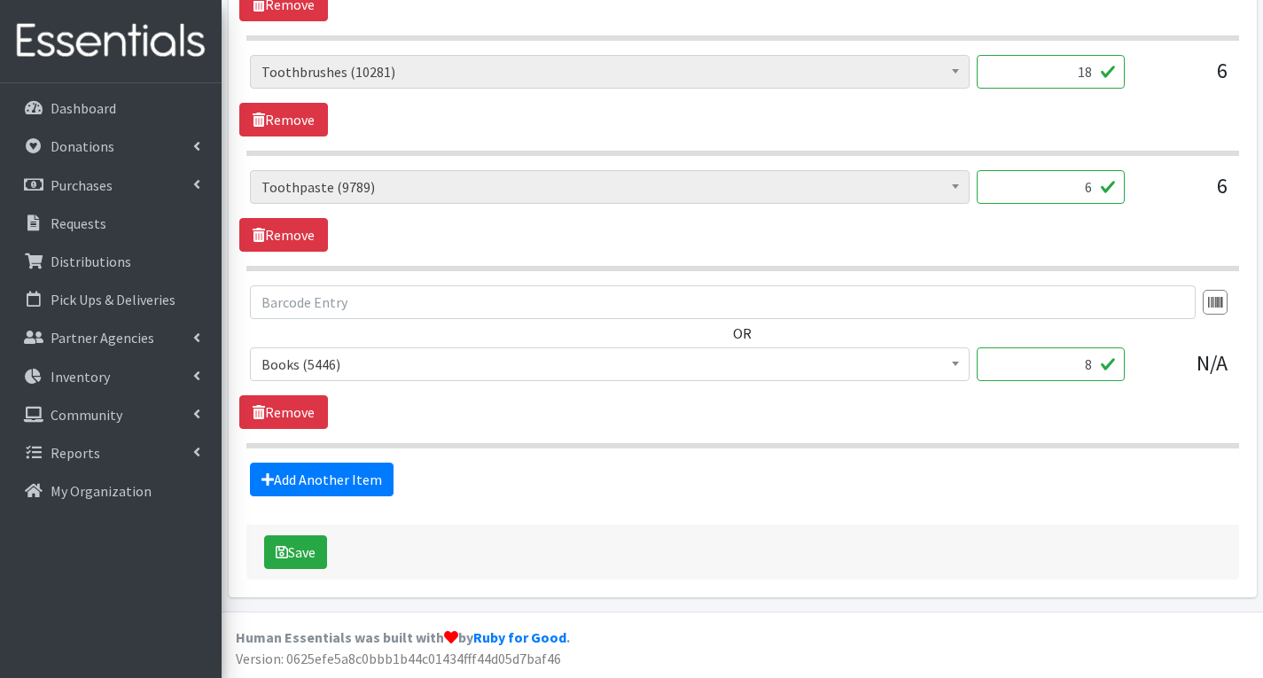
scroll to position [2554, 0]
click at [313, 552] on button "Save" at bounding box center [295, 552] width 63 height 34
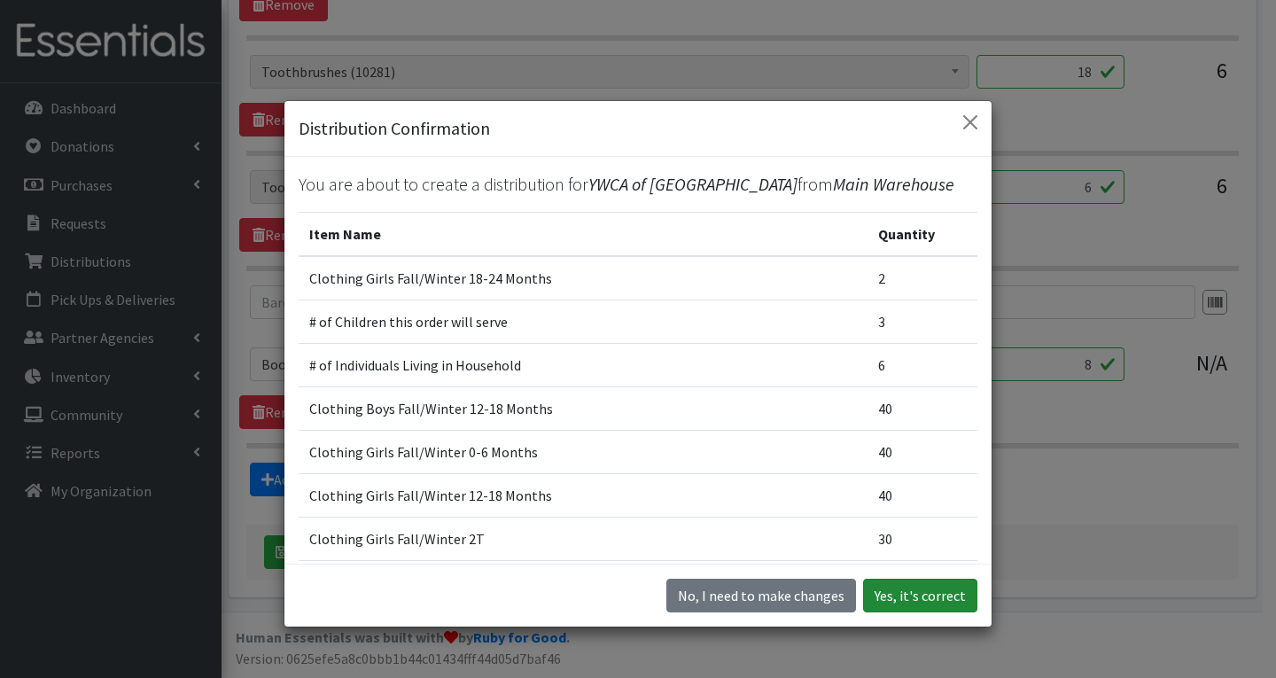
click at [922, 589] on button "Yes, it's correct" at bounding box center [920, 596] width 114 height 34
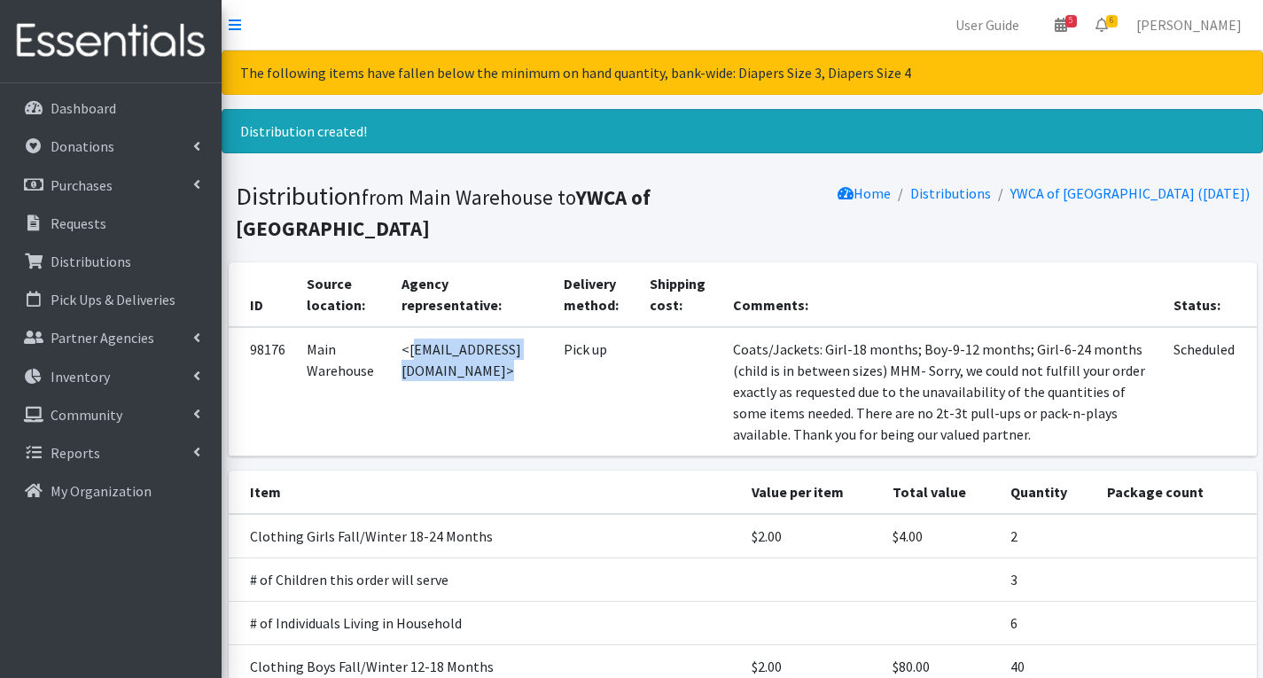
drag, startPoint x: 405, startPoint y: 352, endPoint x: 600, endPoint y: 372, distance: 196.1
click at [552, 372] on td "<[EMAIL_ADDRESS][DOMAIN_NAME]>" at bounding box center [471, 391] width 161 height 129
copy td "[EMAIL_ADDRESS][DOMAIN_NAME]"
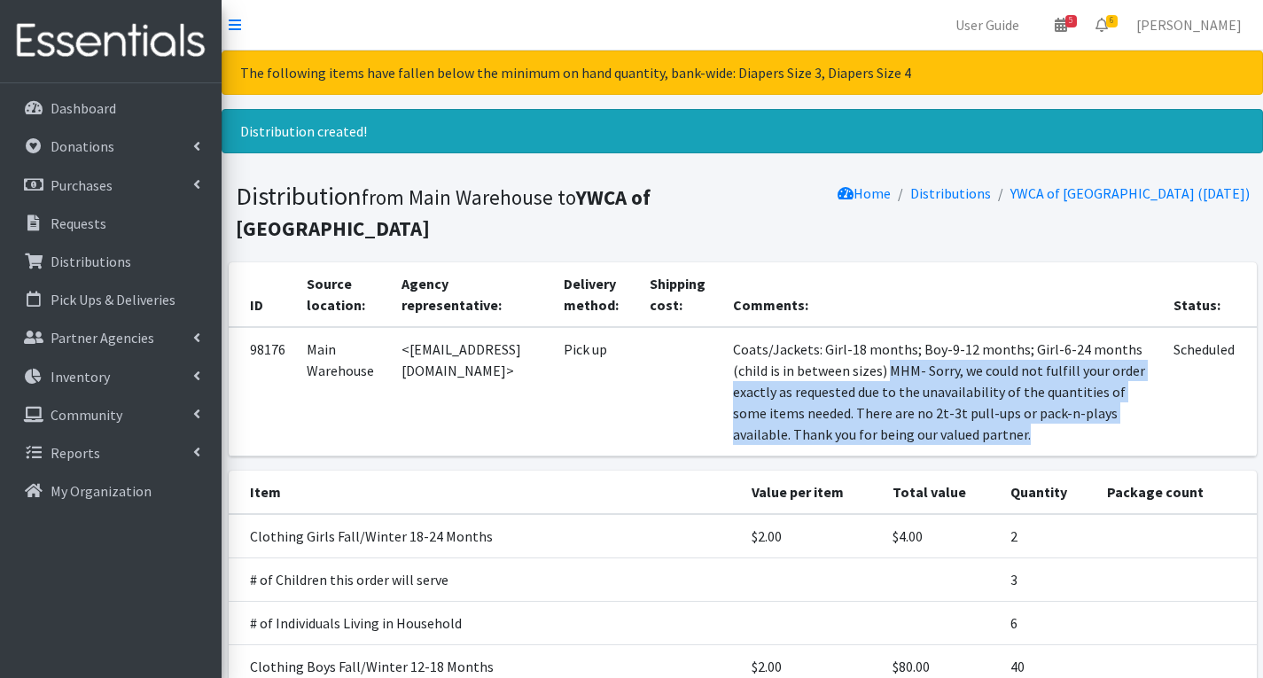
drag, startPoint x: 995, startPoint y: 371, endPoint x: 1053, endPoint y: 456, distance: 103.3
click at [1053, 456] on td "Coats/Jackets: Girl-18 months; Boy-9-12 months; Girl-6-24 months (child is in b…" at bounding box center [942, 391] width 441 height 129
copy td "MHM- Sorry, we could not fulfill your order exactly as requested due to the una…"
click at [1118, 17] on span "6" at bounding box center [1112, 21] width 12 height 12
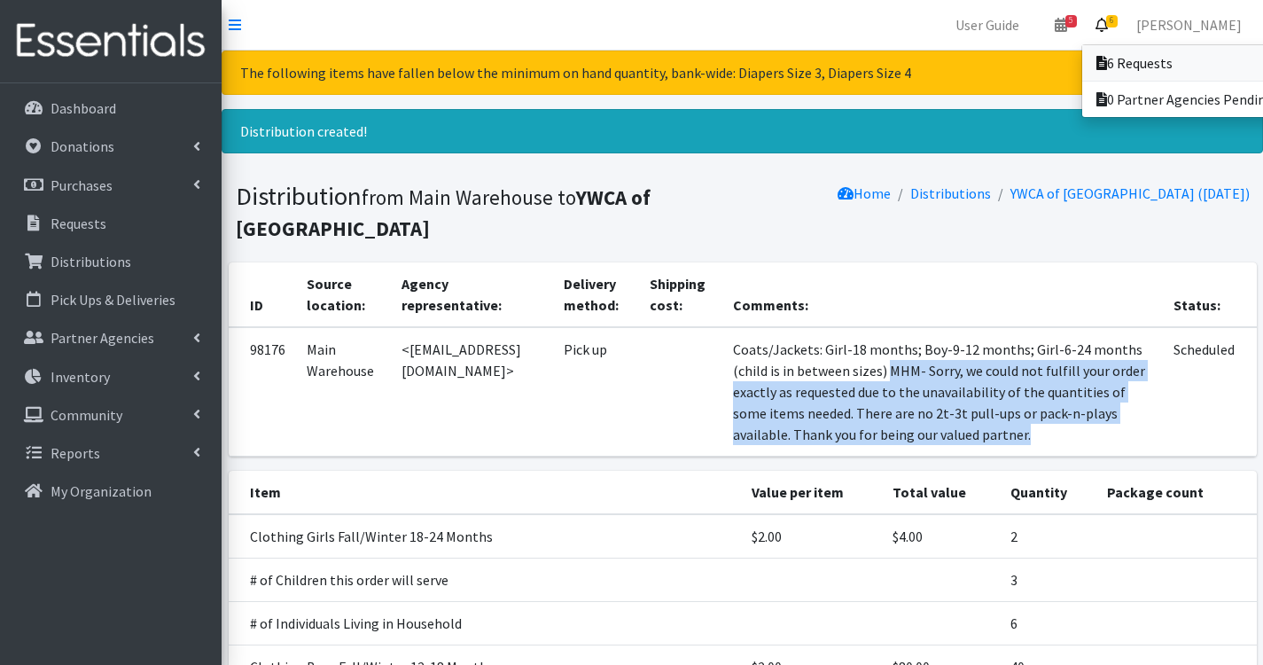
click at [1176, 61] on link "6 Requests" at bounding box center [1205, 62] width 246 height 35
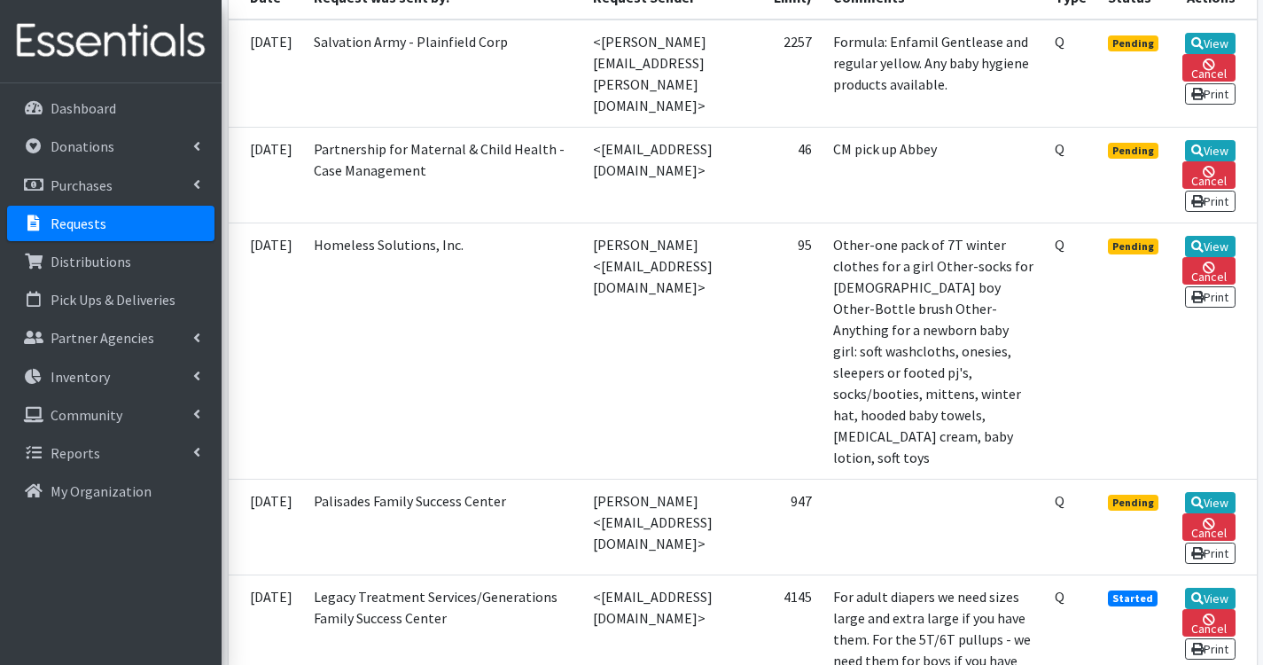
scroll to position [532, 0]
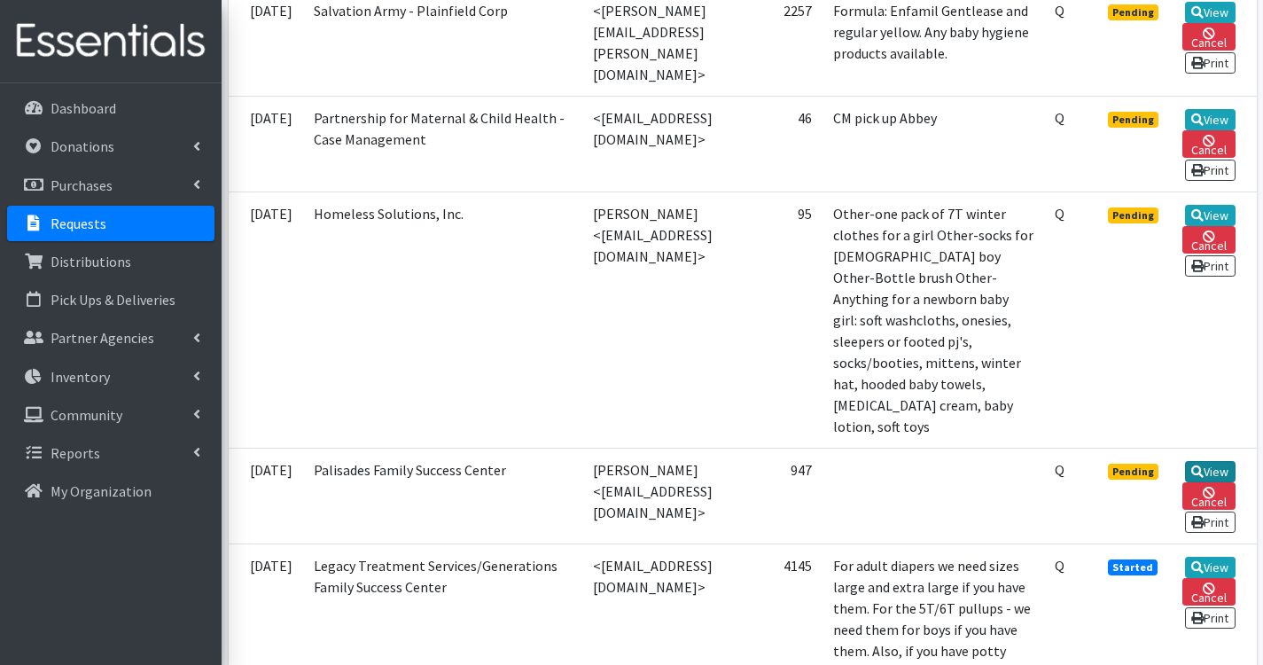
click at [1220, 462] on link "View" at bounding box center [1210, 471] width 51 height 21
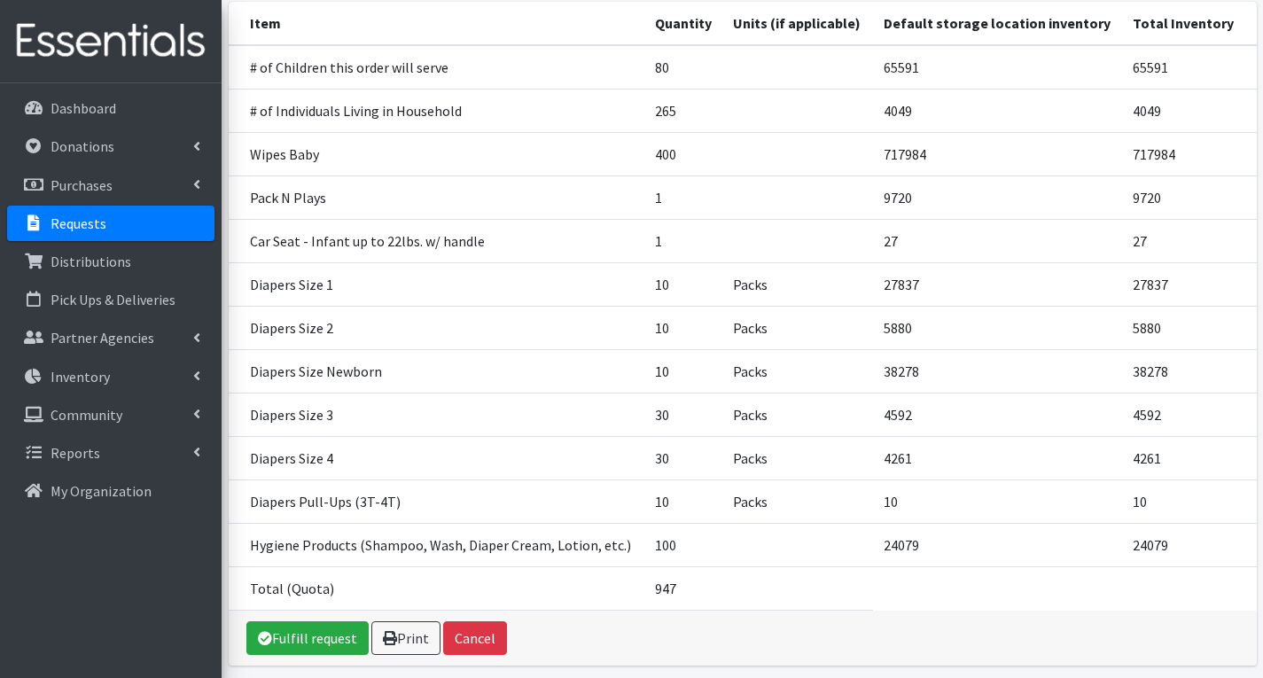
scroll to position [345, 0]
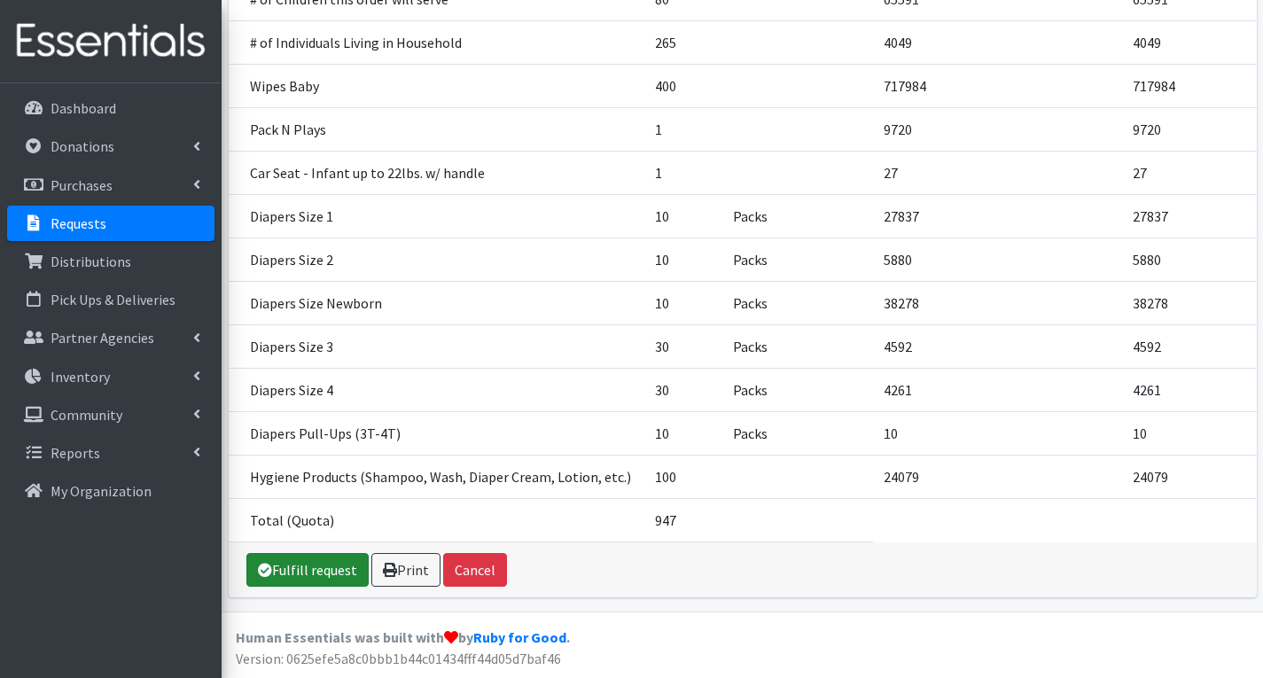
click at [309, 573] on link "Fulfill request" at bounding box center [307, 570] width 122 height 34
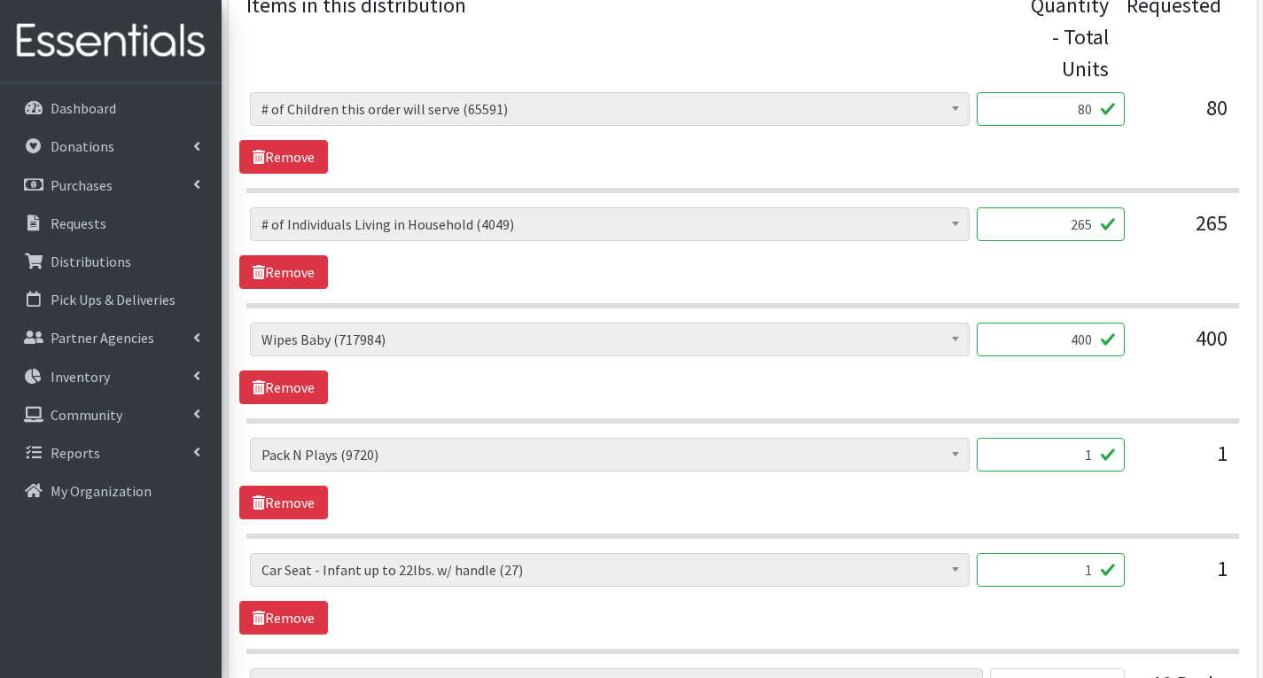
scroll to position [798, 0]
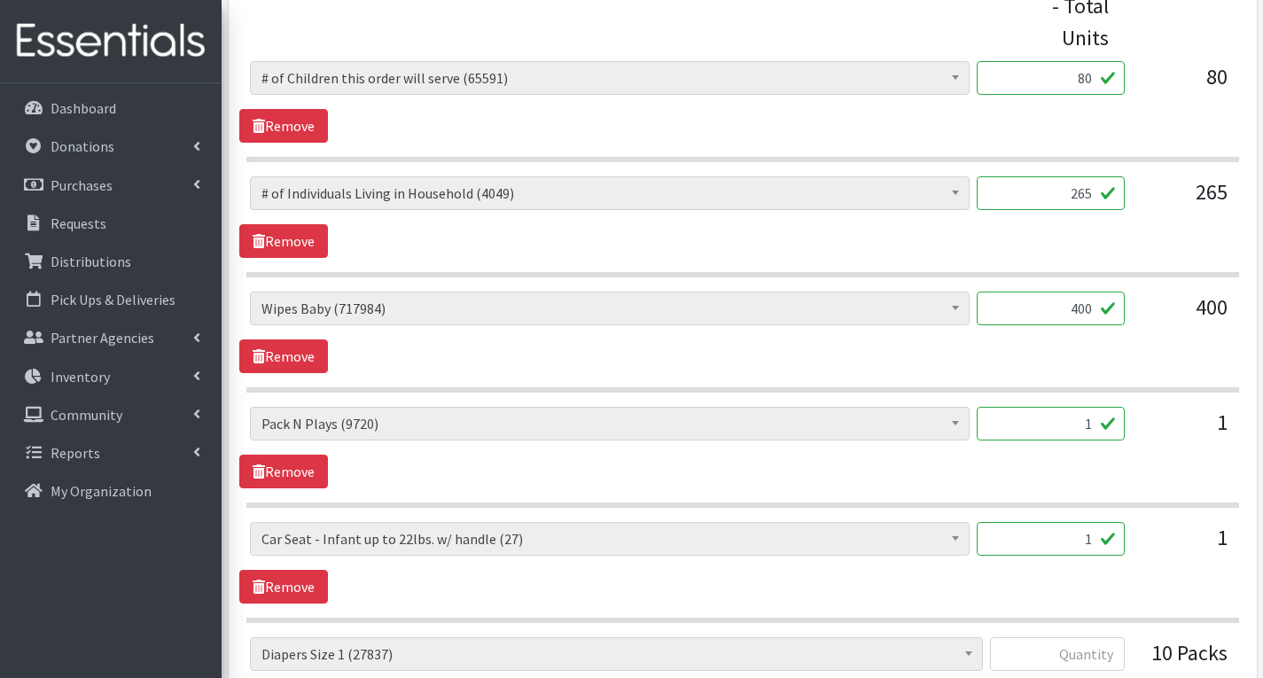
click at [1096, 425] on input "1" at bounding box center [1051, 424] width 148 height 34
type input "0"
click at [1095, 307] on input "400" at bounding box center [1051, 309] width 148 height 34
type input "4"
click at [321, 466] on link "Remove" at bounding box center [283, 472] width 89 height 34
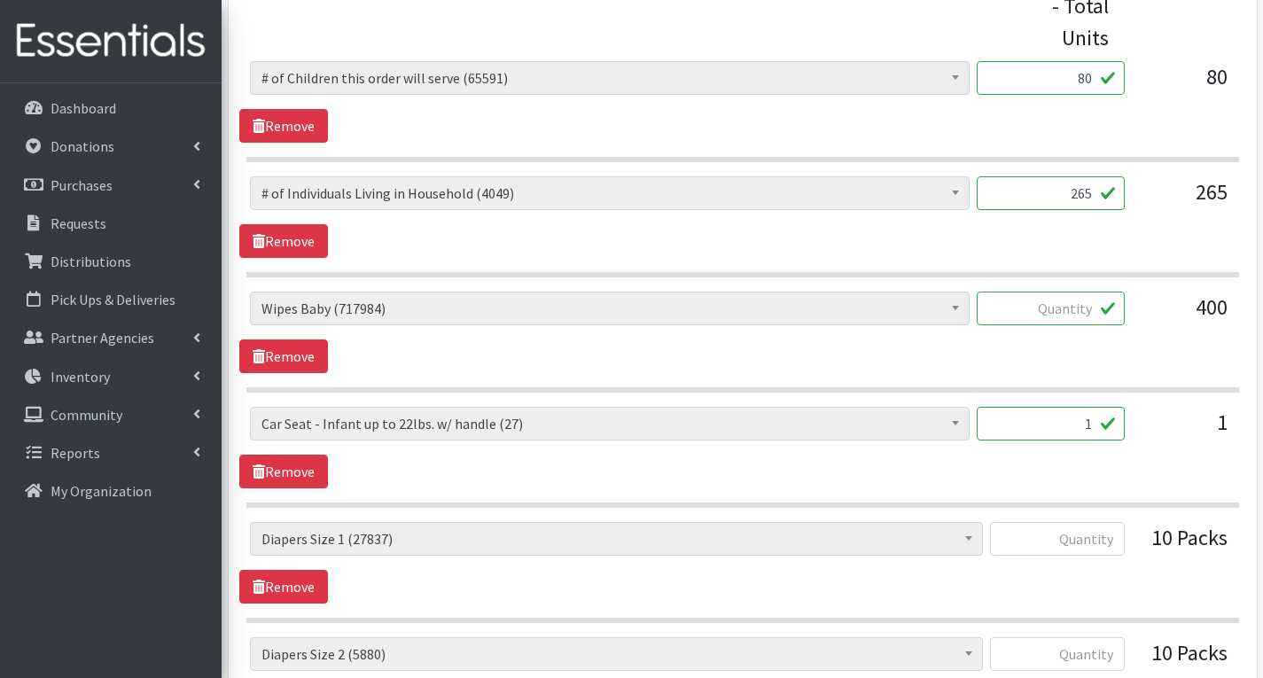
click at [1074, 310] on input "text" at bounding box center [1051, 309] width 148 height 34
click at [788, 355] on div "# of Children this order will serve (65591) # of Individuals Living in Househol…" at bounding box center [742, 333] width 1006 height 82
click at [1096, 303] on input "text" at bounding box center [1051, 309] width 148 height 34
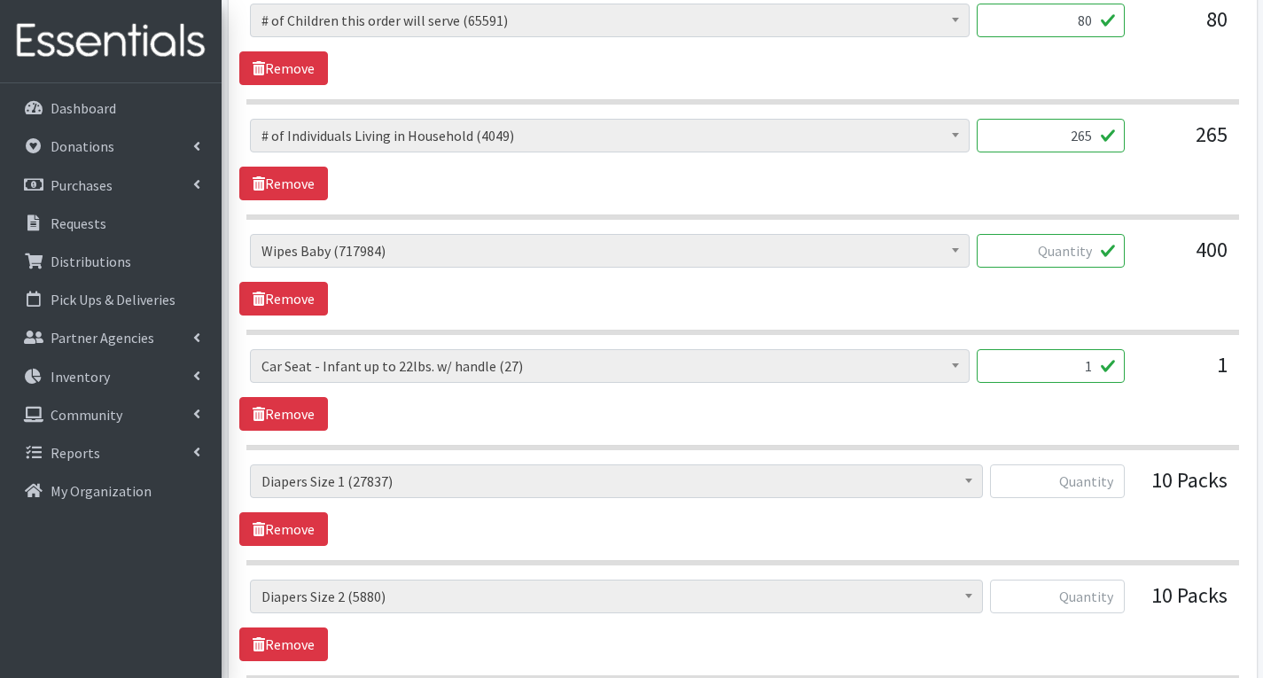
scroll to position [975, 0]
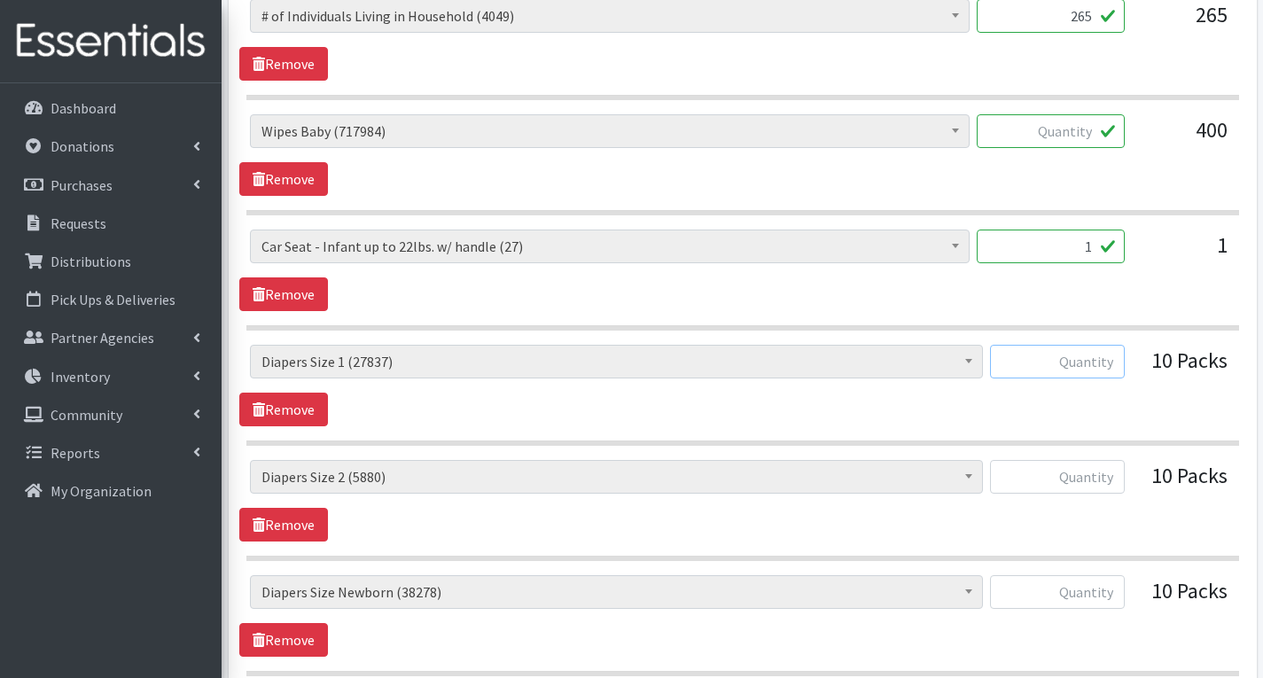
click at [1120, 363] on input "text" at bounding box center [1057, 362] width 135 height 34
click at [1143, 408] on div "# of Children this order will serve (65591) # of Individuals Living in Househol…" at bounding box center [742, 386] width 1006 height 82
click at [1116, 355] on input "text" at bounding box center [1057, 362] width 135 height 34
click at [1162, 398] on div "# of Children this order will serve (65591) # of Individuals Living in Househol…" at bounding box center [742, 386] width 1006 height 82
click at [1120, 364] on input "text" at bounding box center [1057, 362] width 135 height 34
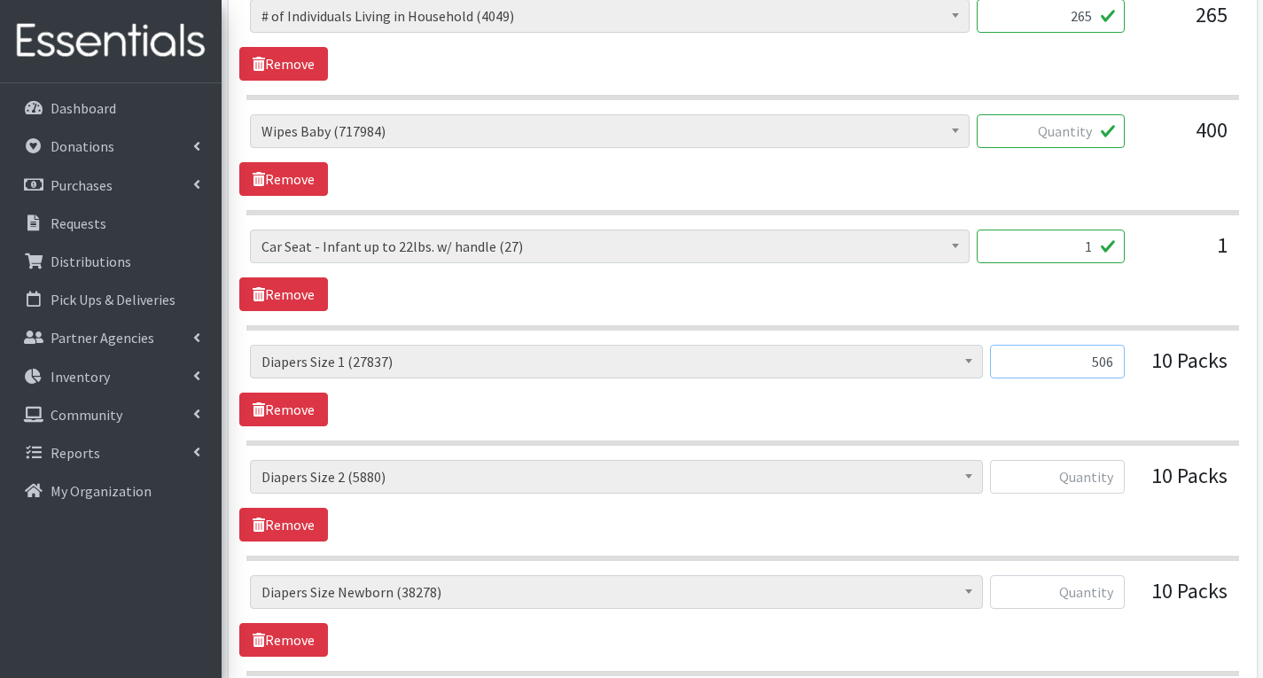
type input "506"
click at [1094, 476] on input "text" at bounding box center [1057, 477] width 135 height 34
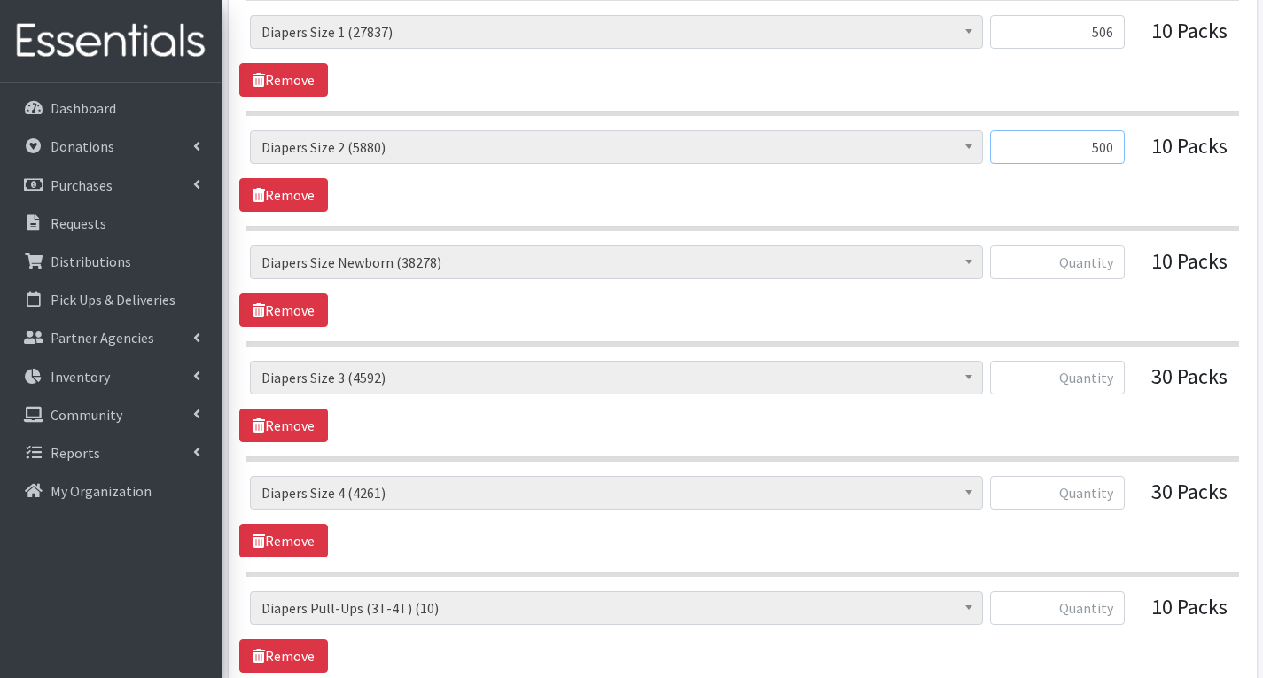
scroll to position [1330, 0]
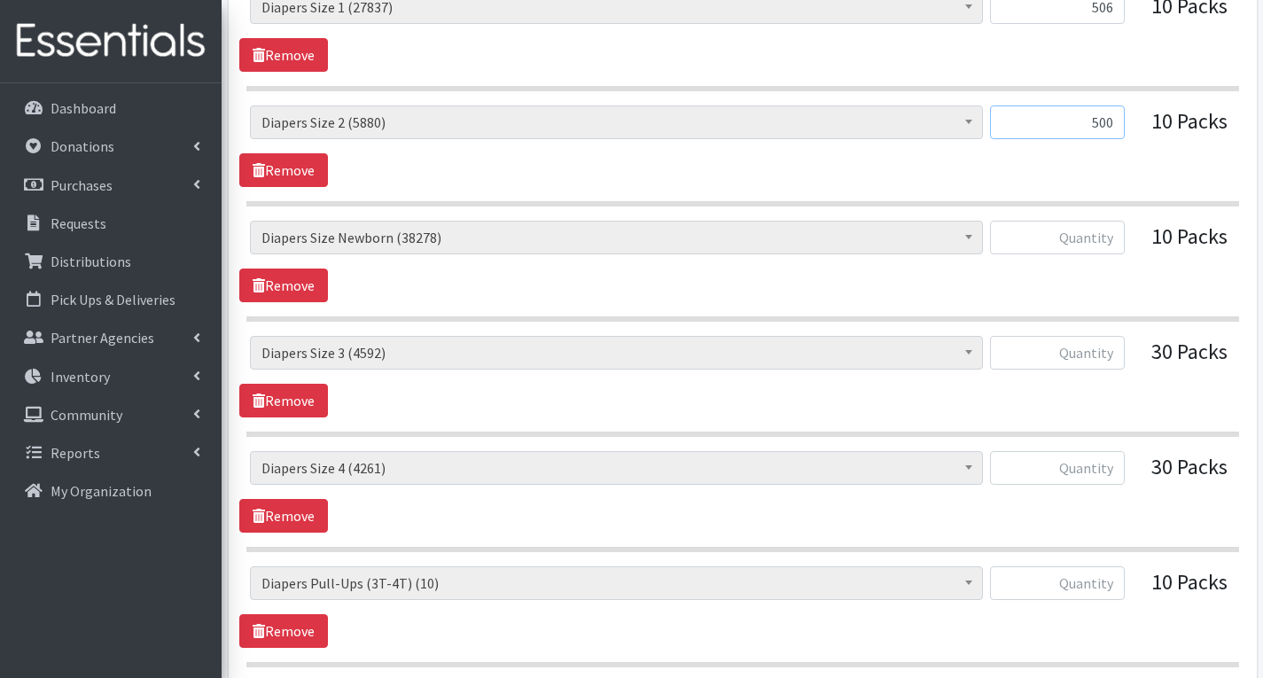
type input "500"
click at [1106, 238] on input "text" at bounding box center [1057, 238] width 135 height 34
type input "466"
click at [1104, 358] on input "text" at bounding box center [1057, 353] width 135 height 34
click at [1109, 458] on input "text" at bounding box center [1057, 468] width 135 height 34
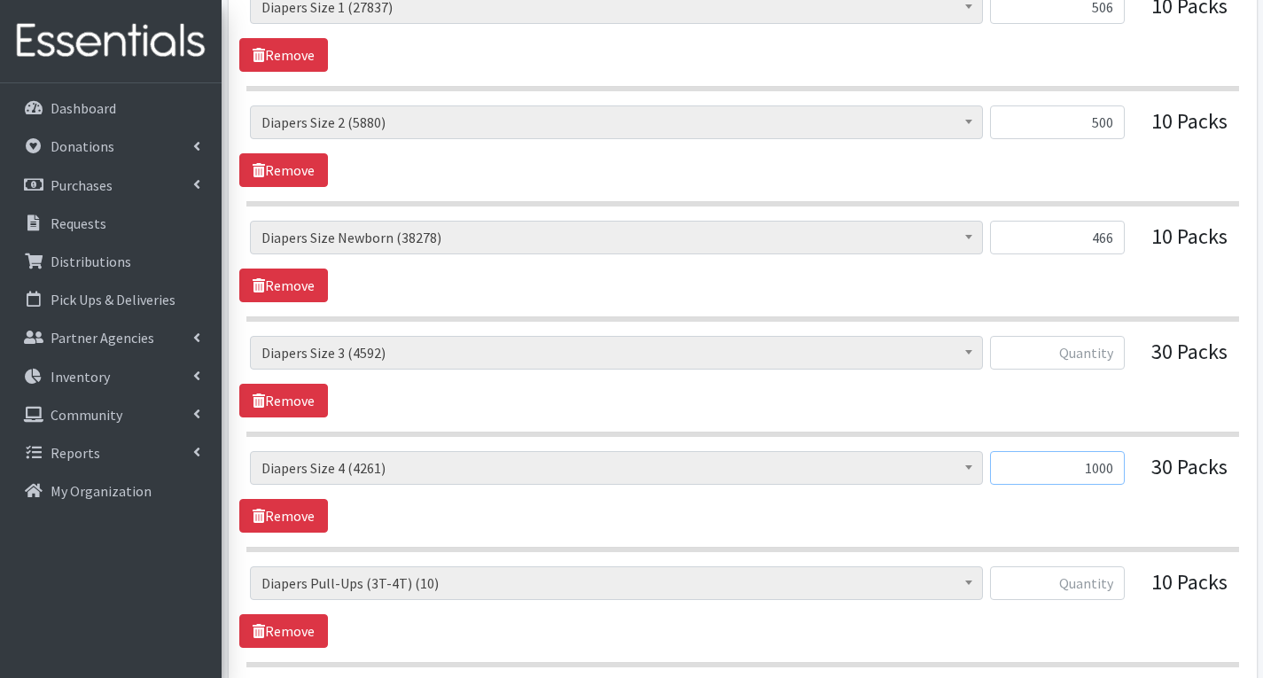
type input "1000"
click at [1108, 586] on input "text" at bounding box center [1057, 583] width 135 height 34
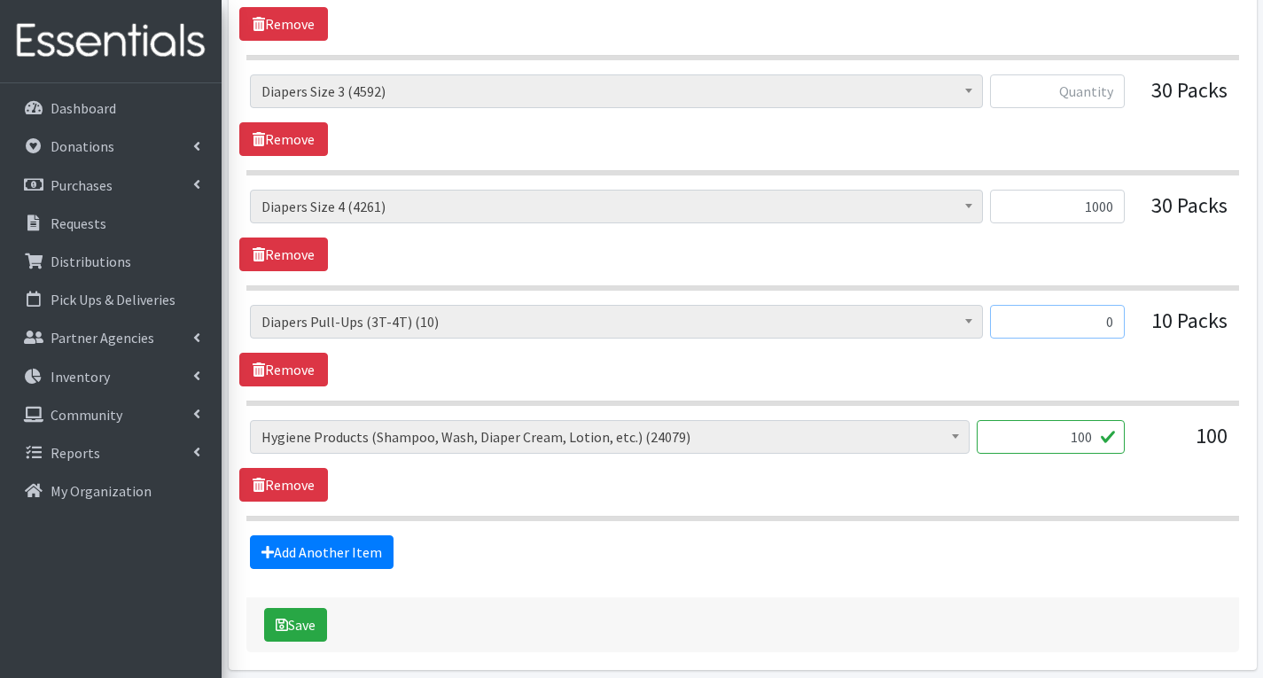
scroll to position [1596, 0]
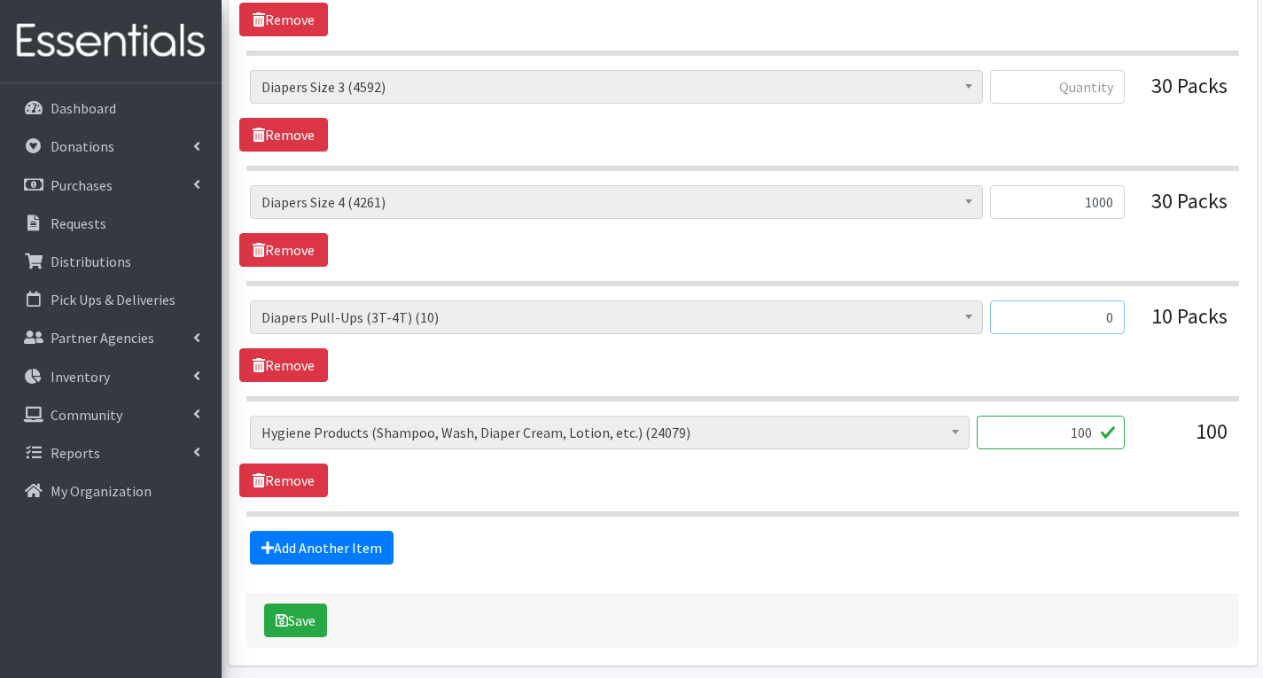
type input "0"
click at [1083, 433] on input "100" at bounding box center [1051, 433] width 148 height 34
type input "0"
click at [1119, 201] on input "1000" at bounding box center [1057, 202] width 135 height 34
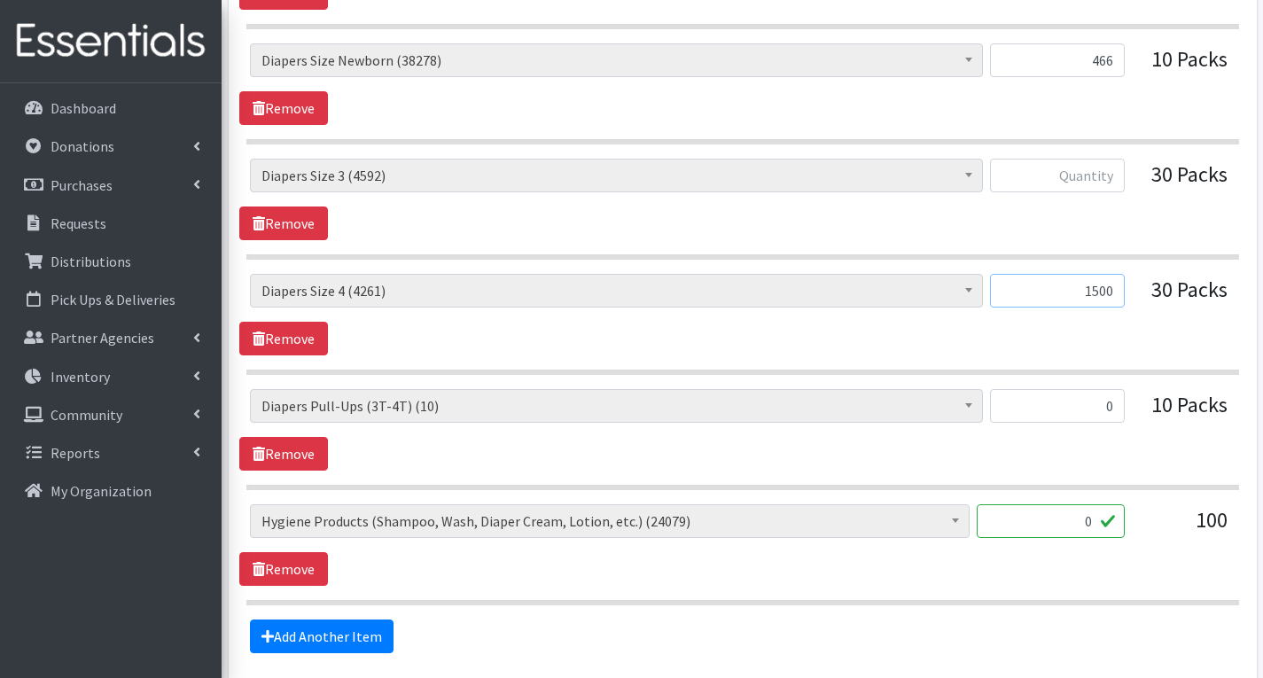
scroll to position [1418, 0]
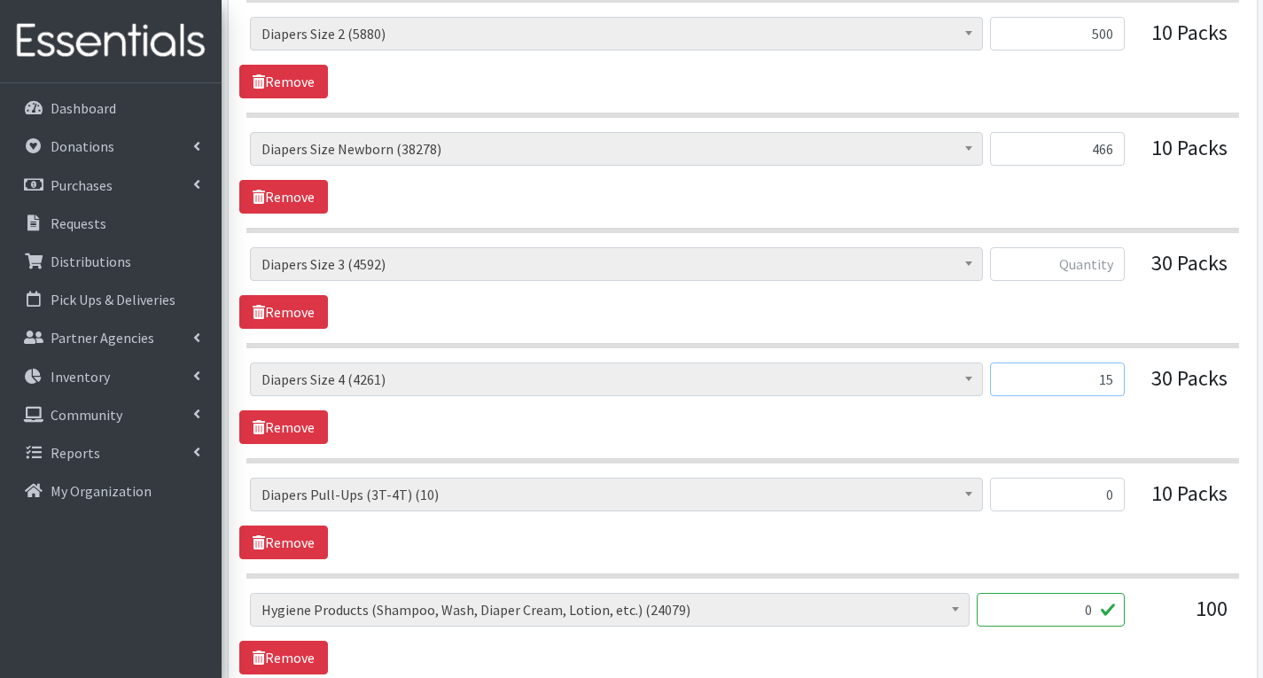
type input "1"
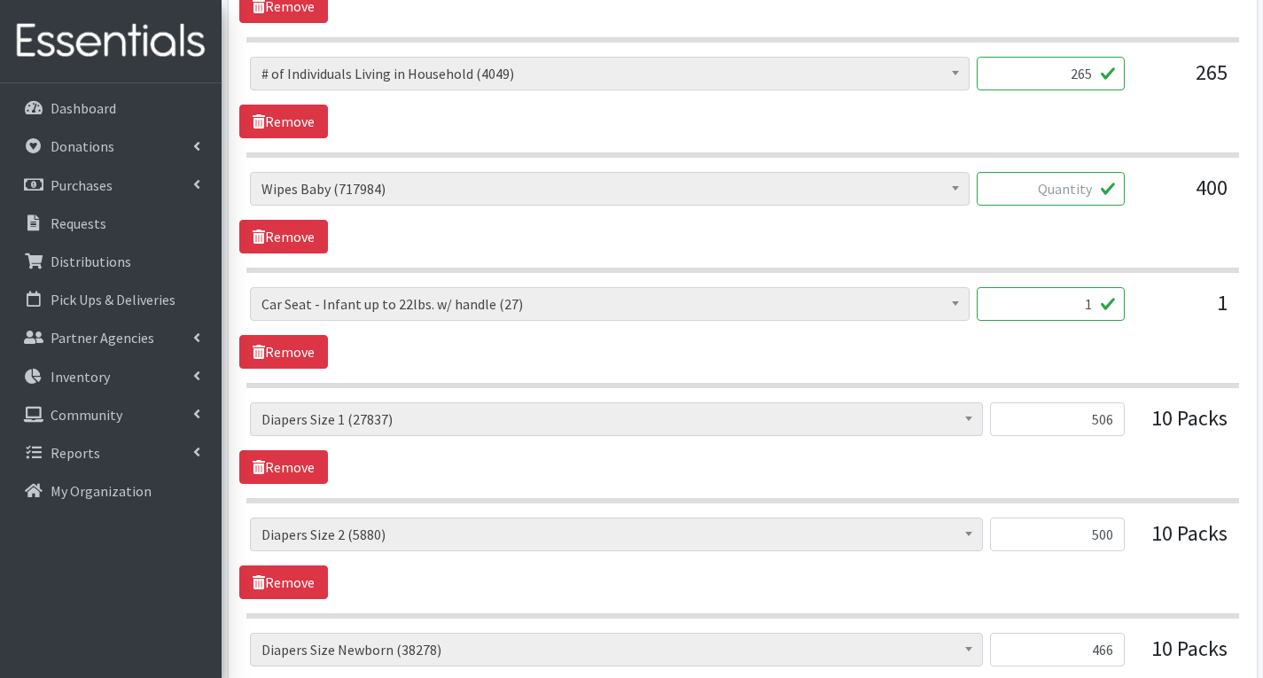
scroll to position [886, 0]
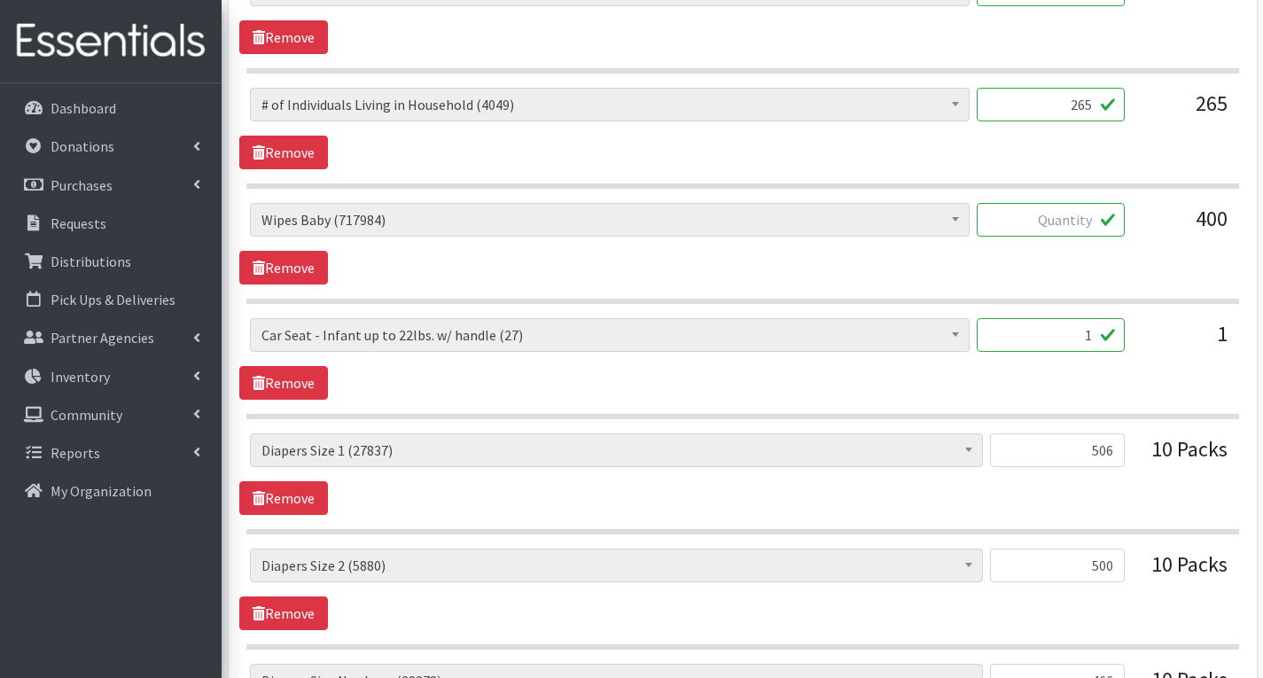
click at [1096, 221] on input "text" at bounding box center [1051, 220] width 148 height 34
click at [1165, 288] on section "# of Children this order will serve (65591) # of Individuals Living in Househol…" at bounding box center [742, 253] width 993 height 101
click at [1094, 224] on input "text" at bounding box center [1051, 220] width 148 height 34
type input "1920"
click at [1133, 273] on div "# of Children this order will serve (65591) # of Individuals Living in Househol…" at bounding box center [742, 244] width 1006 height 82
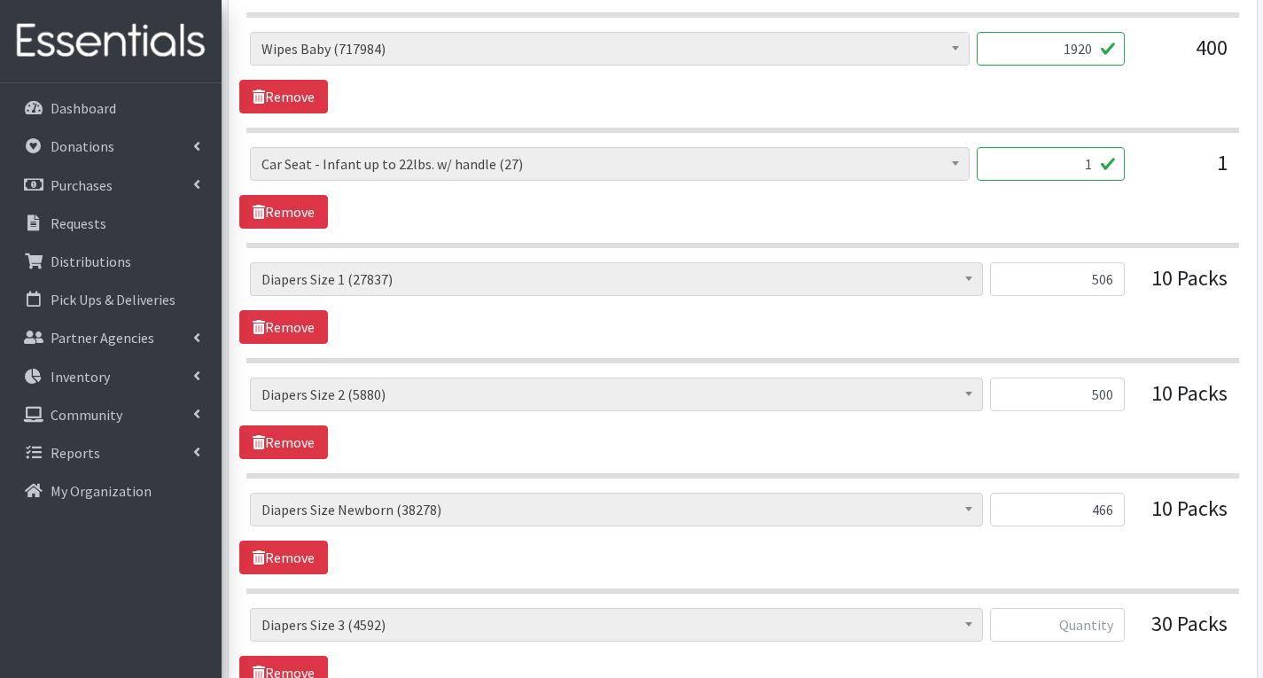
scroll to position [975, 0]
